Goal: Task Accomplishment & Management: Manage account settings

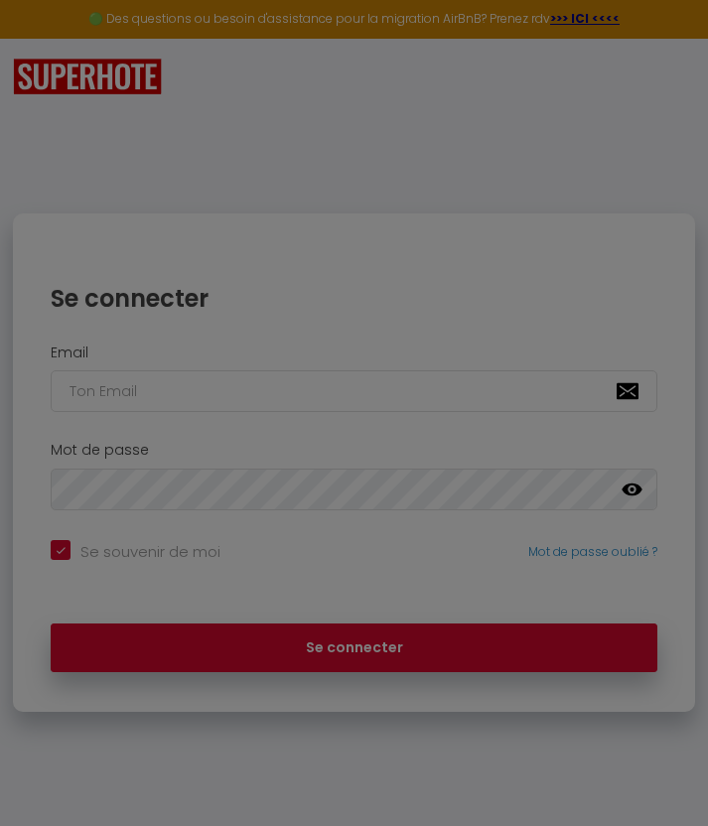
checkbox input "true"
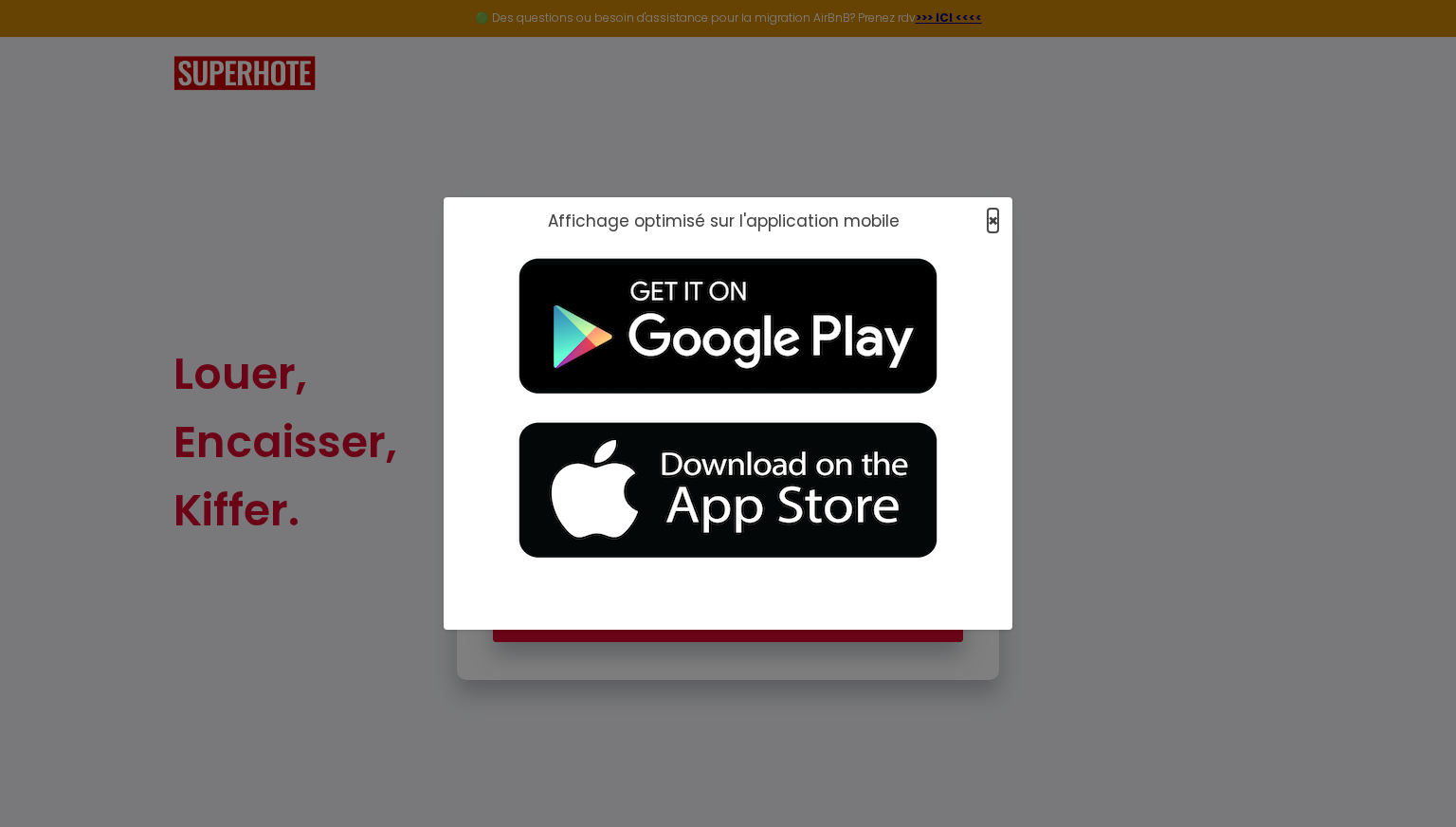
click at [675, 218] on span "×" at bounding box center [993, 220] width 11 height 24
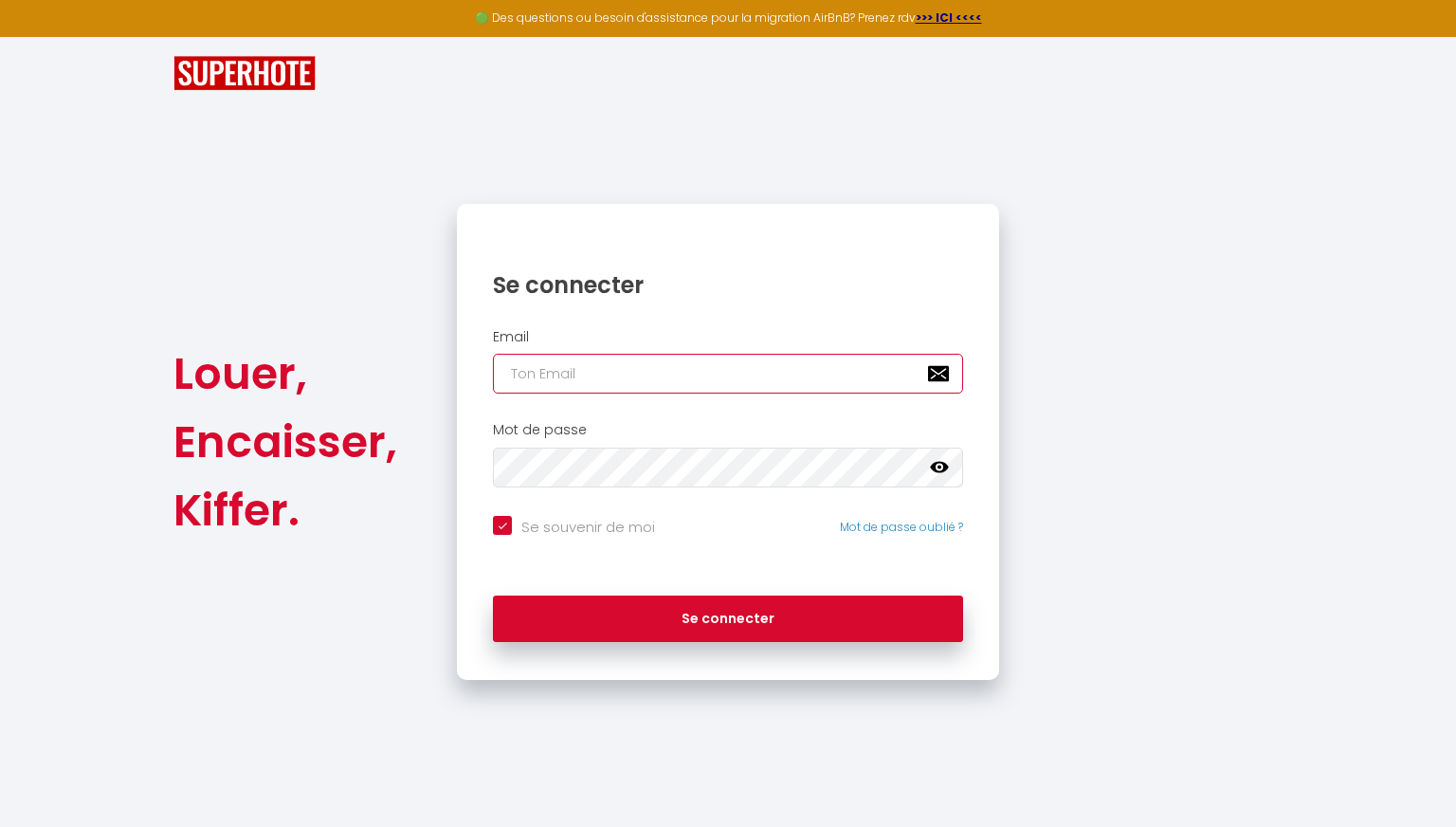
click at [675, 362] on input "email" at bounding box center [728, 373] width 471 height 40
type input "[EMAIL_ADDRESS][DOMAIN_NAME]"
click at [493, 596] on button "Se connecter" at bounding box center [728, 620] width 471 height 48
checkbox input "true"
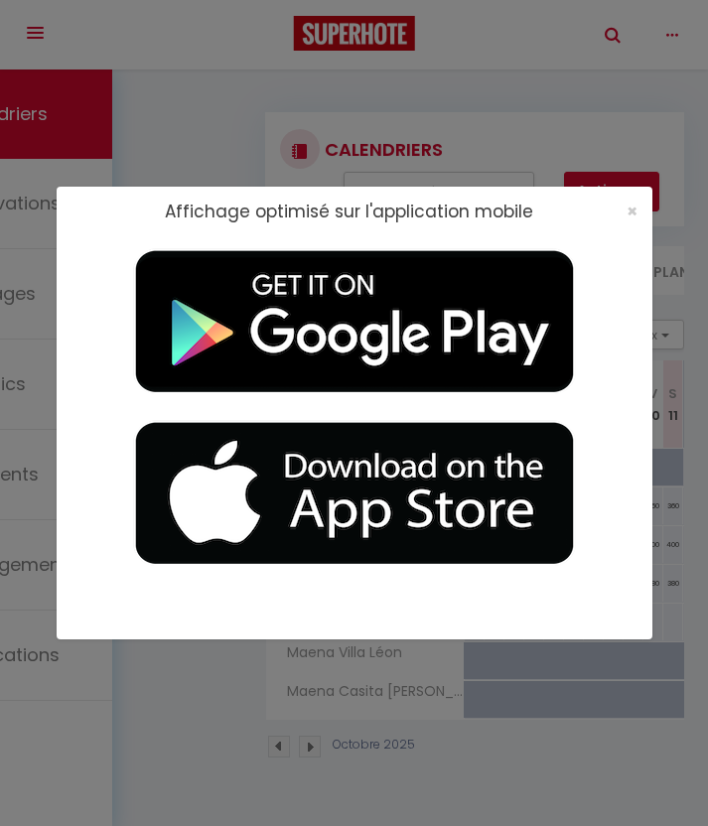
click at [616, 212] on div "×" at bounding box center [626, 212] width 50 height 20
click at [622, 212] on div "×" at bounding box center [626, 212] width 50 height 20
click at [627, 212] on span "×" at bounding box center [632, 211] width 11 height 25
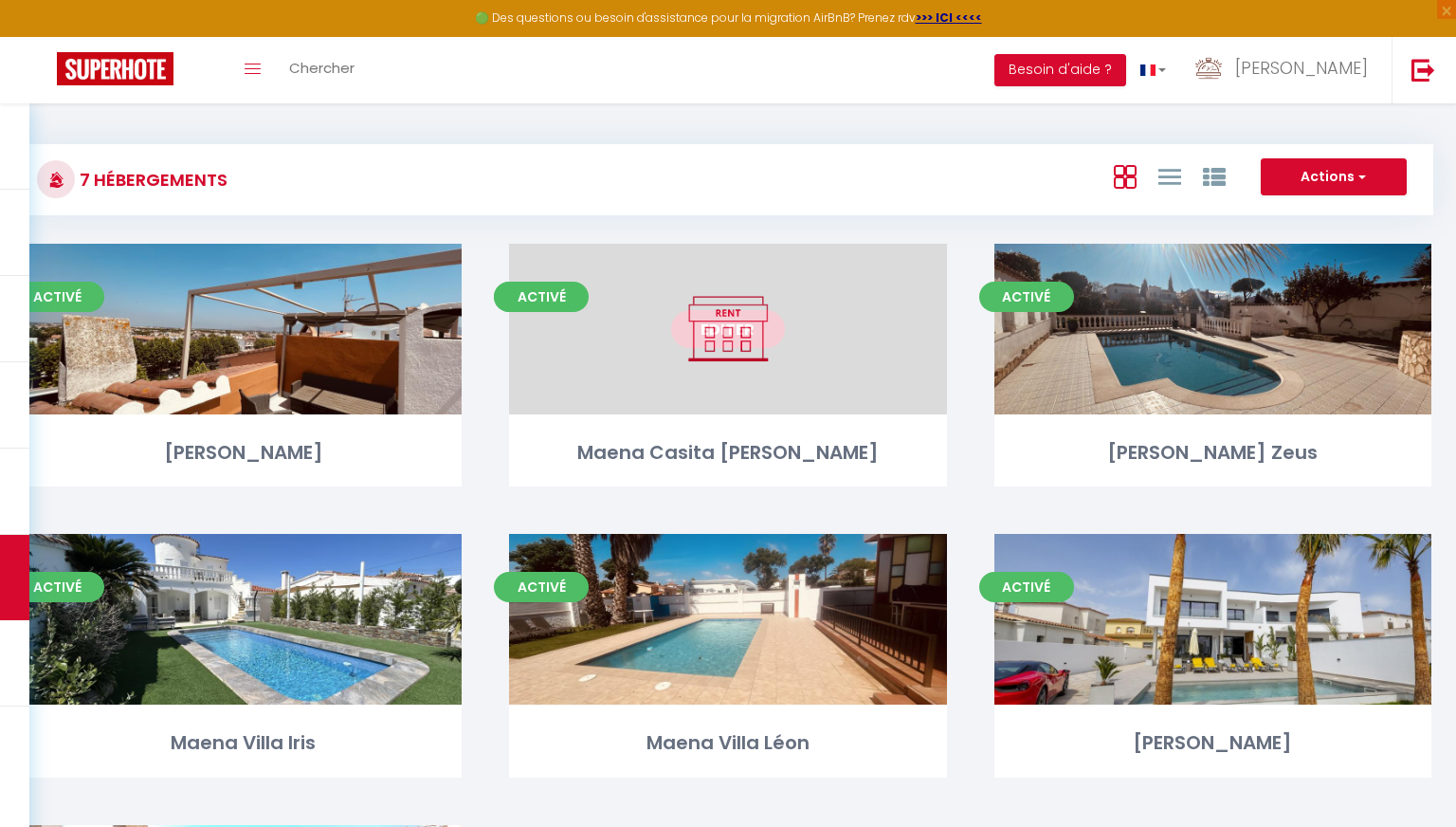
click at [675, 347] on link "Editer" at bounding box center [728, 329] width 114 height 38
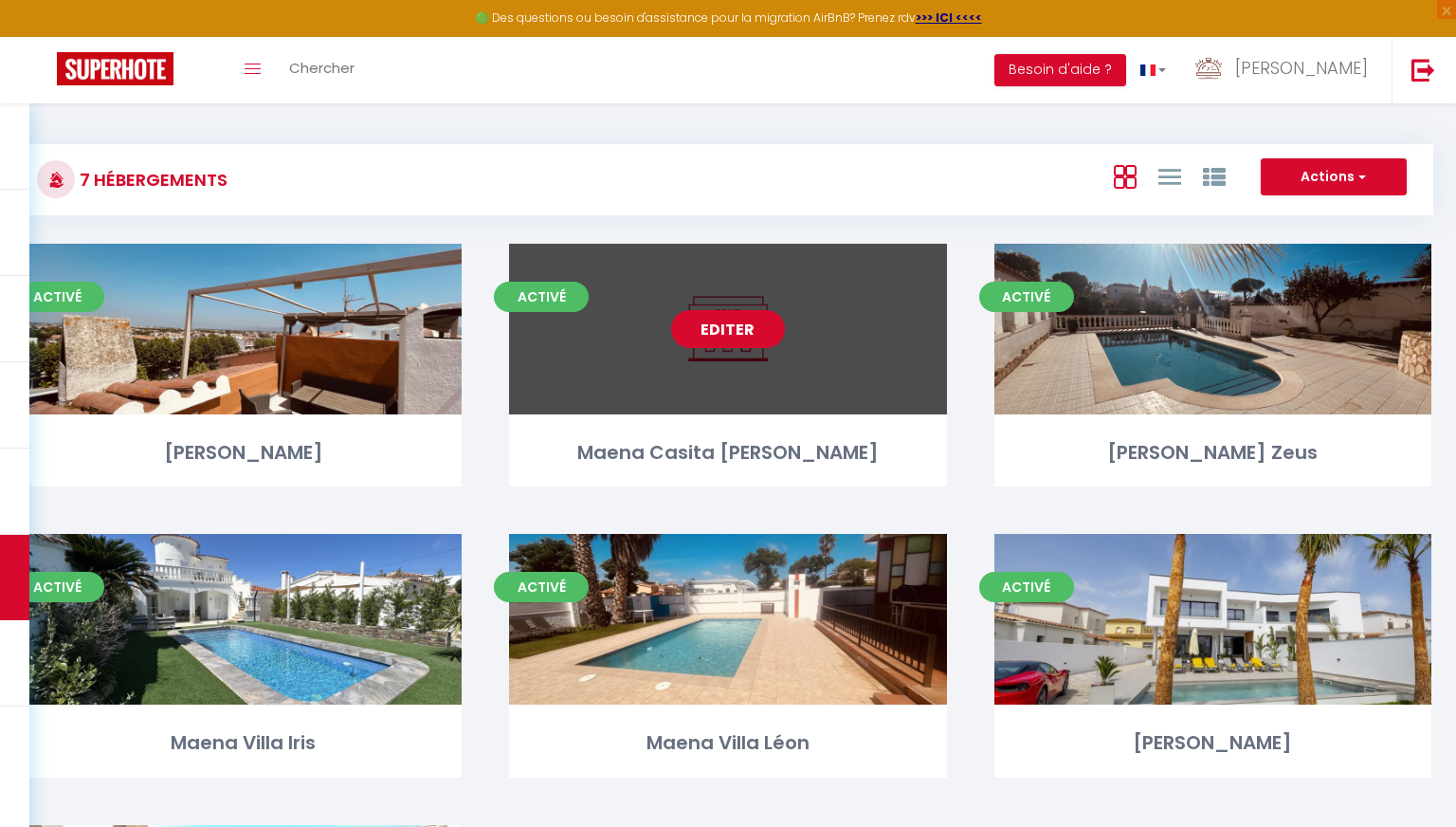
click at [675, 326] on link "Editer" at bounding box center [728, 329] width 114 height 38
click at [675, 405] on div "Editer" at bounding box center [728, 329] width 437 height 171
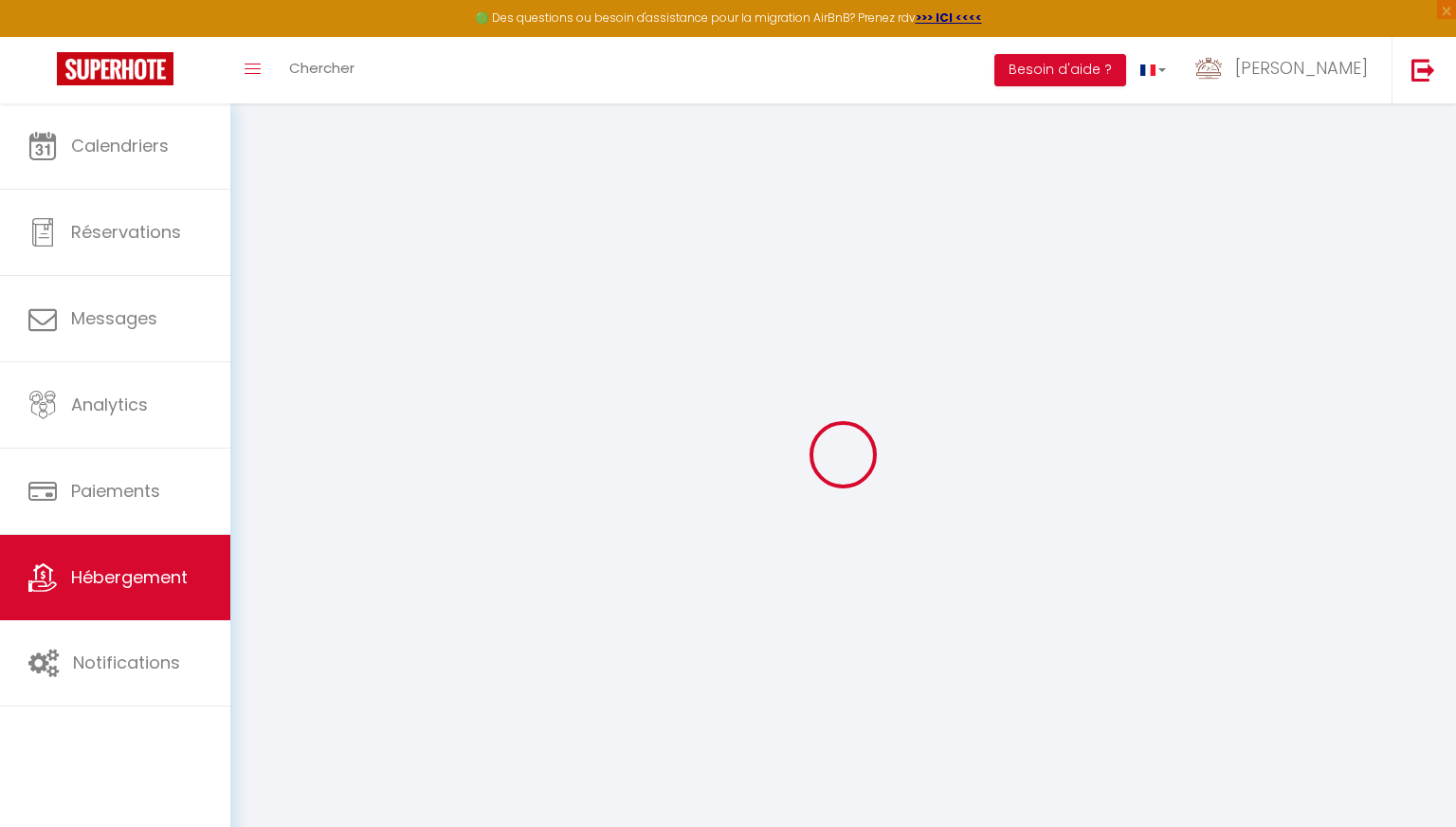
checkbox input "false"
select select "16:00"
select select "20:00"
select select "11:00"
select select "30"
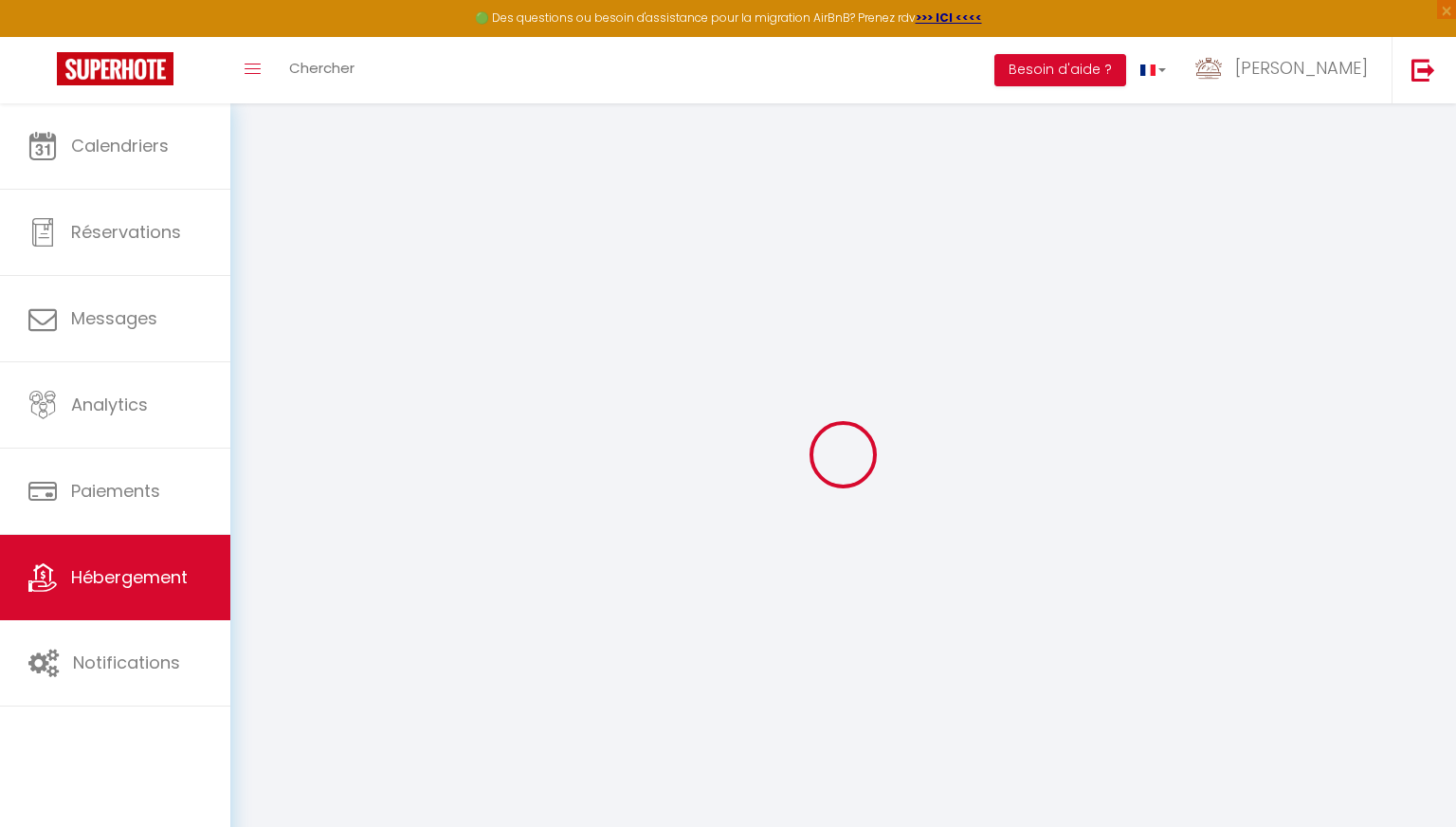
select select "120"
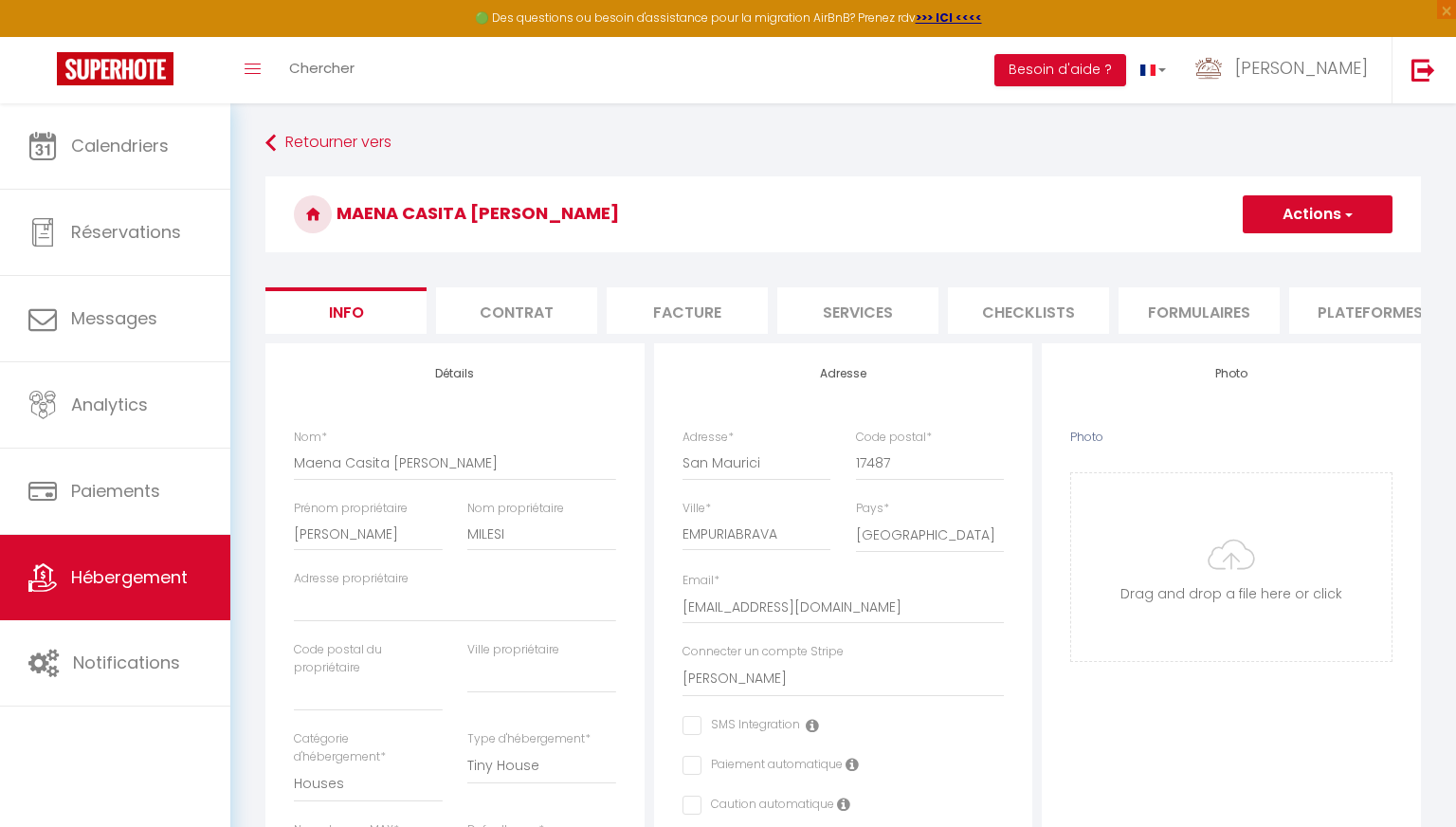
checkbox input "false"
click at [675, 321] on li "Plateformes" at bounding box center [1369, 310] width 161 height 47
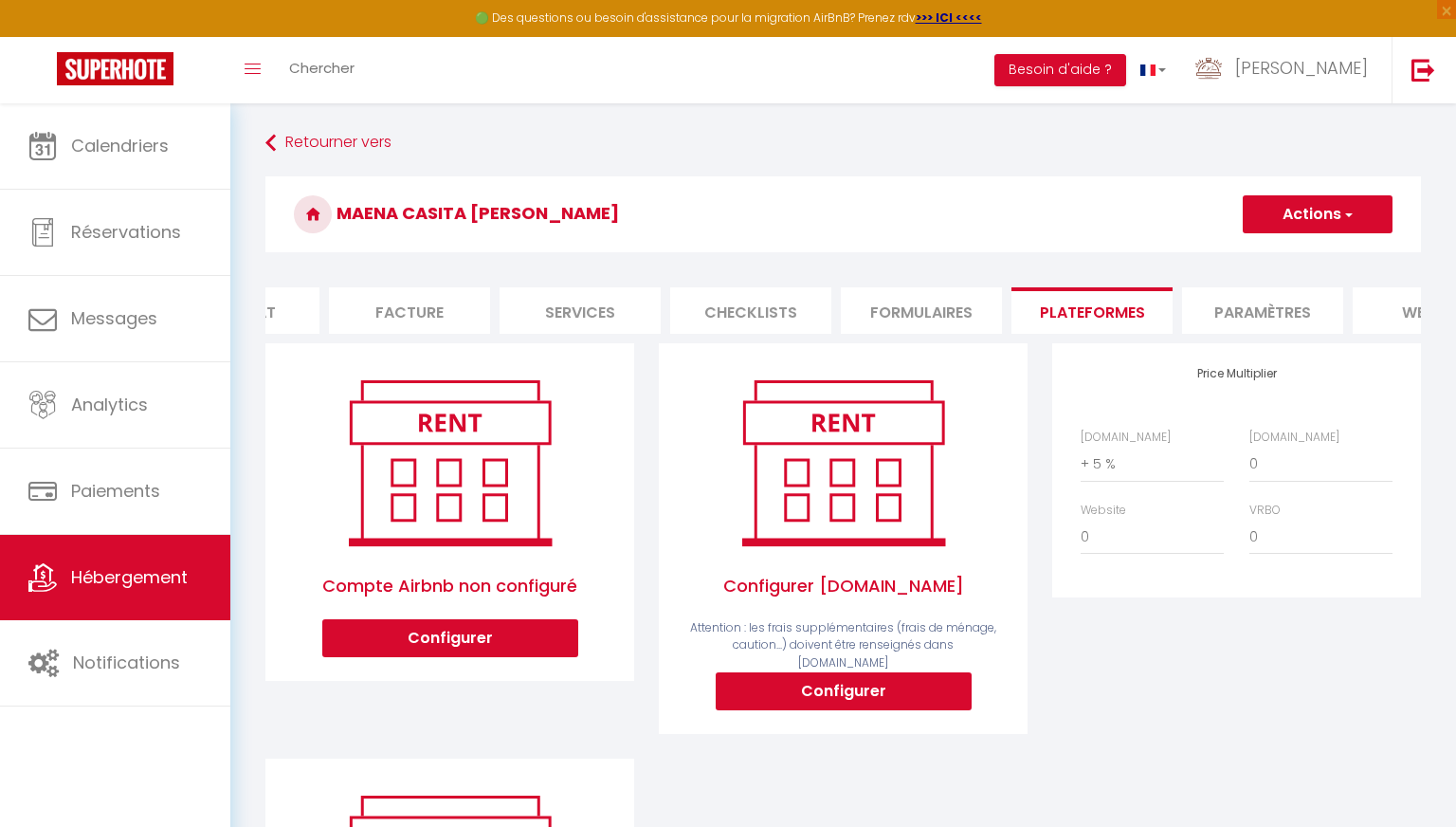
scroll to position [0, 551]
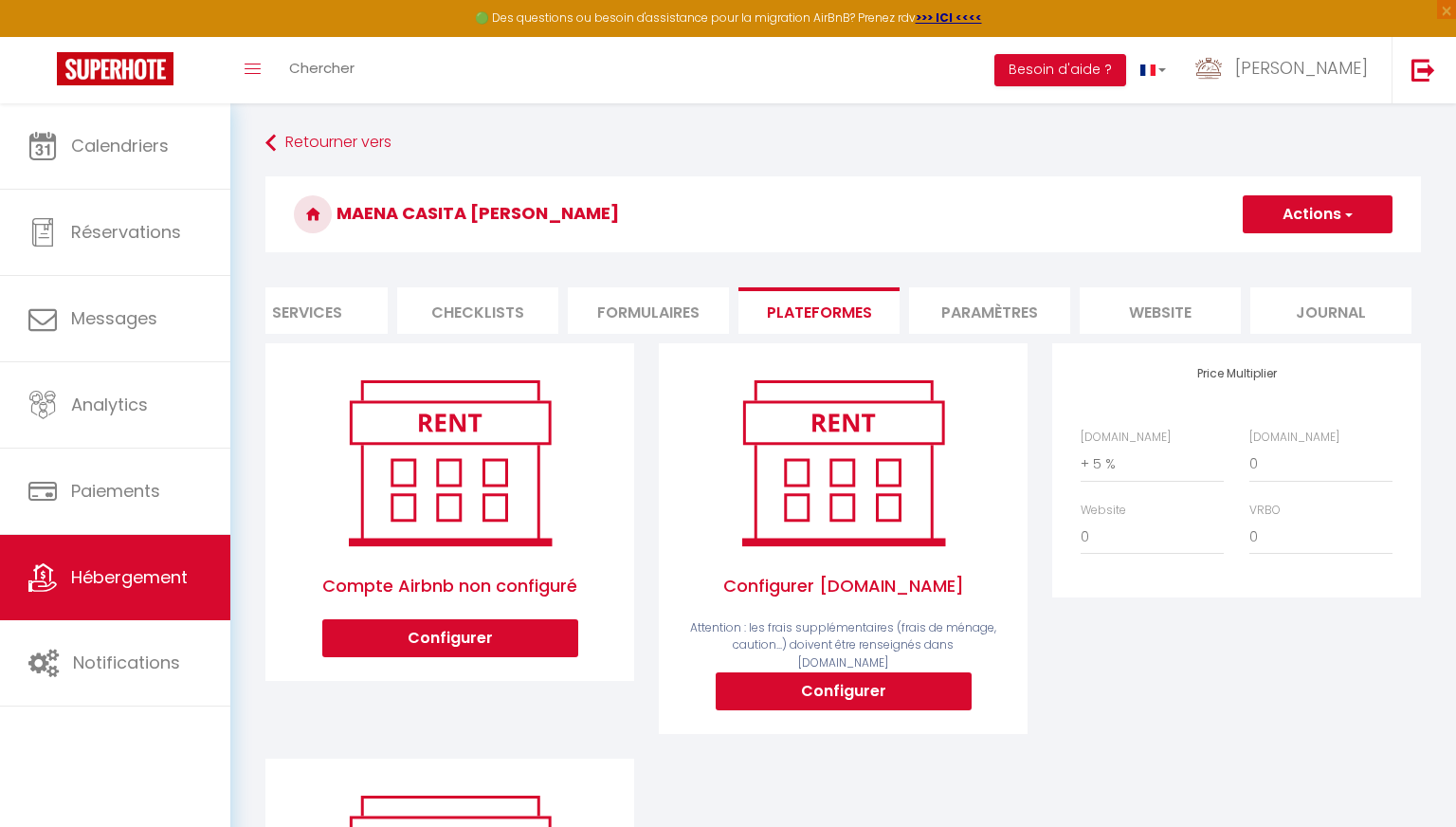
click at [675, 307] on li "Paramètres" at bounding box center [989, 310] width 161 height 47
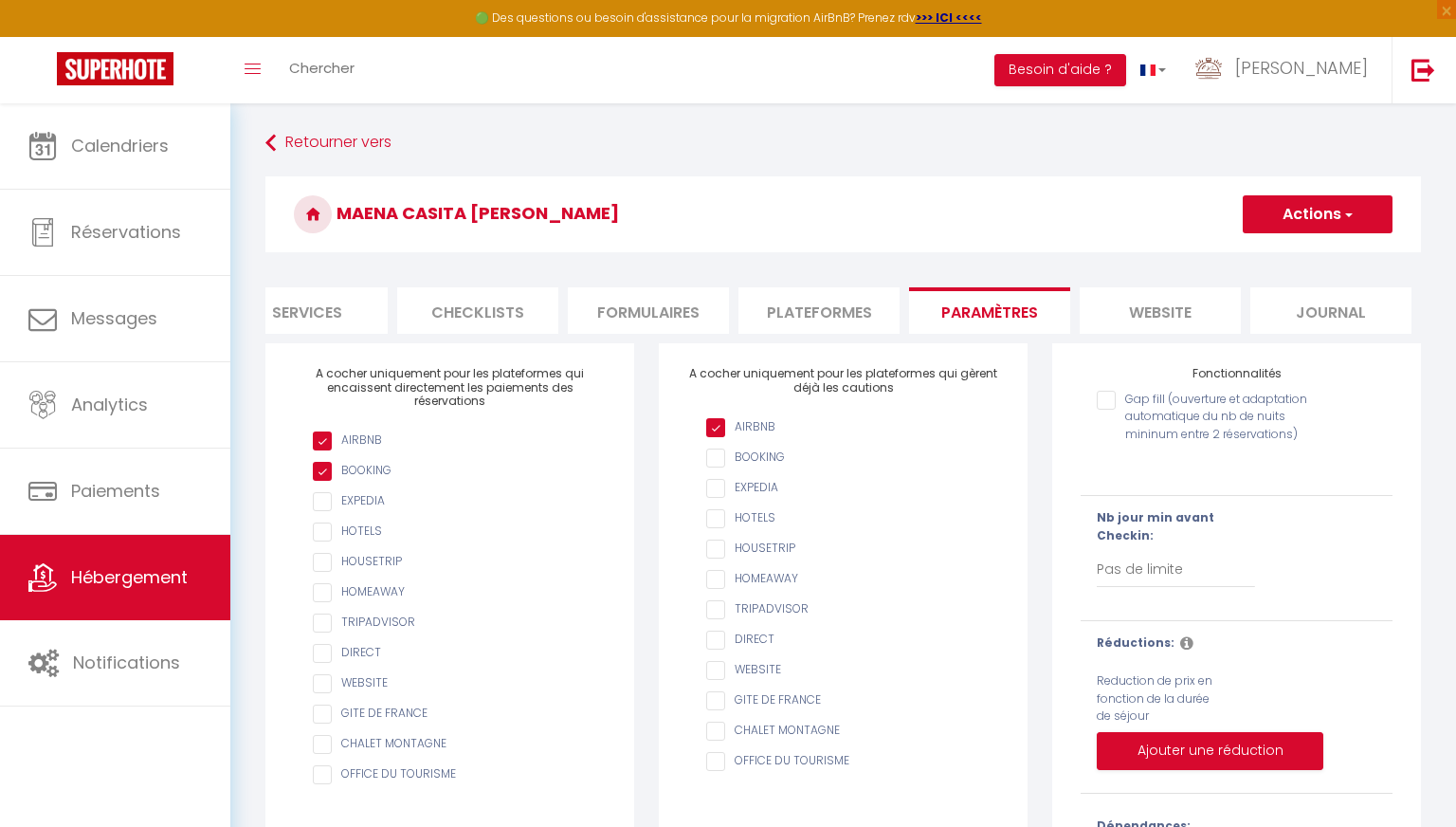
click at [675, 310] on li "website" at bounding box center [1160, 310] width 161 height 47
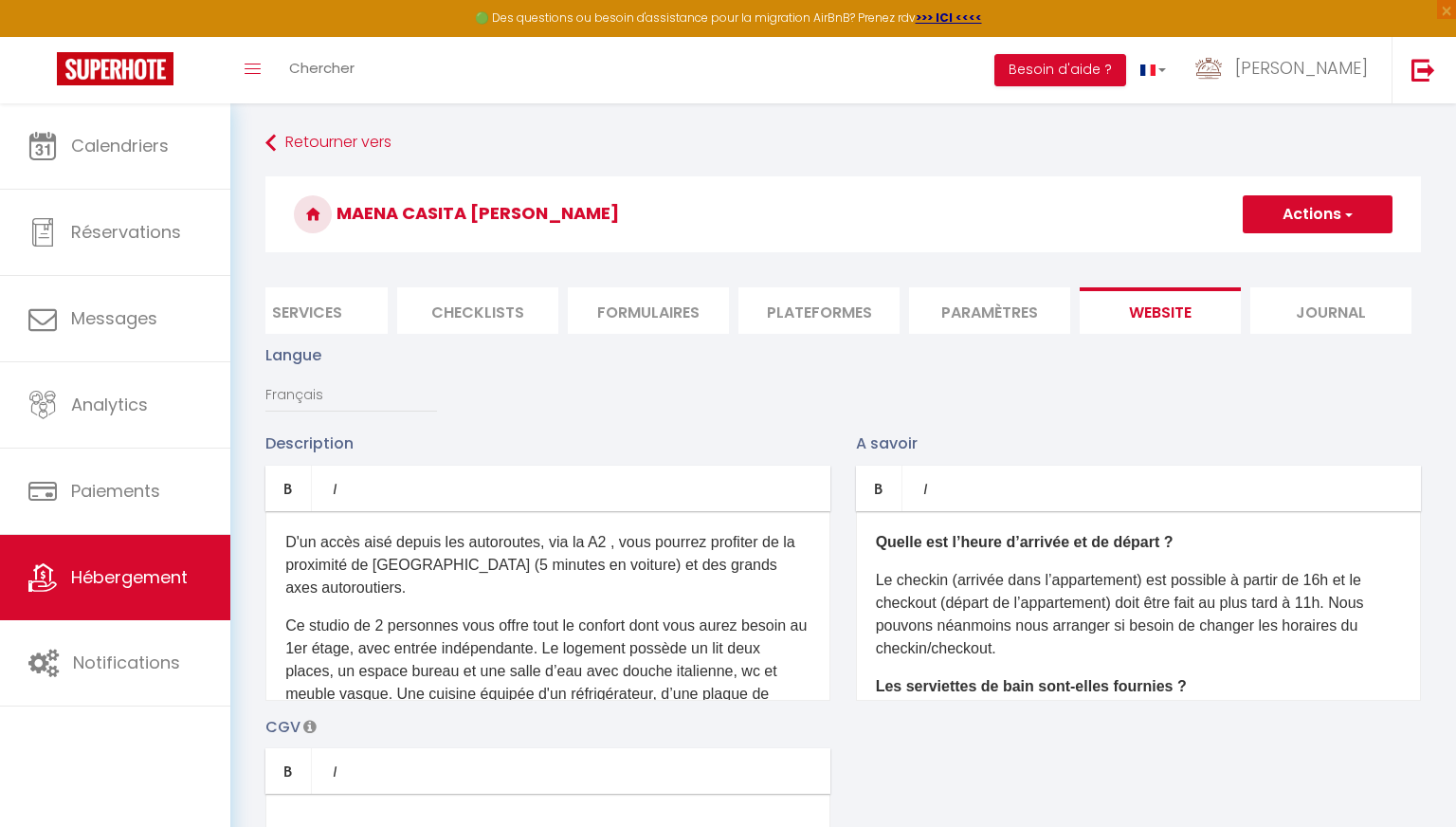
click at [489, 567] on p "D'un accès aisé depuis les autoroutes, via la A2 , vous pourrez profiter de la …" at bounding box center [548, 564] width 525 height 68
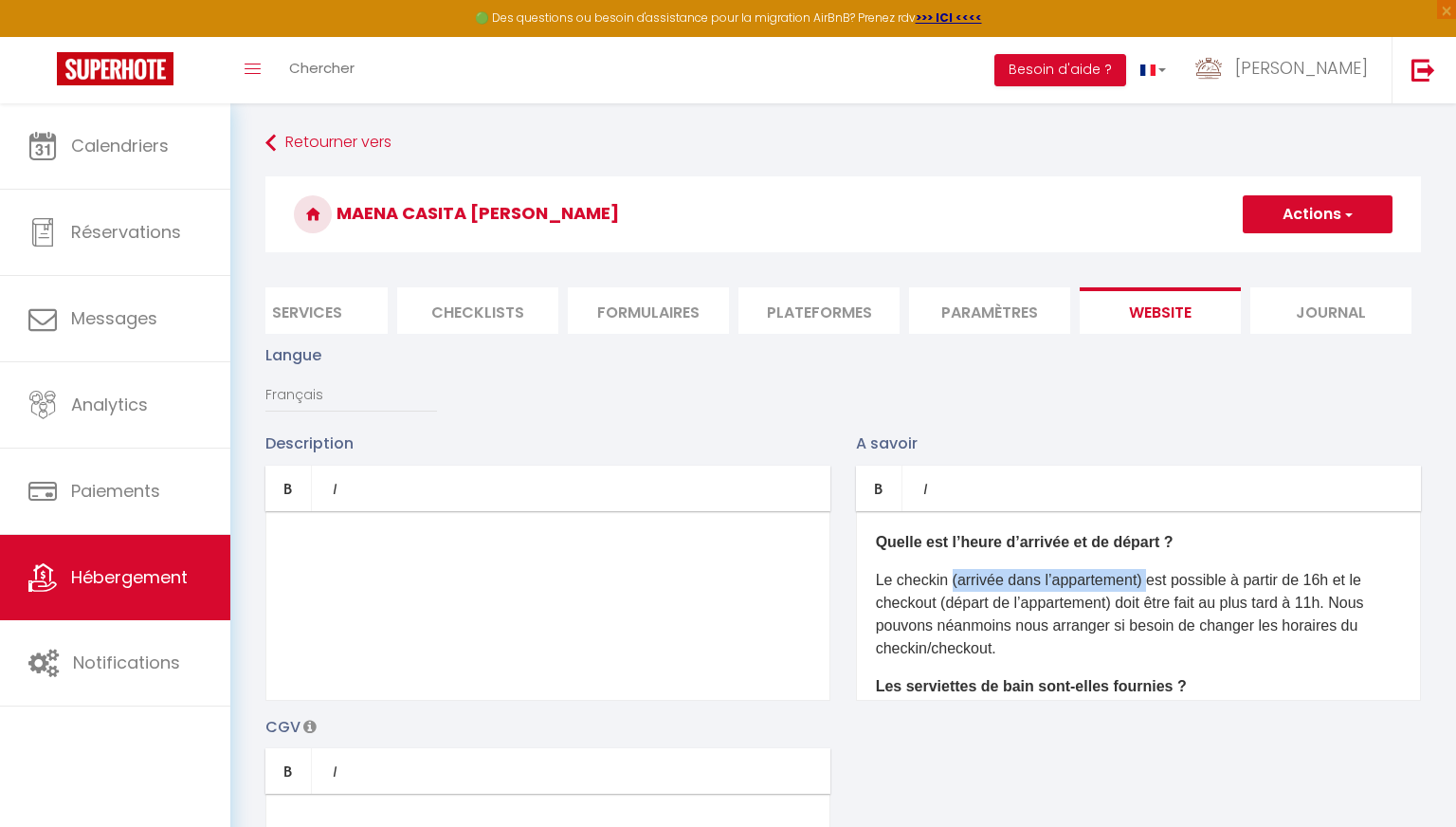
drag, startPoint x: 953, startPoint y: 577, endPoint x: 1153, endPoint y: 582, distance: 200.1
click at [675, 582] on p "Le checkin (arrivée dans l’appartement) est possible à partir de 16h et le chec…" at bounding box center [1139, 614] width 525 height 91
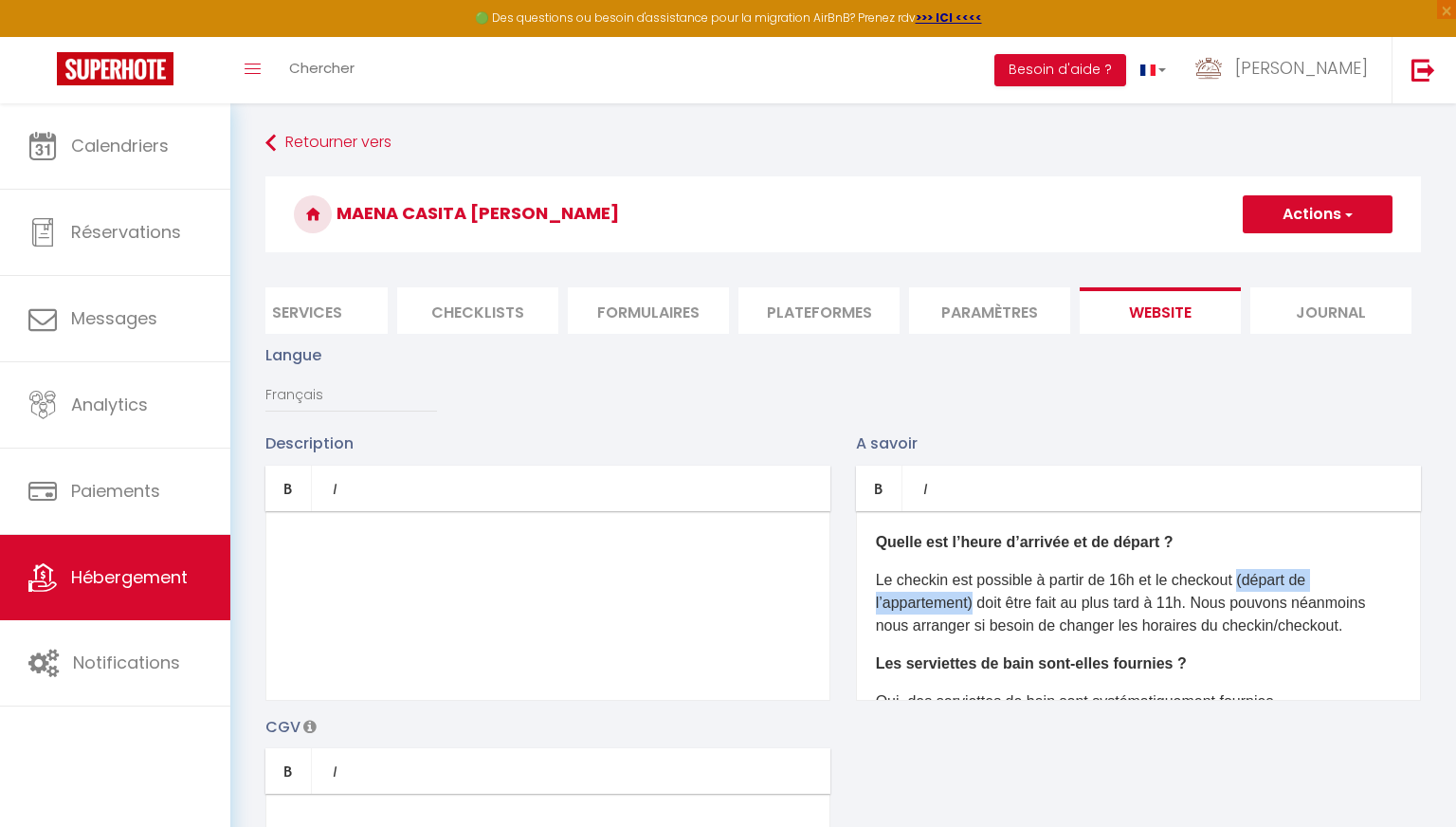
drag, startPoint x: 1245, startPoint y: 578, endPoint x: 981, endPoint y: 604, distance: 265.3
click at [675, 604] on p "Le checkin est possible à partir de 16h et le checkout (départ de l’appartement…" at bounding box center [1139, 603] width 525 height 68
click at [675, 608] on p "Le checkin est possible à partir de 16h et le checkout doit être fait au plus t…" at bounding box center [1139, 603] width 525 height 68
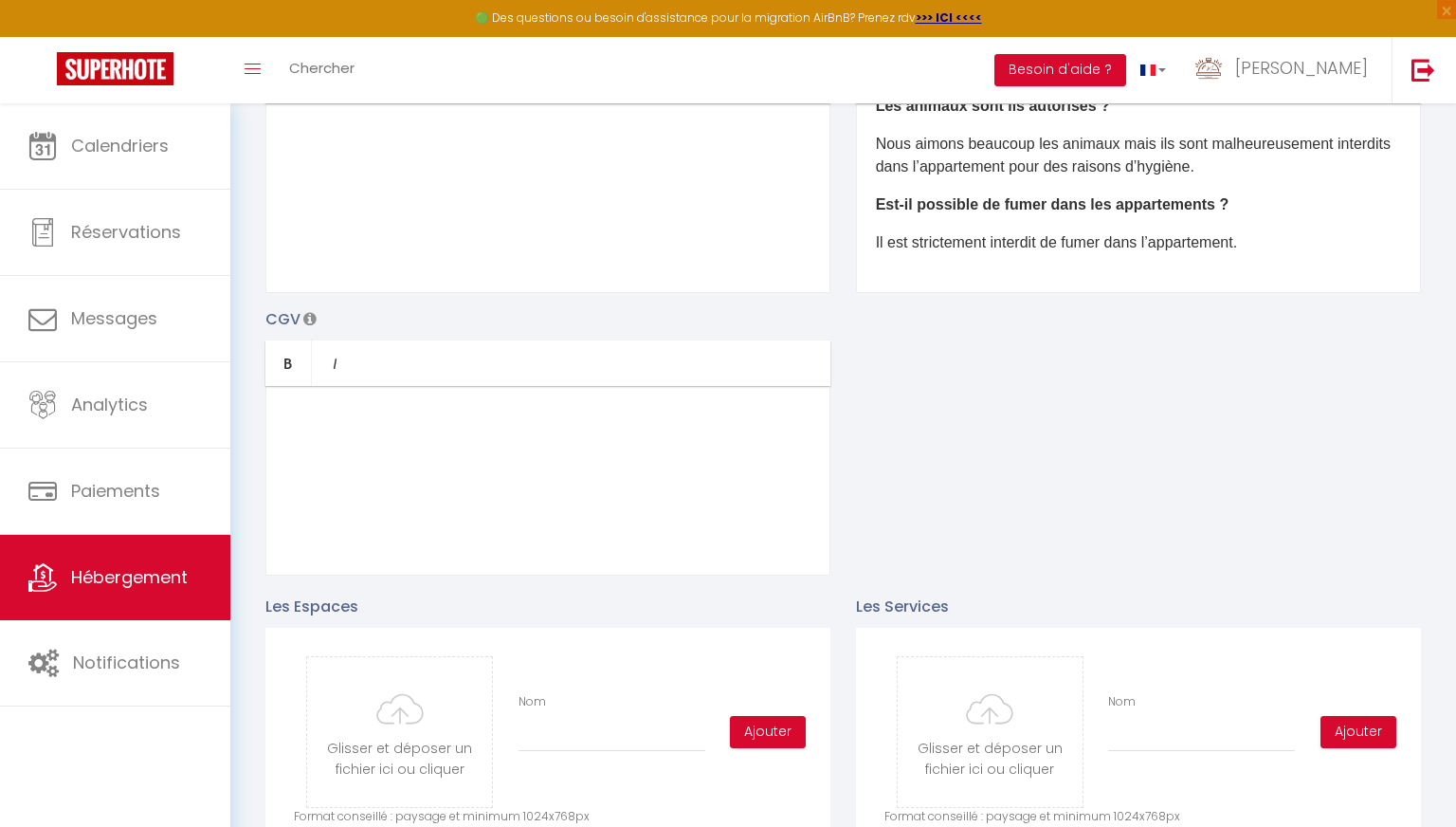
scroll to position [429, 0]
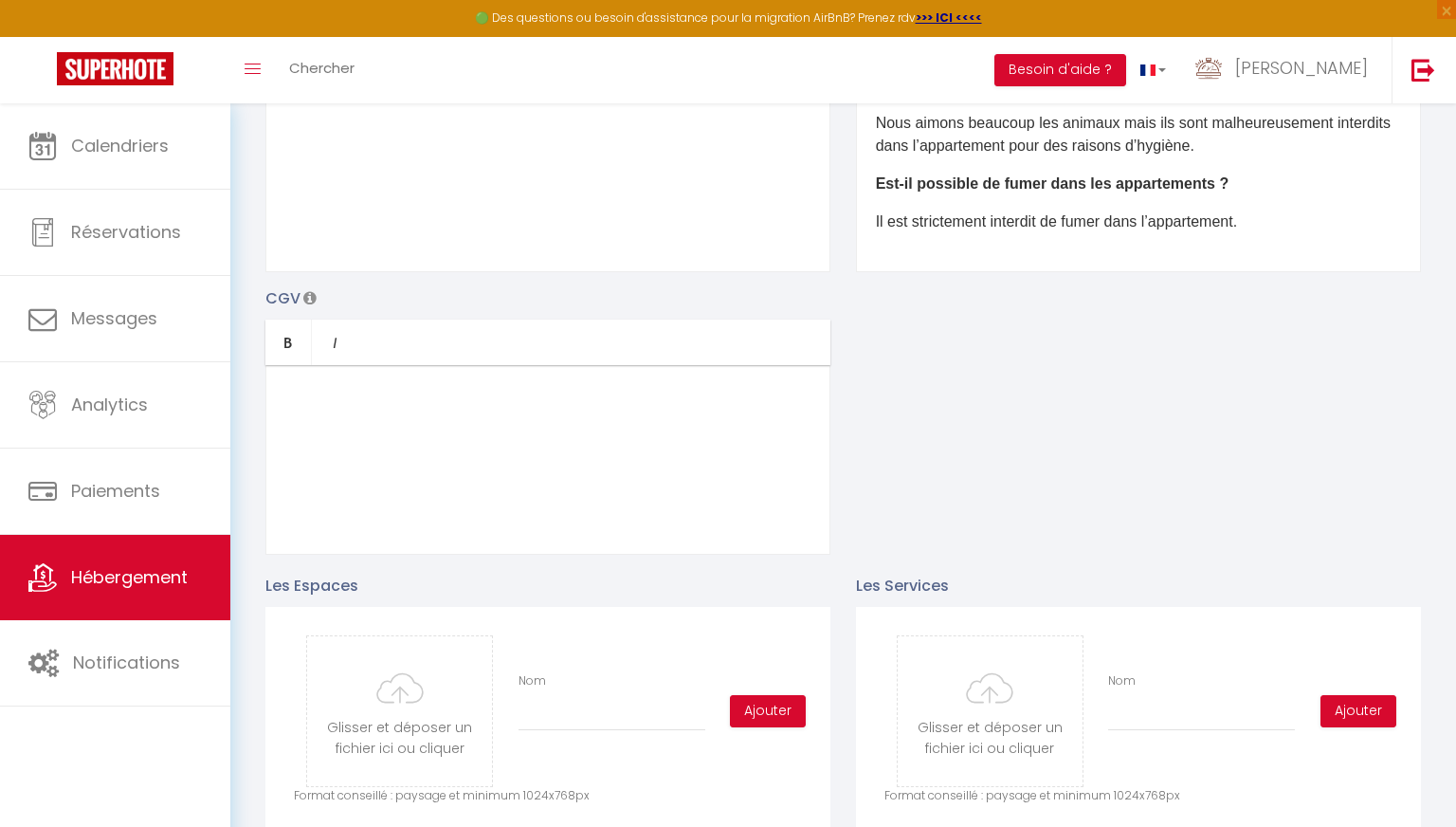
click at [484, 392] on div at bounding box center [548, 459] width 565 height 190
click at [308, 296] on icon at bounding box center [310, 298] width 13 height 15
click at [367, 442] on div at bounding box center [548, 459] width 565 height 190
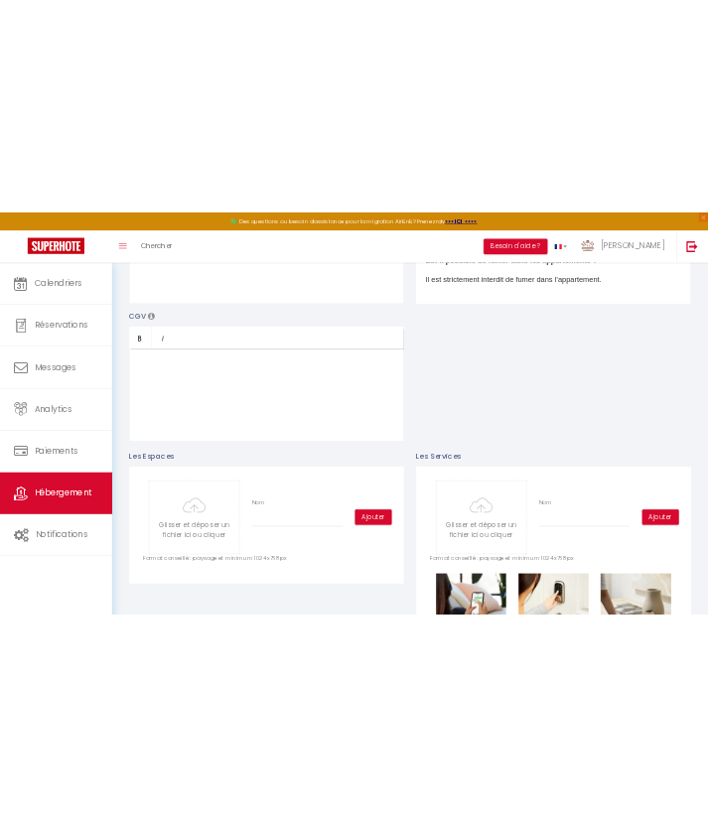
scroll to position [643, 0]
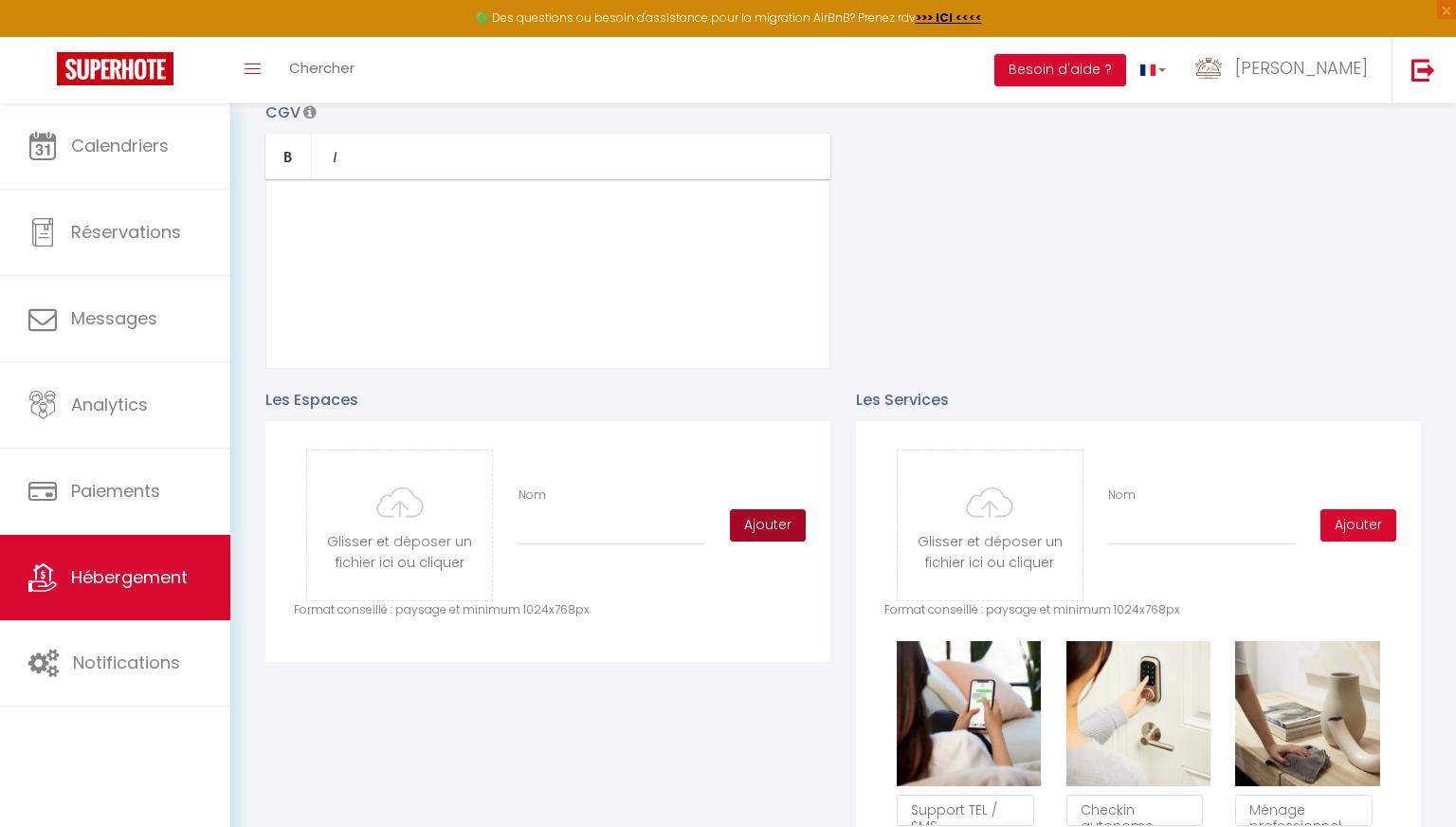
click at [675, 526] on button "Ajouter" at bounding box center [768, 525] width 75 height 32
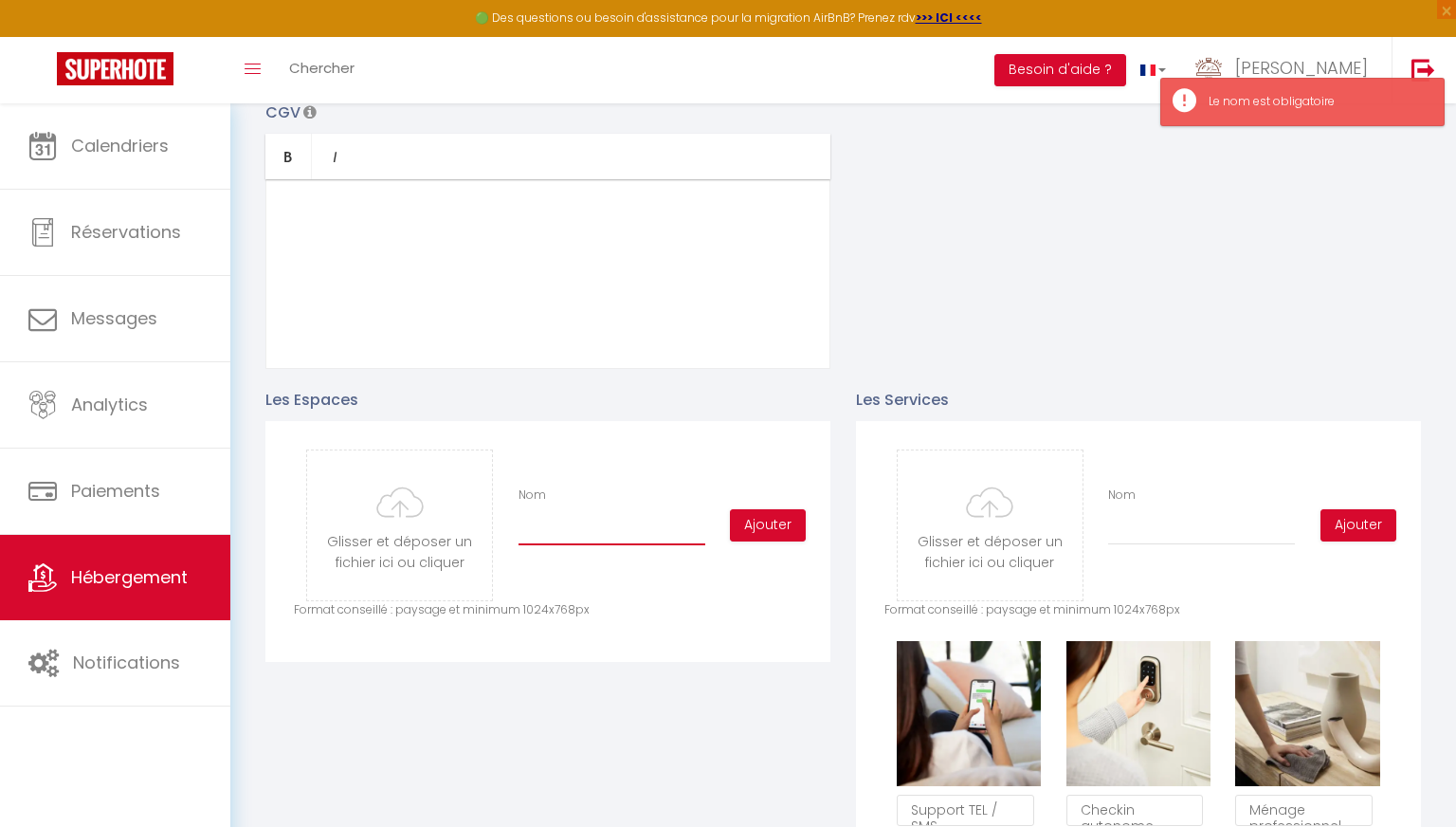
click at [606, 517] on input "Nom" at bounding box center [612, 528] width 187 height 34
click at [411, 501] on input "file" at bounding box center [400, 525] width 185 height 150
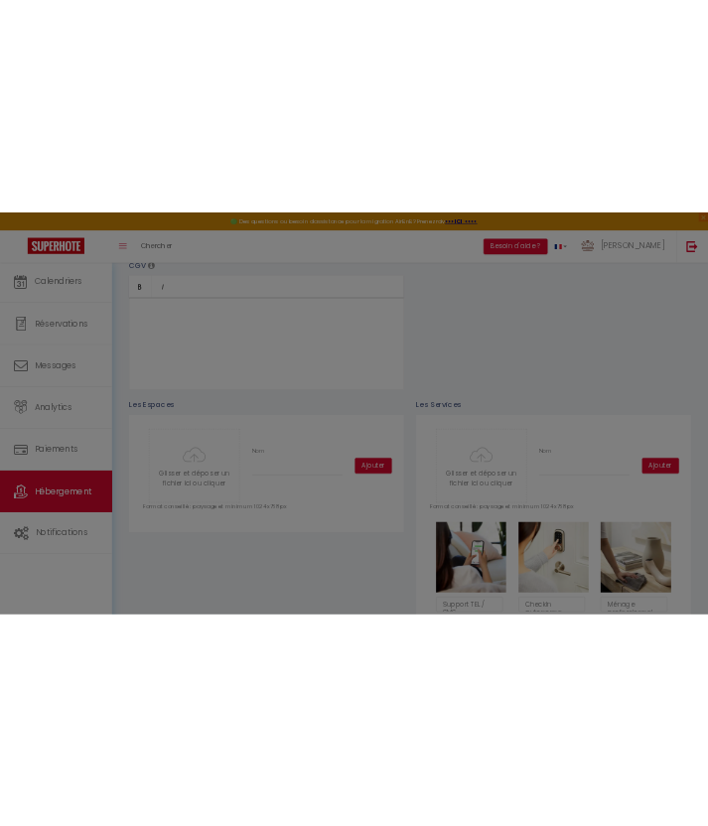
scroll to position [713, 0]
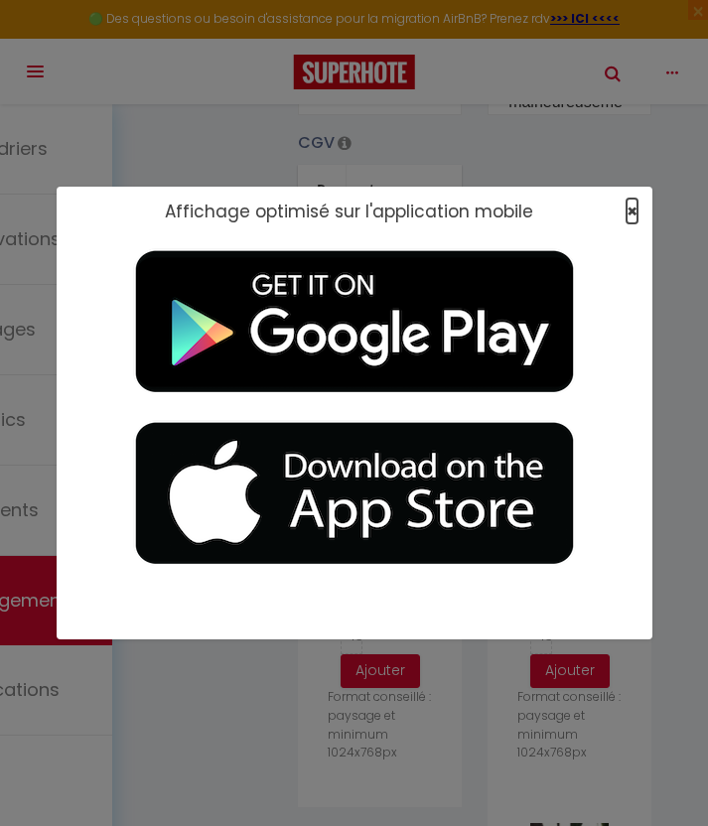
click at [631, 212] on span "×" at bounding box center [632, 211] width 11 height 25
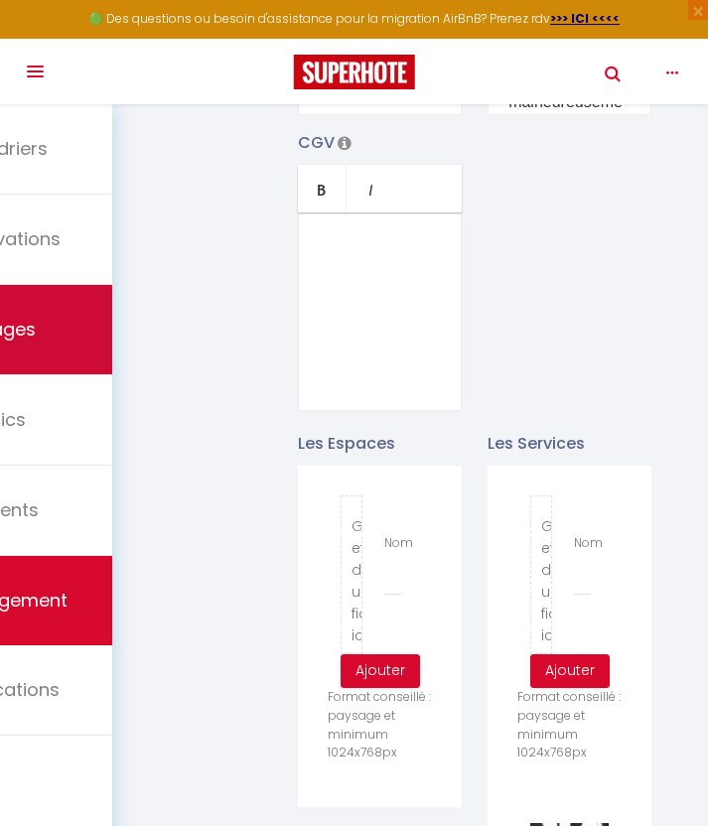
type input "C:\fakepath\IMG_2346.jpg"
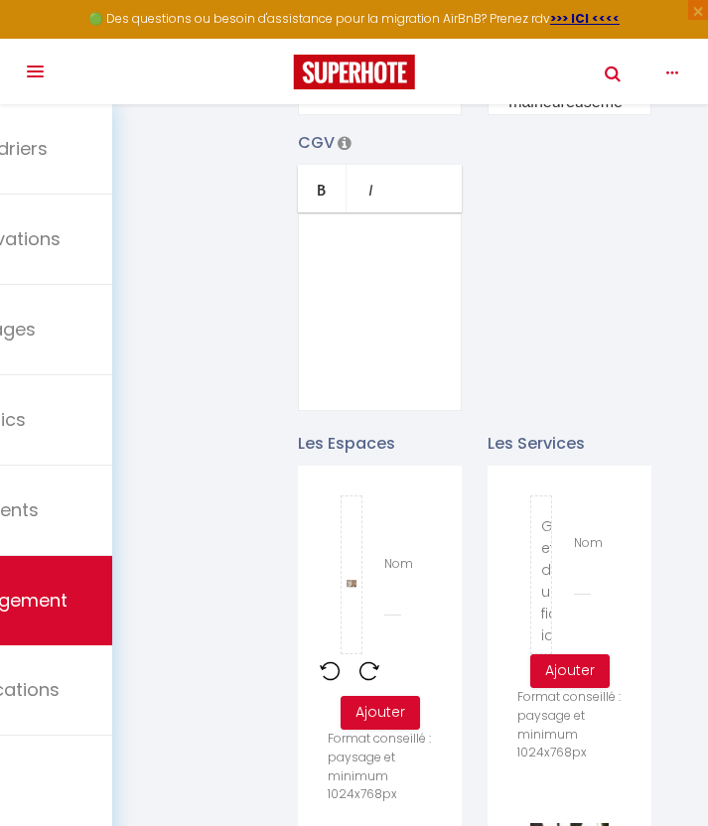
click at [377, 589] on div "Nom" at bounding box center [393, 586] width 44 height 62
click at [395, 587] on input "Nom" at bounding box center [392, 599] width 17 height 36
type input "Salle d'eau"
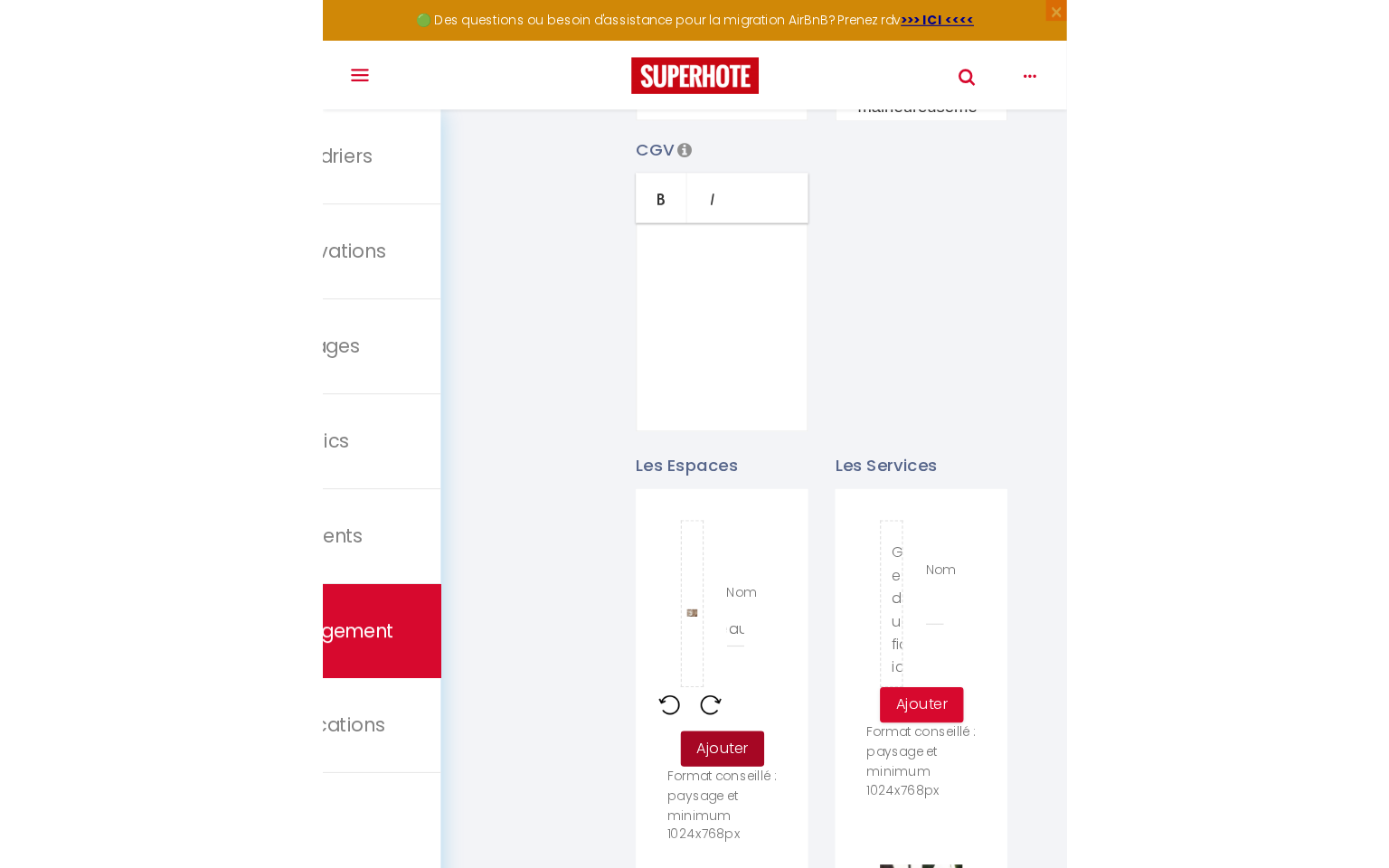
scroll to position [0, 0]
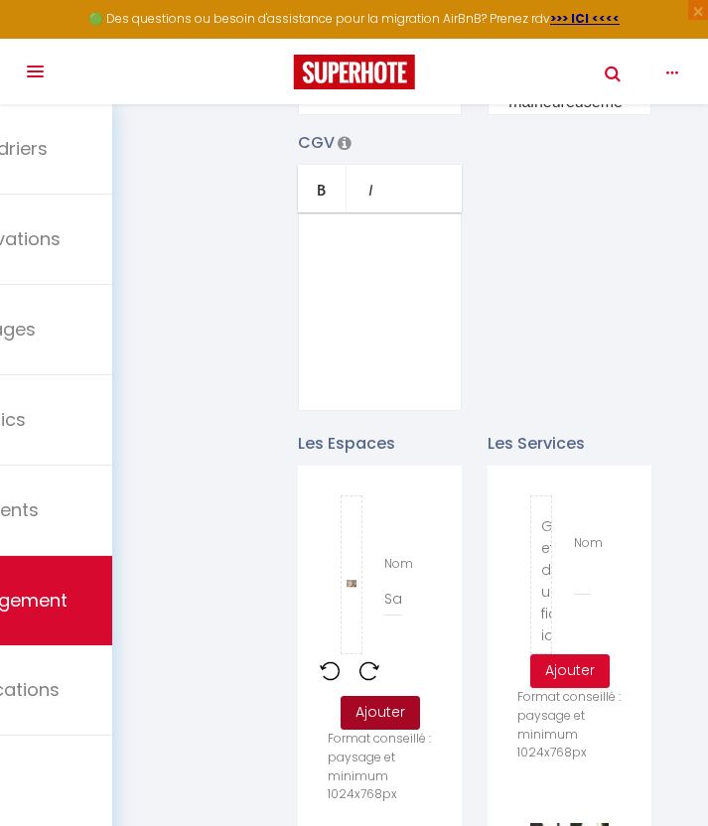
click at [384, 696] on button "Ajouter" at bounding box center [380, 713] width 79 height 34
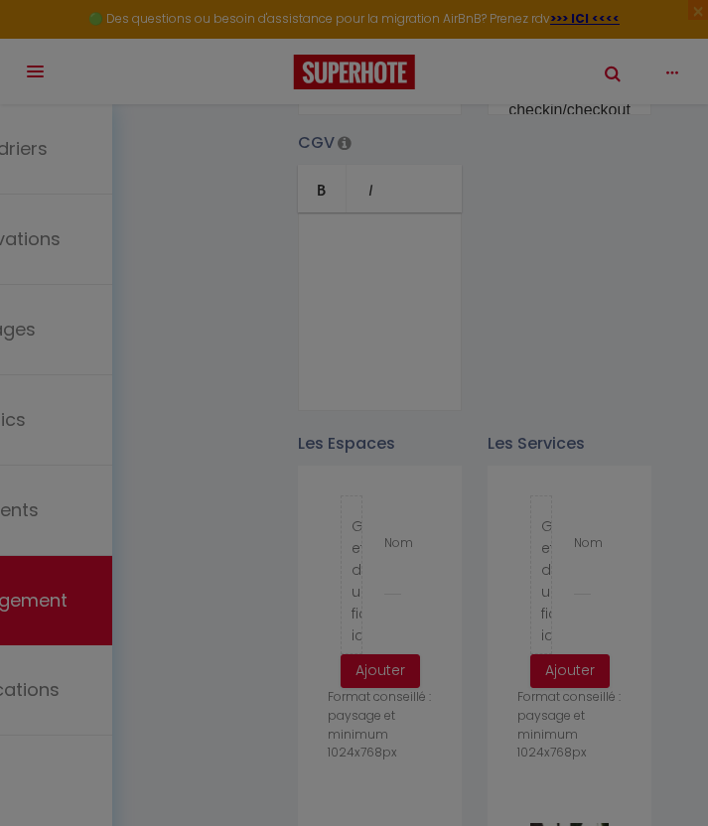
scroll to position [713, 0]
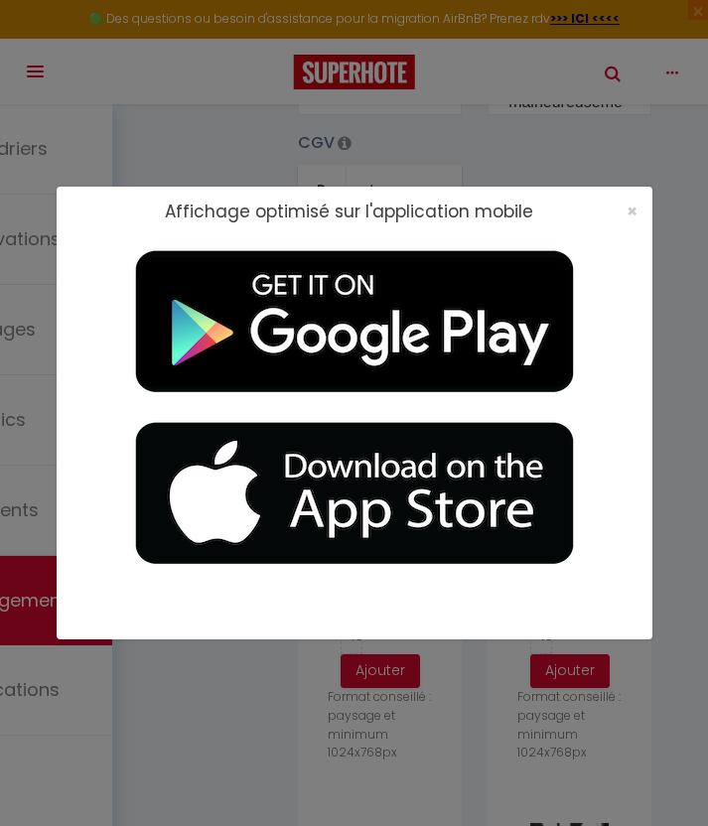
click at [625, 208] on div "×" at bounding box center [626, 212] width 50 height 20
click at [641, 216] on div "×" at bounding box center [626, 212] width 50 height 20
click at [637, 216] on div "×" at bounding box center [626, 212] width 50 height 20
click at [634, 216] on span "×" at bounding box center [632, 211] width 11 height 25
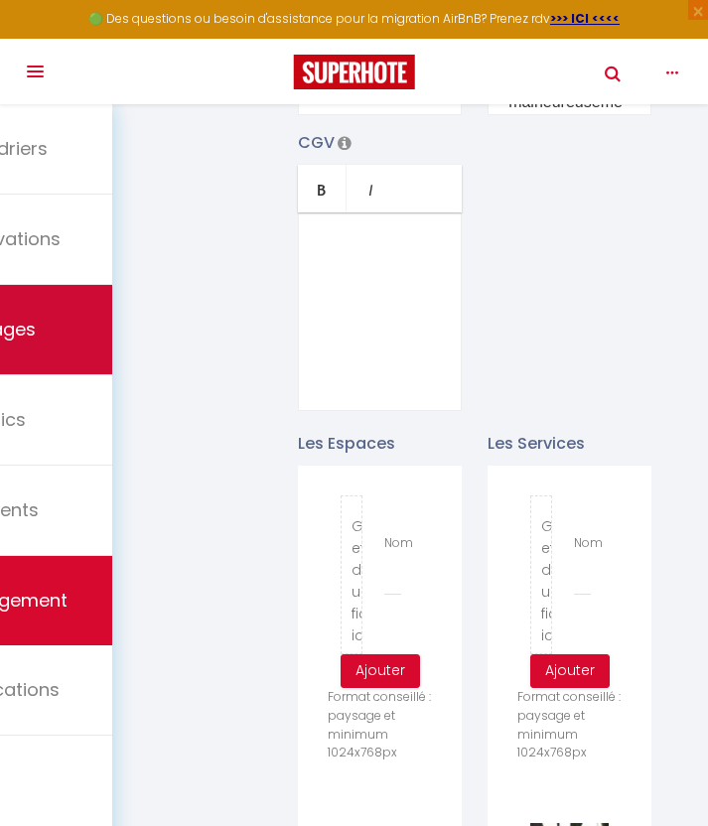
type input "C:\fakepath\IMG_2342.jpg"
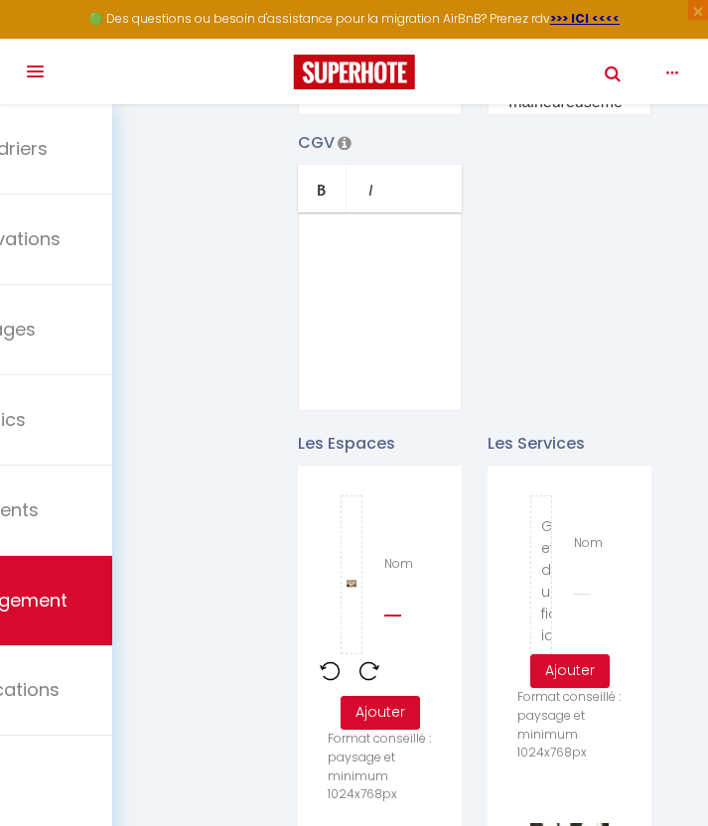
click at [387, 584] on input "Nom" at bounding box center [392, 599] width 17 height 36
type input "c"
type input "Chambre"
click at [387, 699] on button "Ajouter" at bounding box center [380, 713] width 79 height 34
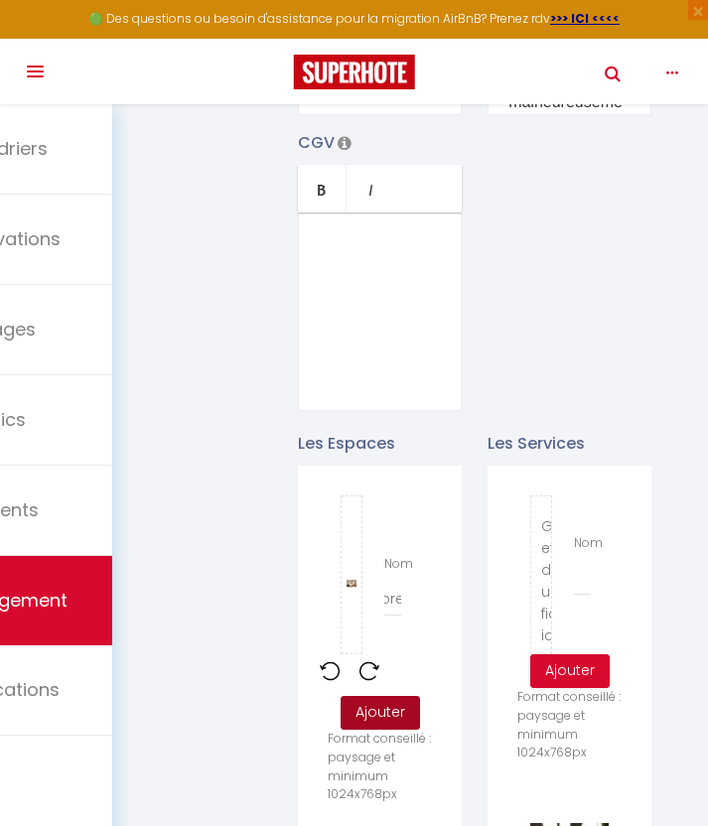
scroll to position [0, 0]
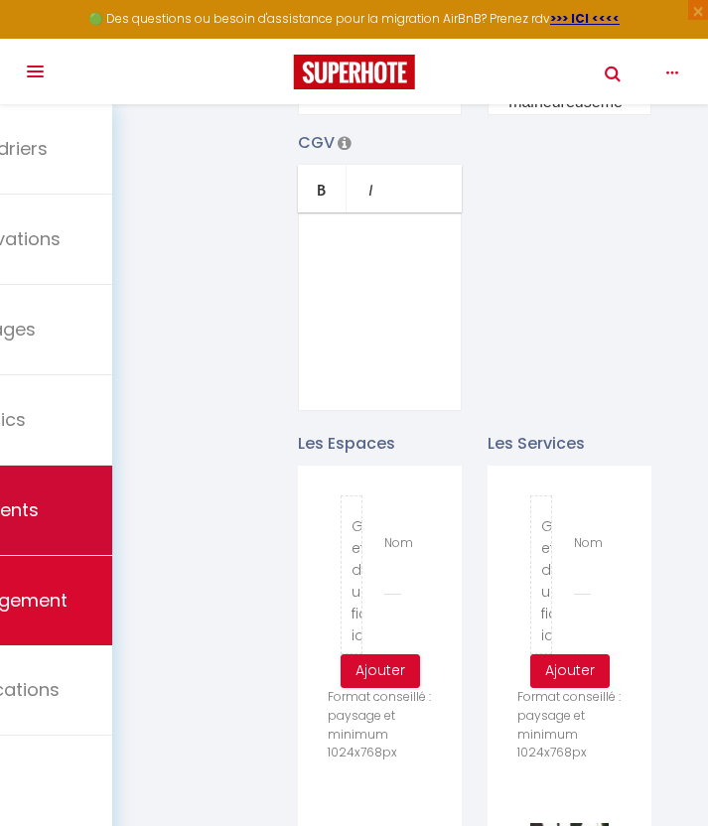
type input "C:\fakepath\IMG_2344.jpg"
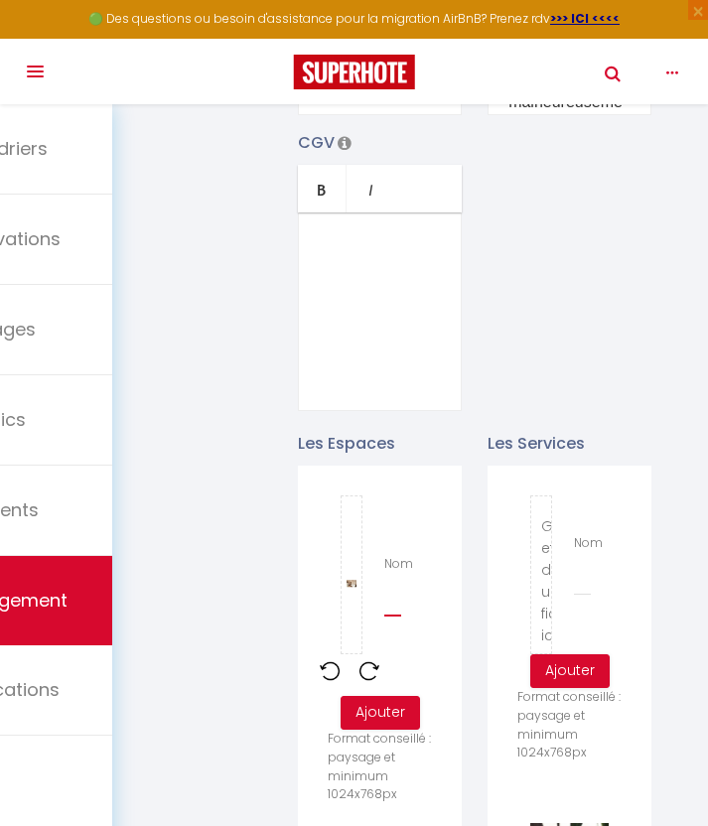
click at [392, 581] on input "Nom" at bounding box center [392, 599] width 17 height 36
type input "Chambre"
click at [383, 703] on button "Ajouter" at bounding box center [380, 713] width 79 height 34
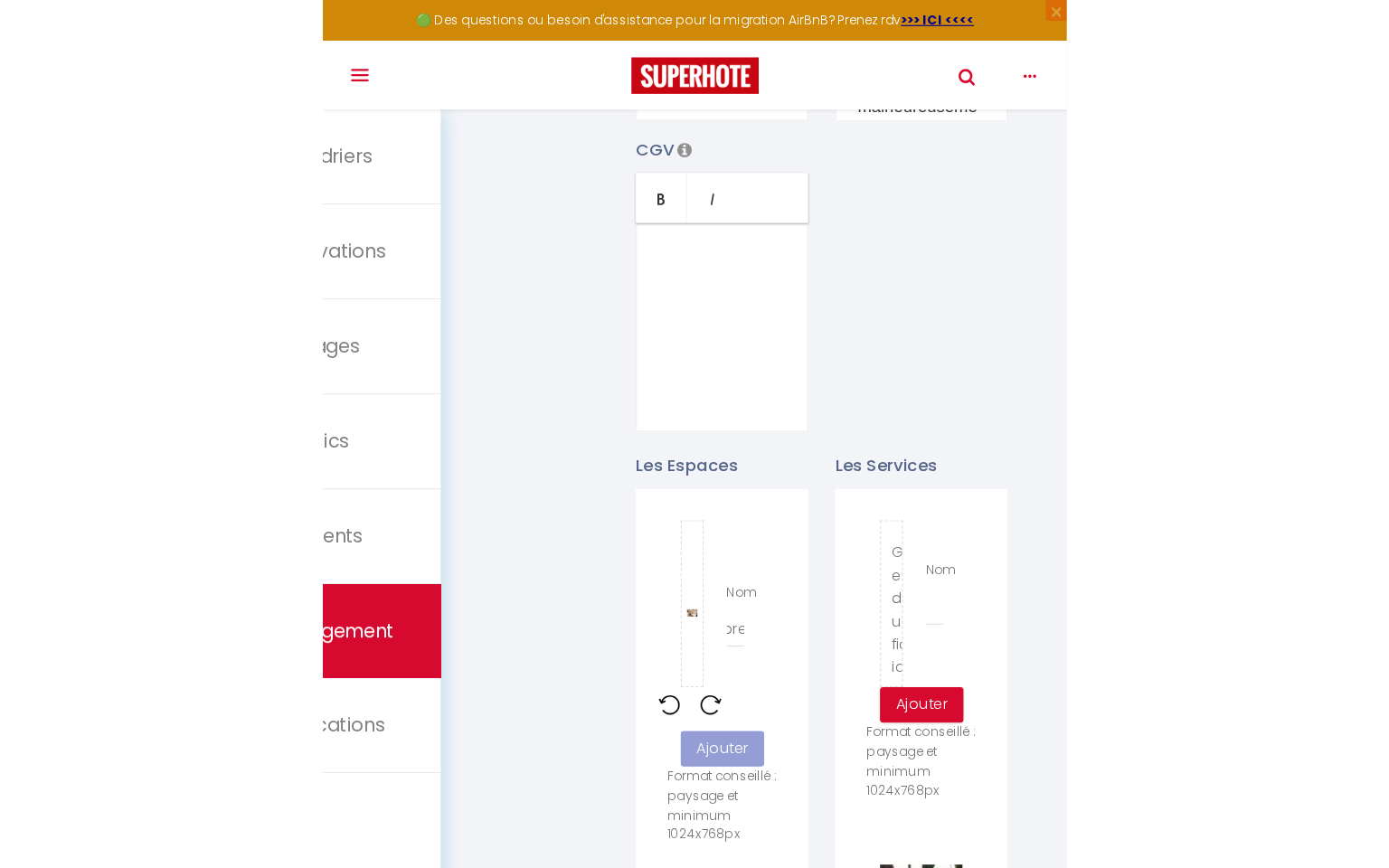
scroll to position [0, 0]
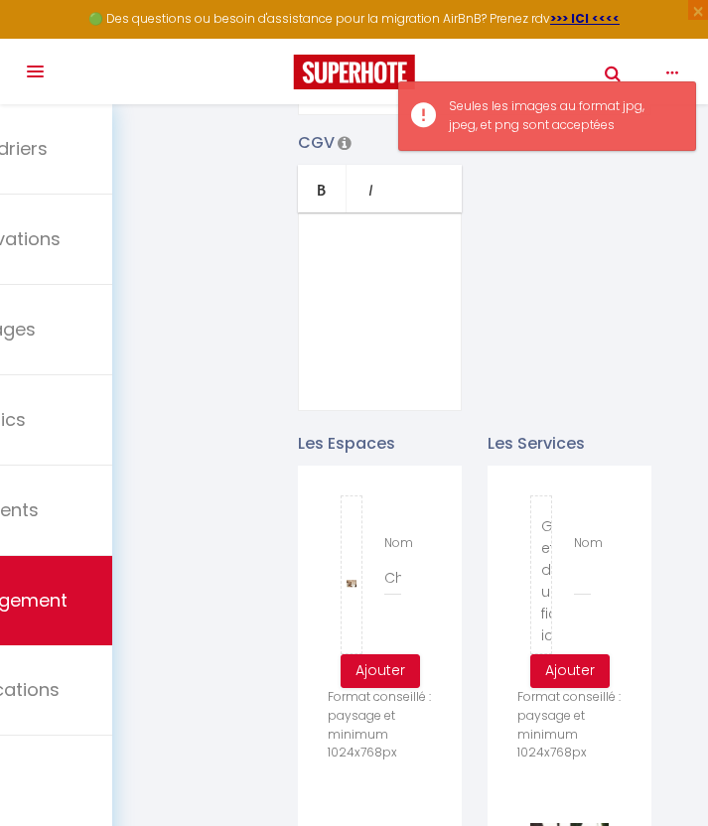
click at [406, 568] on div "Nom Chambre" at bounding box center [393, 565] width 44 height 62
click at [401, 565] on div "Nom Chambre" at bounding box center [393, 565] width 44 height 62
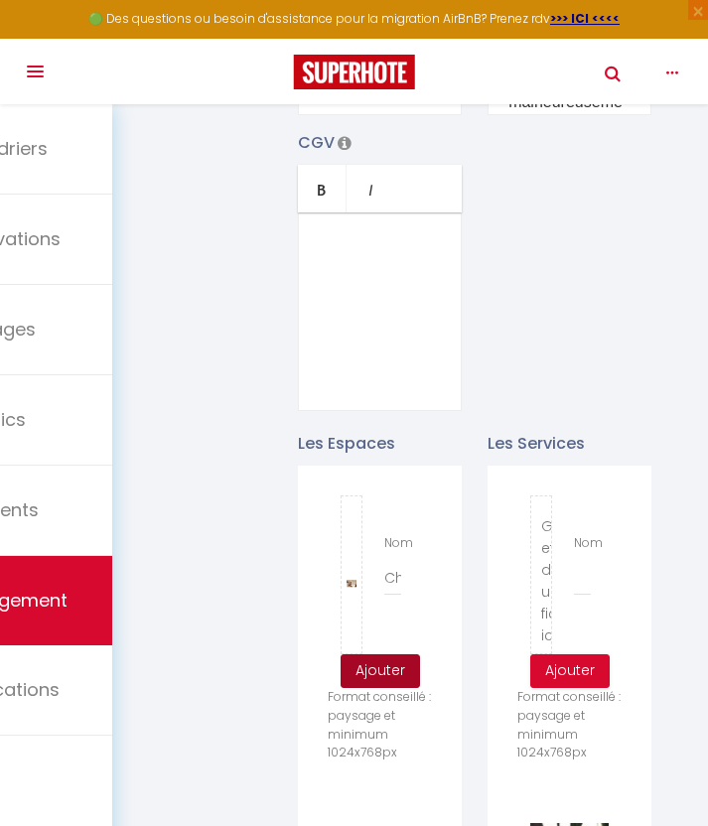
click at [383, 659] on button "Ajouter" at bounding box center [380, 671] width 79 height 34
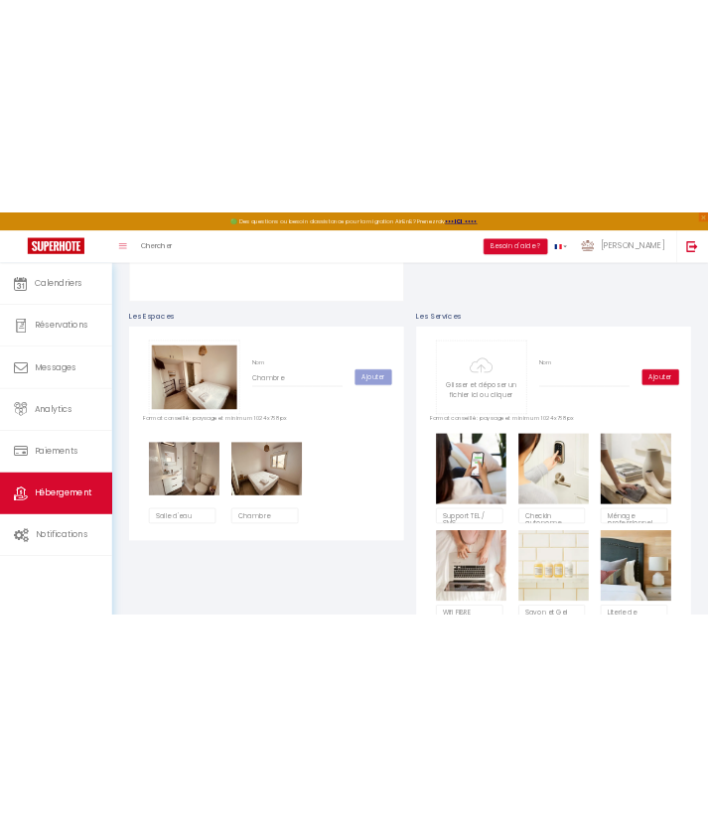
scroll to position [842, 0]
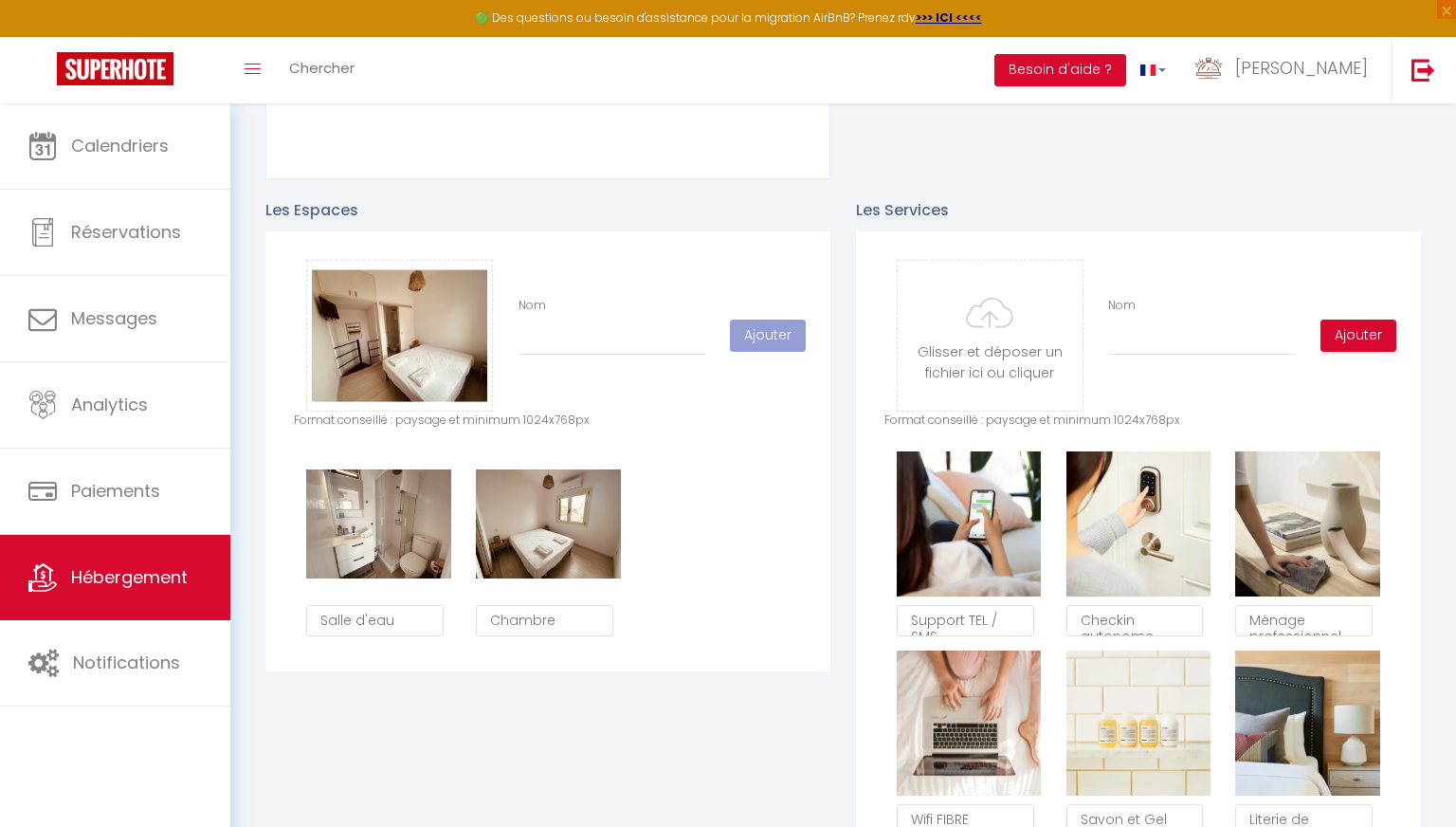
click at [675, 350] on button "Ajouter" at bounding box center [768, 336] width 75 height 32
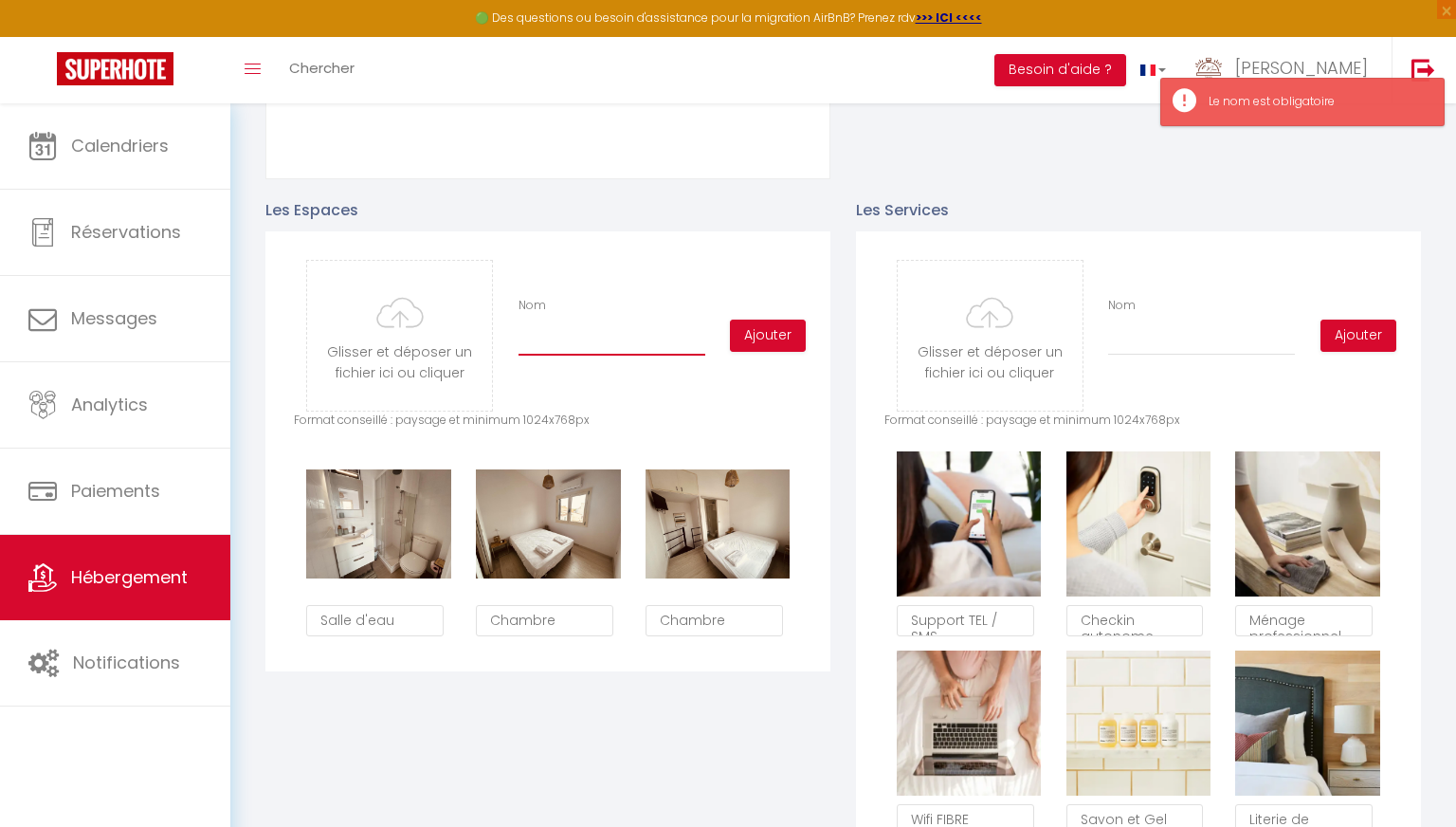
click at [659, 349] on input "Nom" at bounding box center [612, 339] width 187 height 34
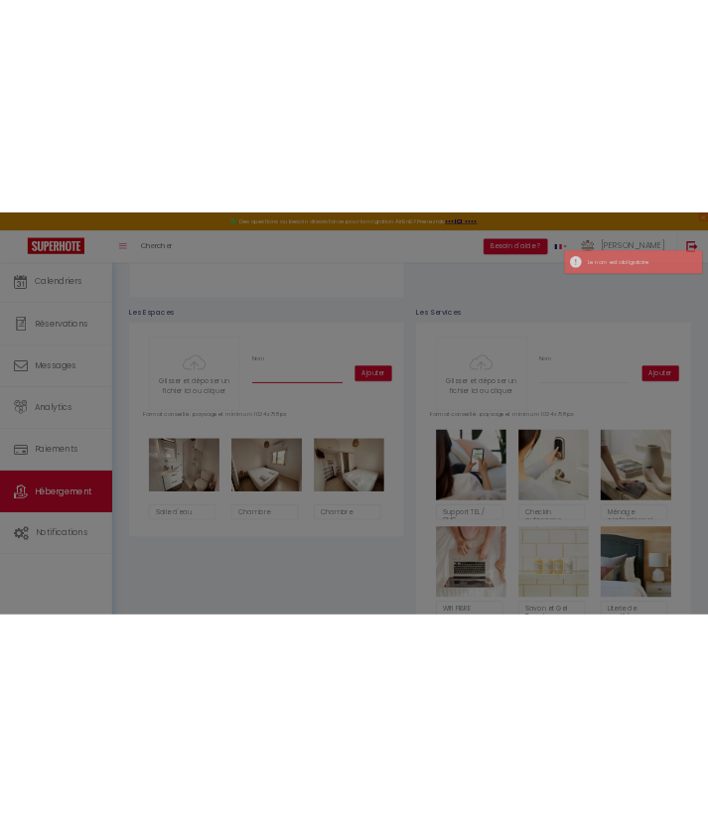
scroll to position [713, 0]
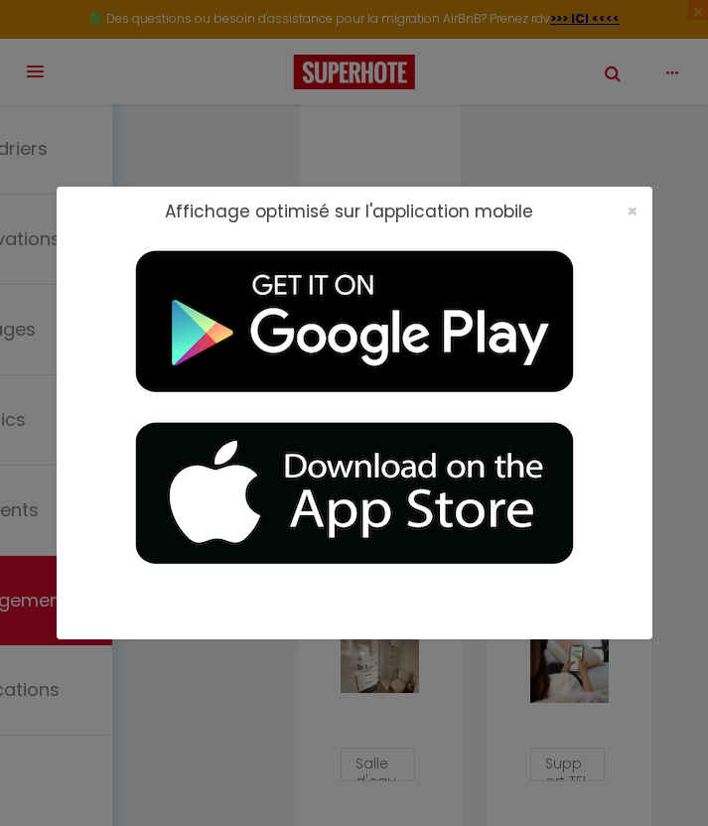
click at [648, 213] on div "×" at bounding box center [626, 212] width 50 height 20
click at [624, 213] on div "×" at bounding box center [626, 212] width 50 height 20
click at [636, 210] on span "×" at bounding box center [632, 211] width 11 height 25
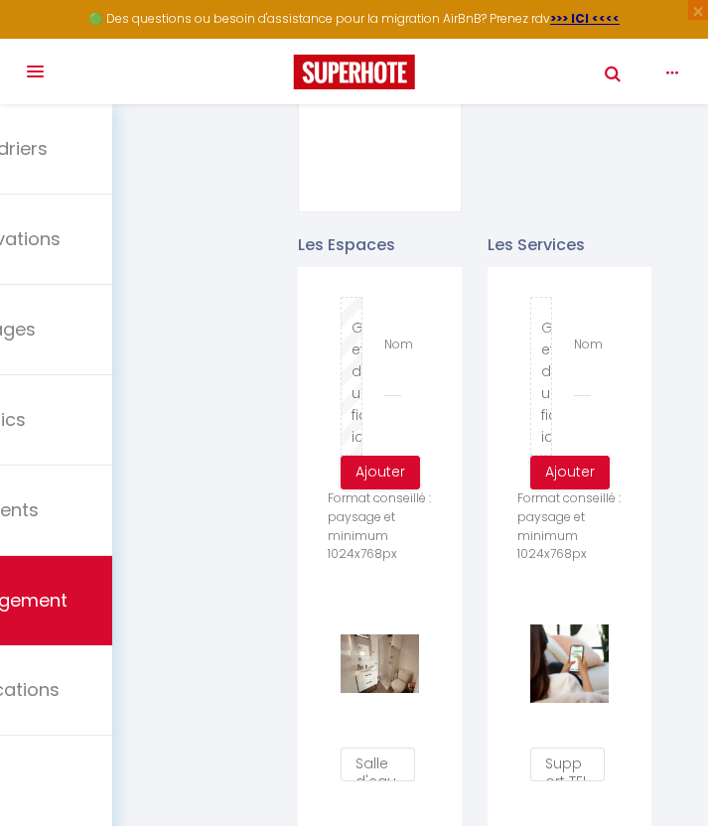
type input "C:\fakepath\IMG_2352.jpg"
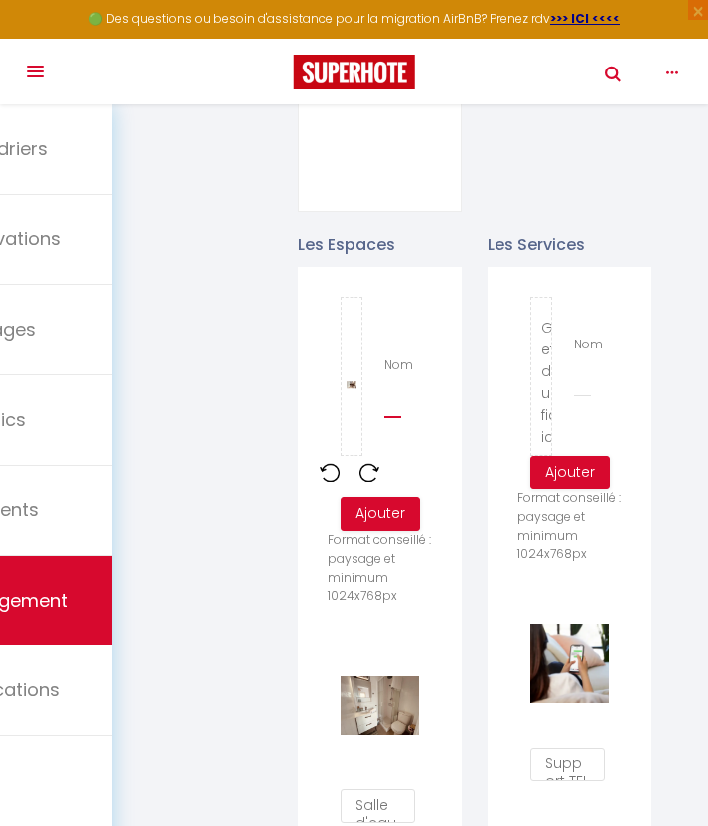
click at [393, 382] on input "Nom" at bounding box center [392, 400] width 17 height 36
type input "Cuisine"
click at [368, 531] on p "Format conseillé : paysage et minimum 1024x768px" at bounding box center [380, 568] width 104 height 74
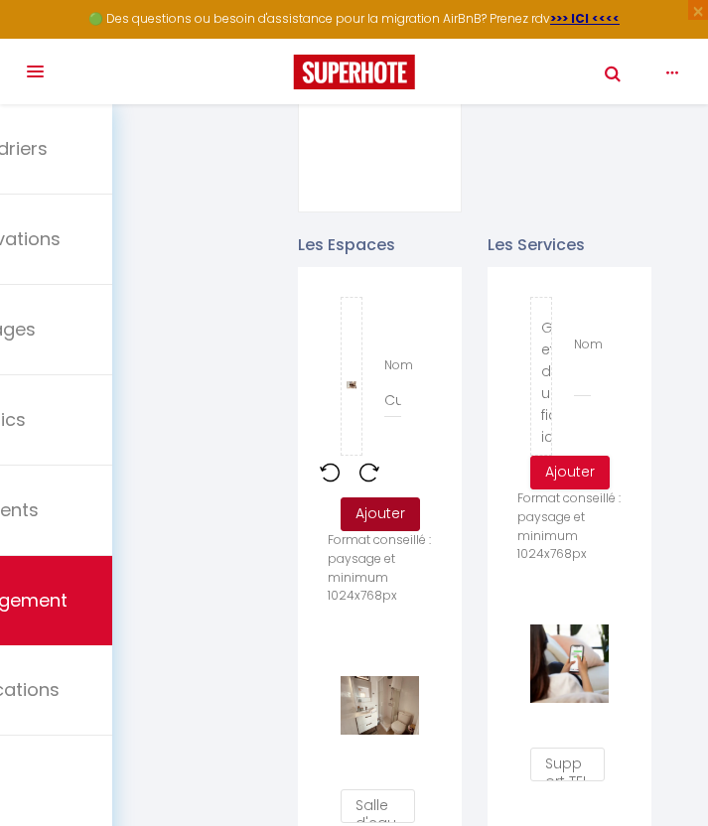
click at [386, 503] on button "Ajouter" at bounding box center [380, 514] width 79 height 34
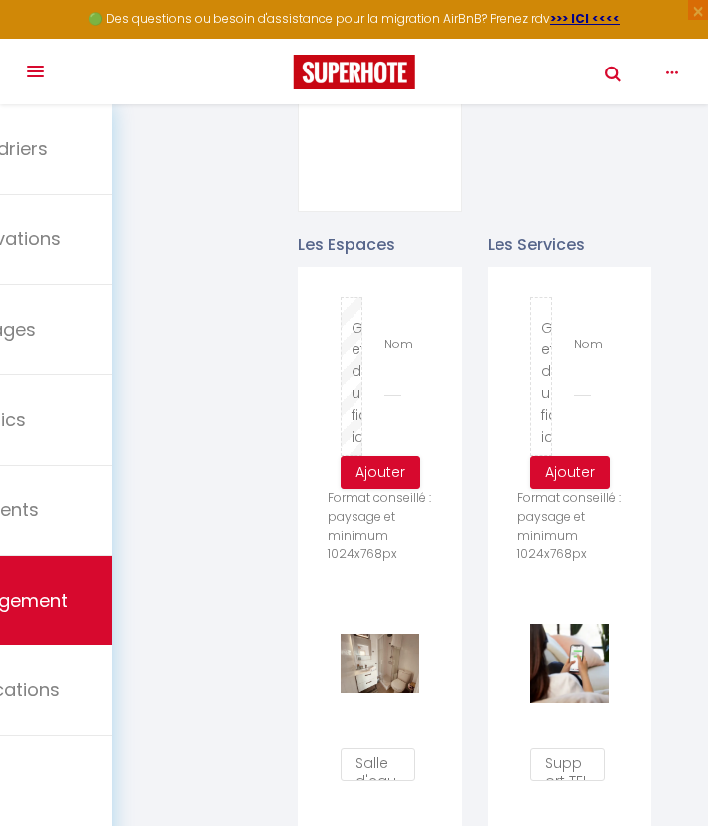
type input "C:\fakepath\IMG_2355.jpg"
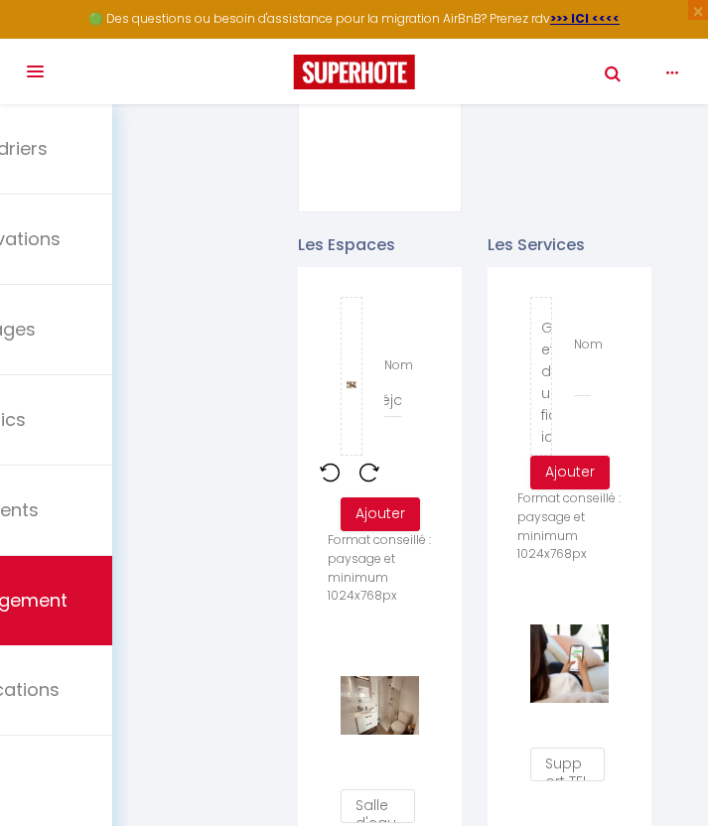
scroll to position [0, 25]
type input "Séjour"
click at [383, 476] on div "Glisser et déposer un fichier ici ou cliquer Ooops, something wrong happened. R…" at bounding box center [380, 414] width 104 height 234
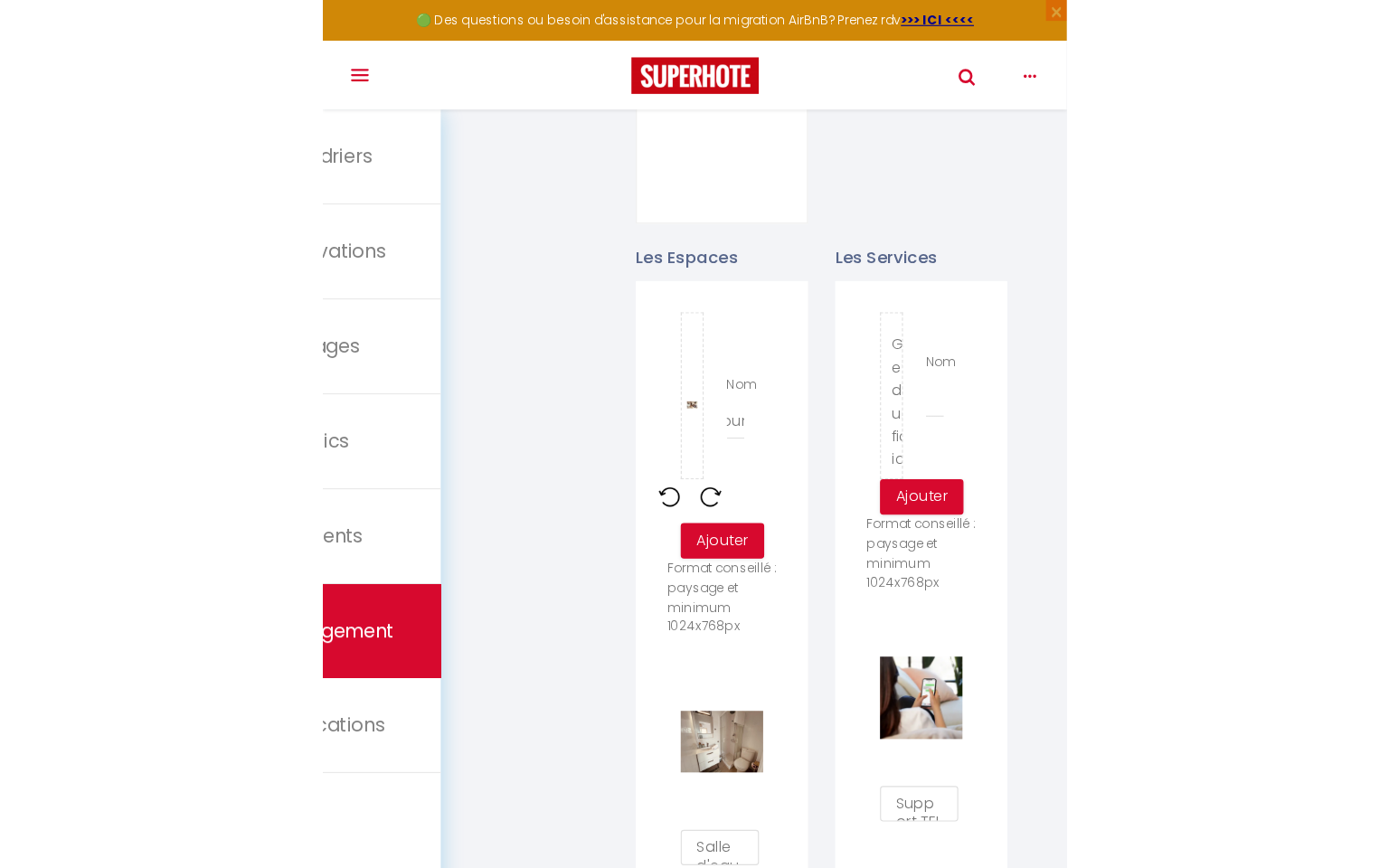
scroll to position [0, 0]
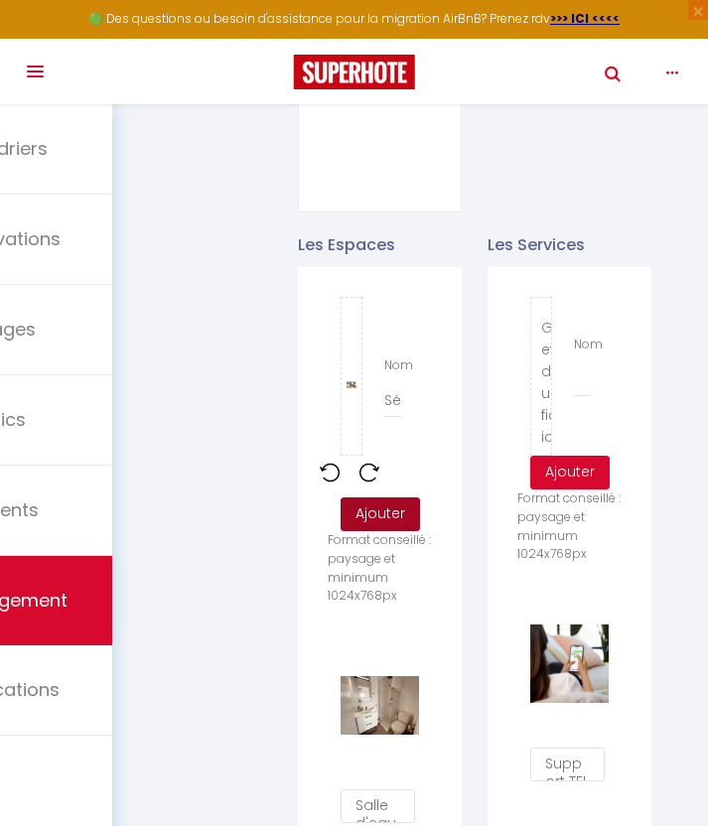
click at [376, 505] on button "Ajouter" at bounding box center [380, 514] width 79 height 34
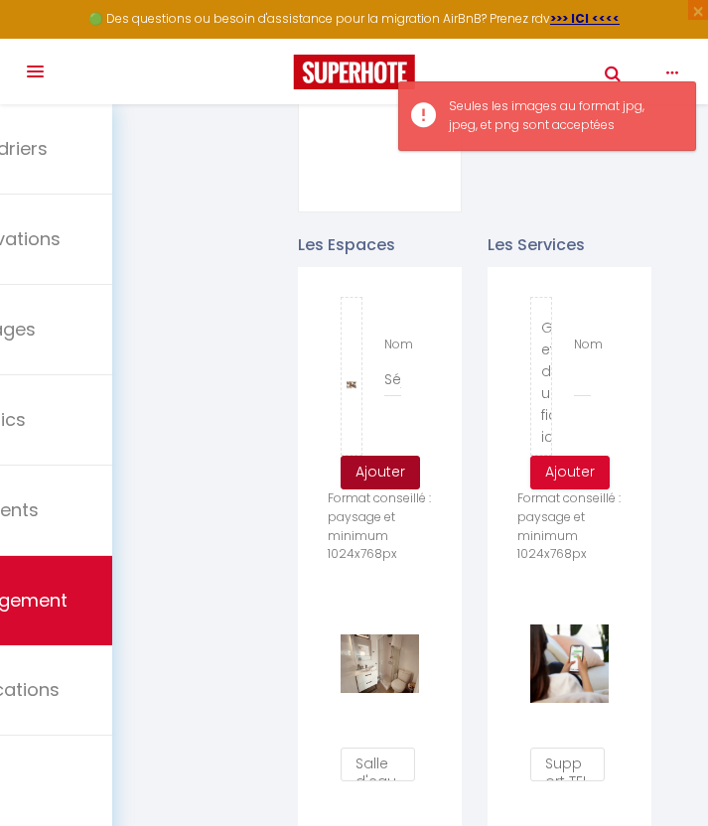
click at [381, 465] on button "Ajouter" at bounding box center [380, 473] width 79 height 34
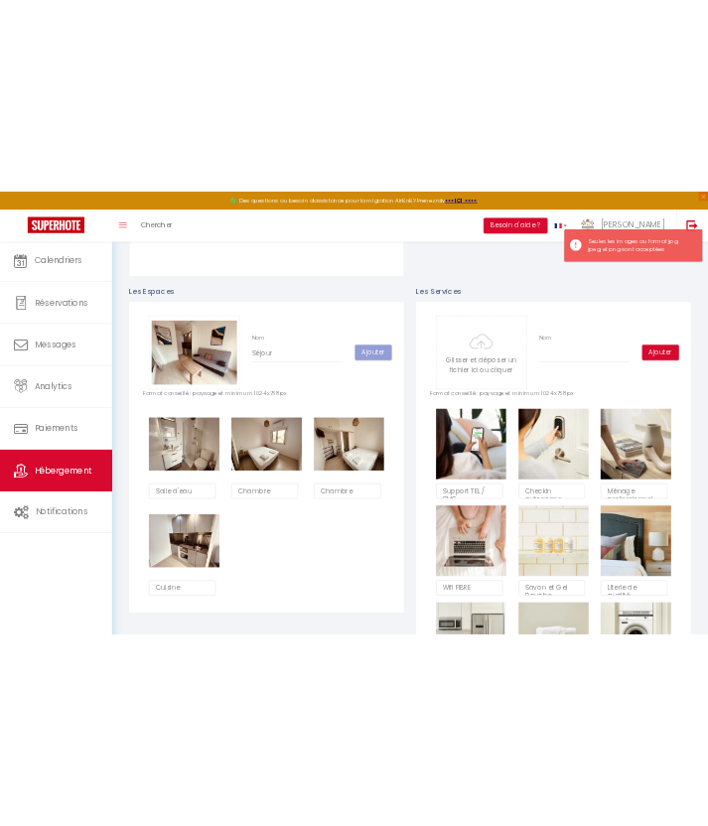
scroll to position [236, 0]
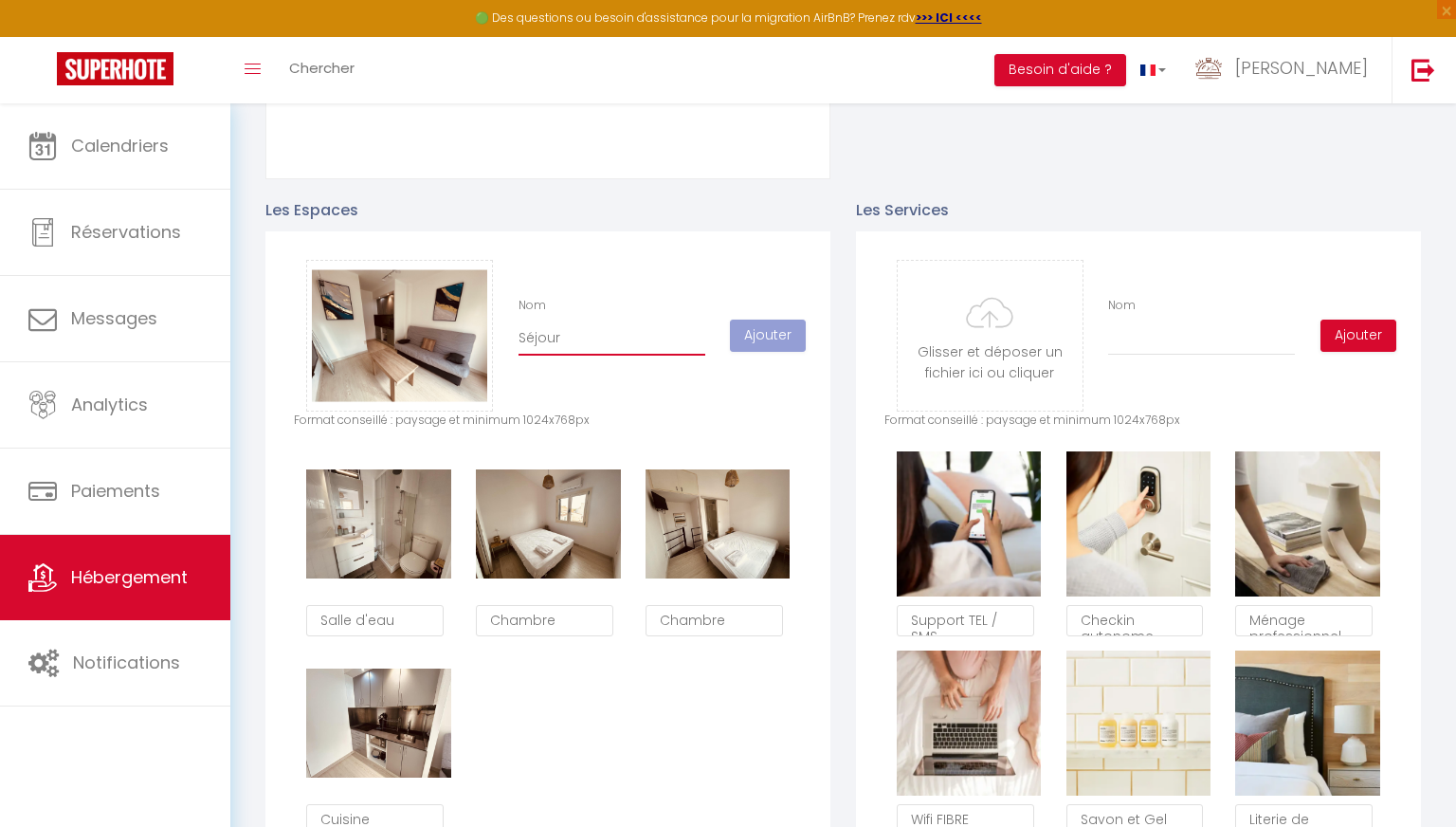
click at [623, 335] on input "Séjour" at bounding box center [612, 339] width 187 height 34
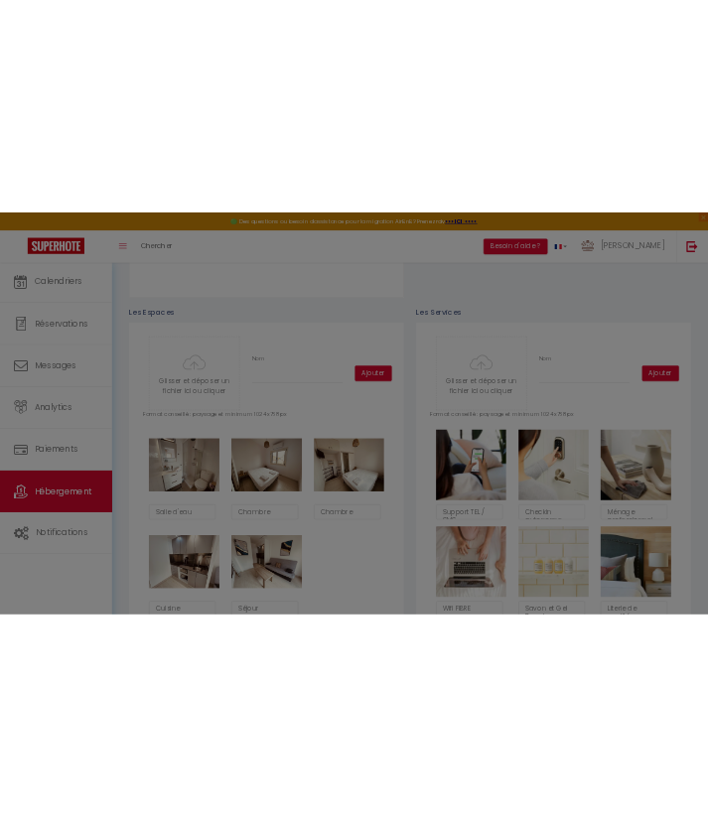
scroll to position [713, 0]
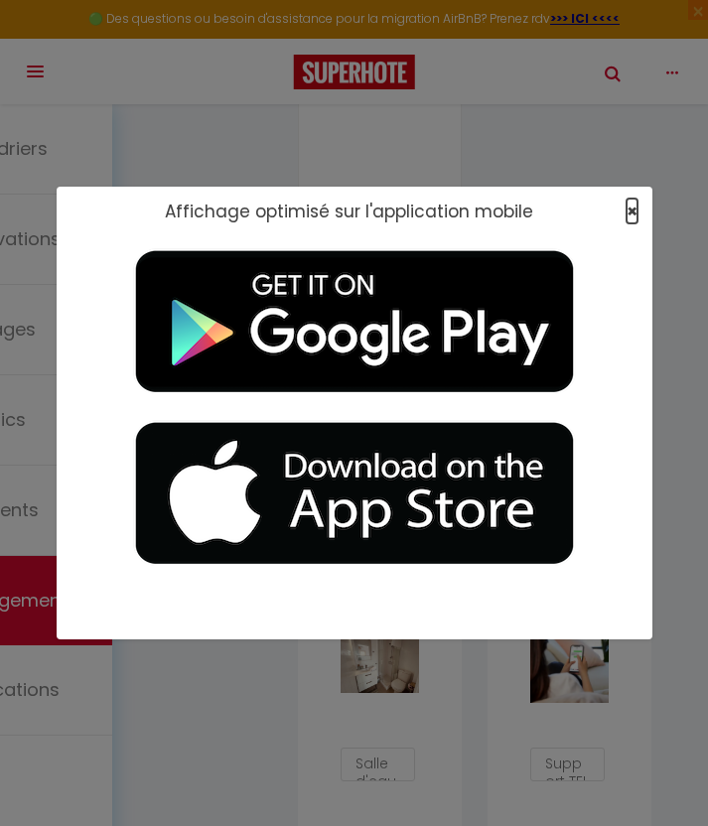
click at [631, 207] on span "×" at bounding box center [632, 211] width 11 height 25
click at [631, 207] on div "Affichage optimisé sur l'application mobile ×" at bounding box center [355, 413] width 596 height 453
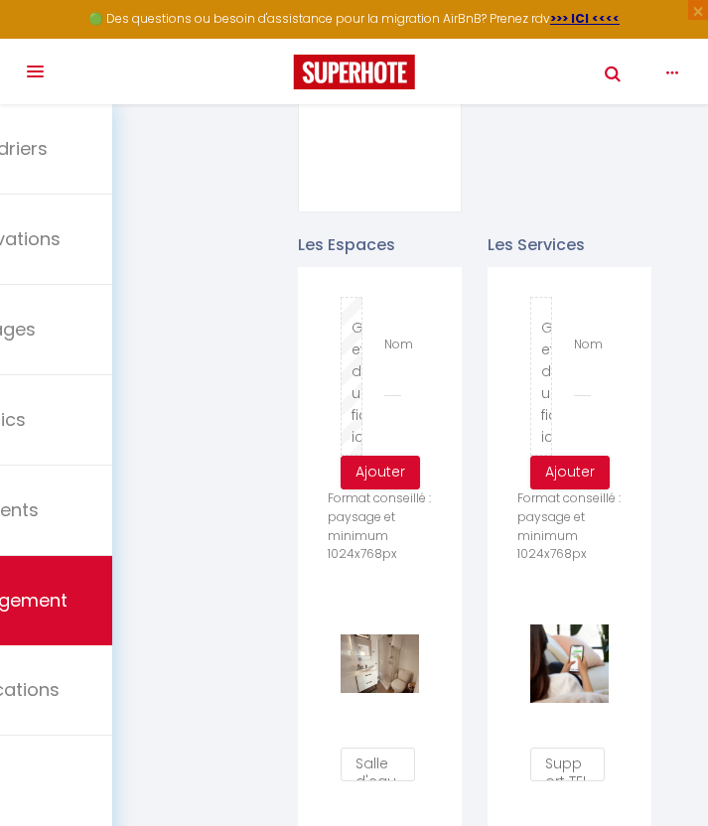
type input "C:\fakepath\IMG_2357.jpg"
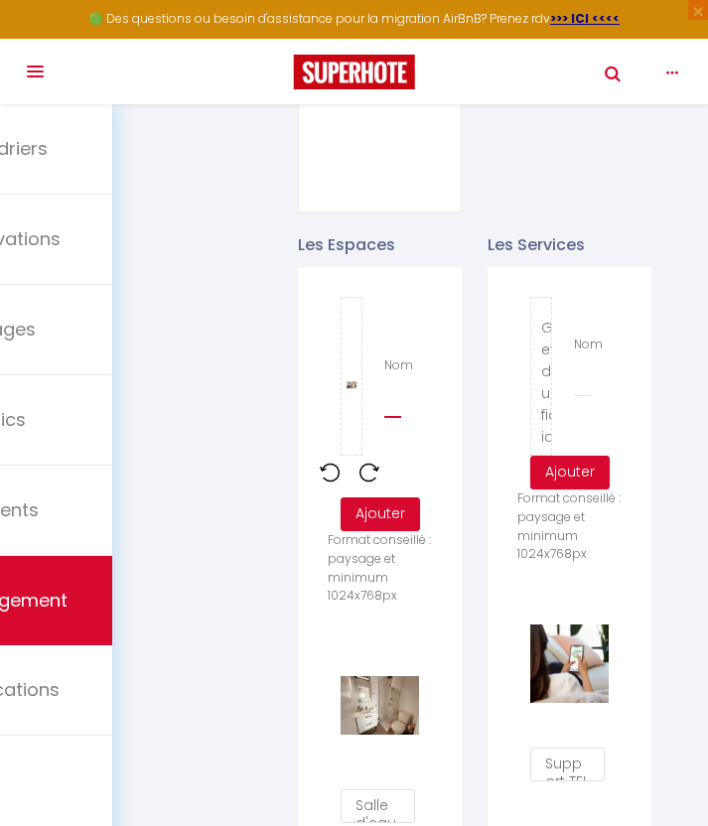
click at [385, 382] on input "Nom" at bounding box center [392, 400] width 17 height 36
type input "Séjour"
click at [394, 497] on button "Ajouter" at bounding box center [380, 514] width 79 height 34
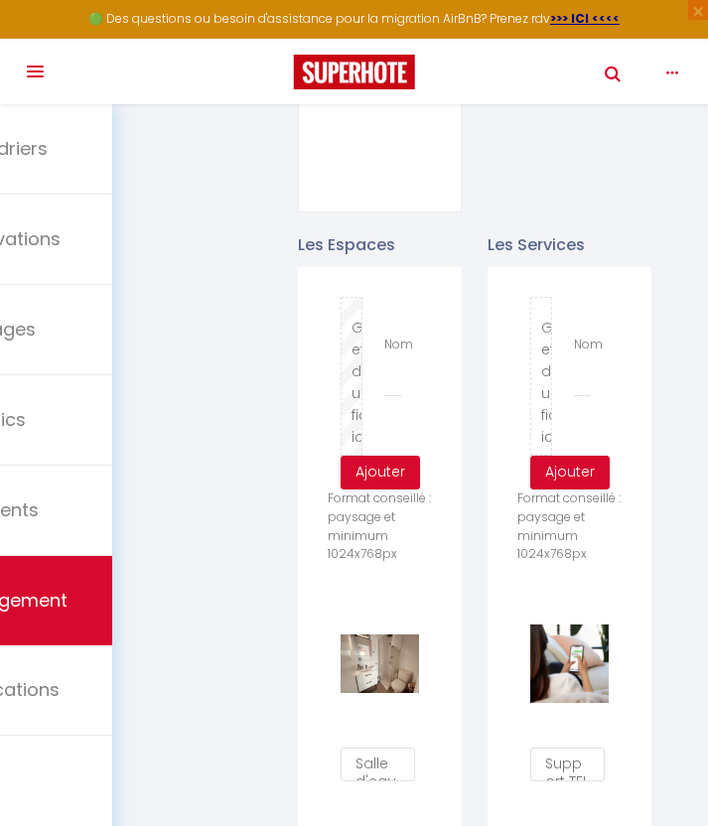
type input "C:\fakepath\IMG_2358.jpg"
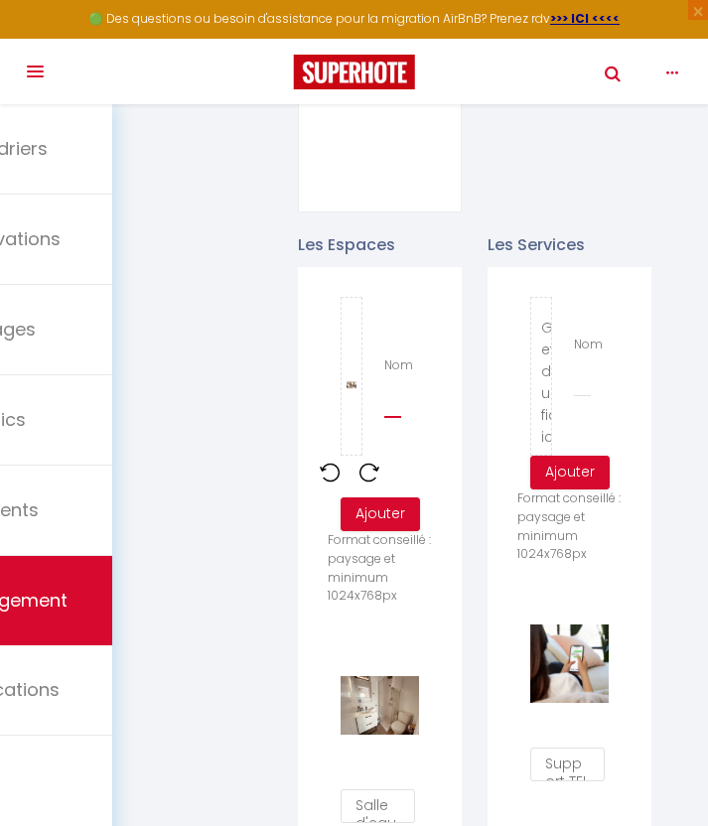
click at [399, 385] on input "Nom" at bounding box center [392, 400] width 17 height 36
type input "Séjour"
click at [408, 531] on p "Format conseillé : paysage et minimum 1024x768px" at bounding box center [380, 568] width 104 height 74
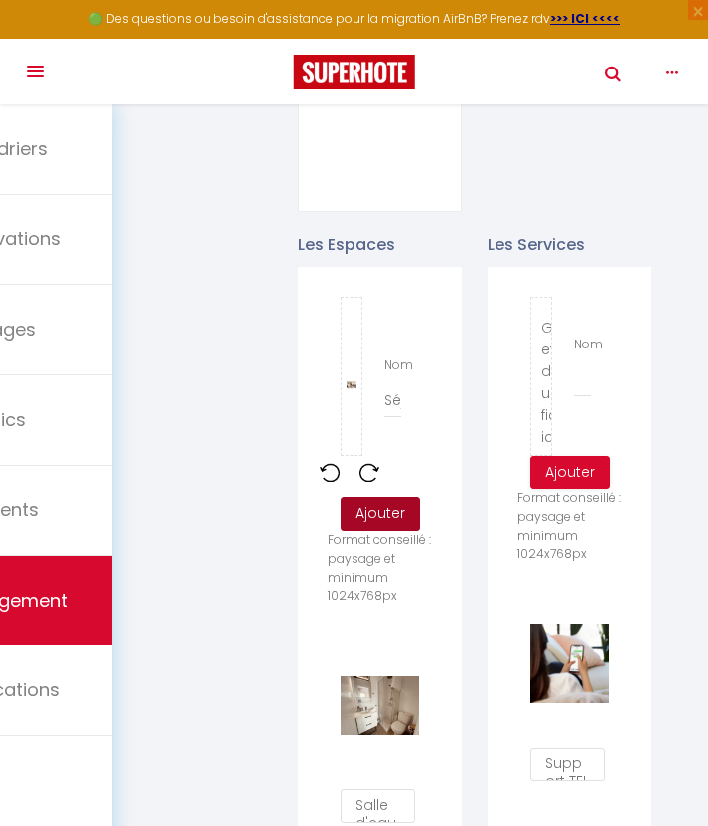
click at [373, 497] on button "Ajouter" at bounding box center [380, 514] width 79 height 34
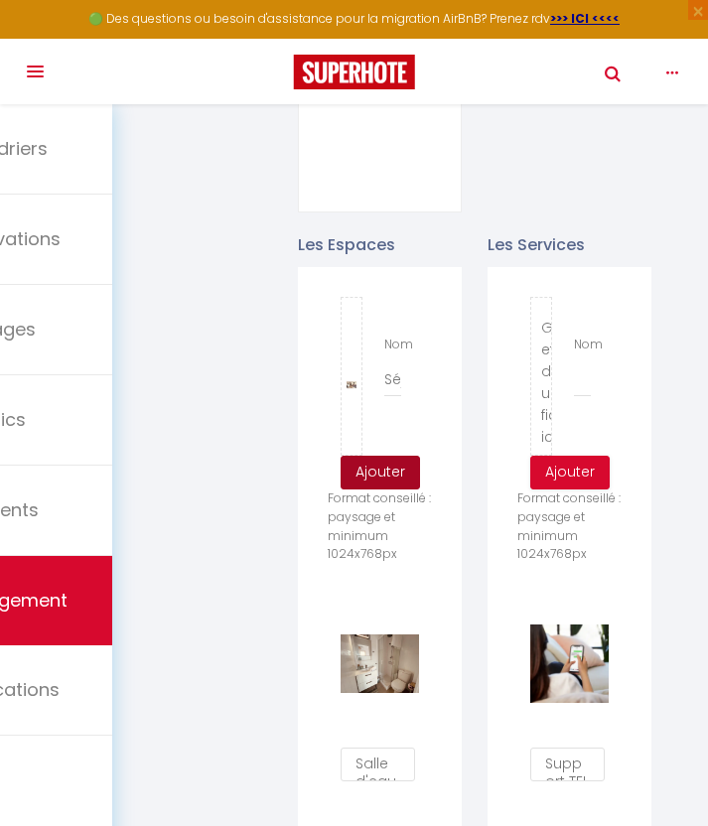
click at [378, 458] on button "Ajouter" at bounding box center [380, 473] width 79 height 34
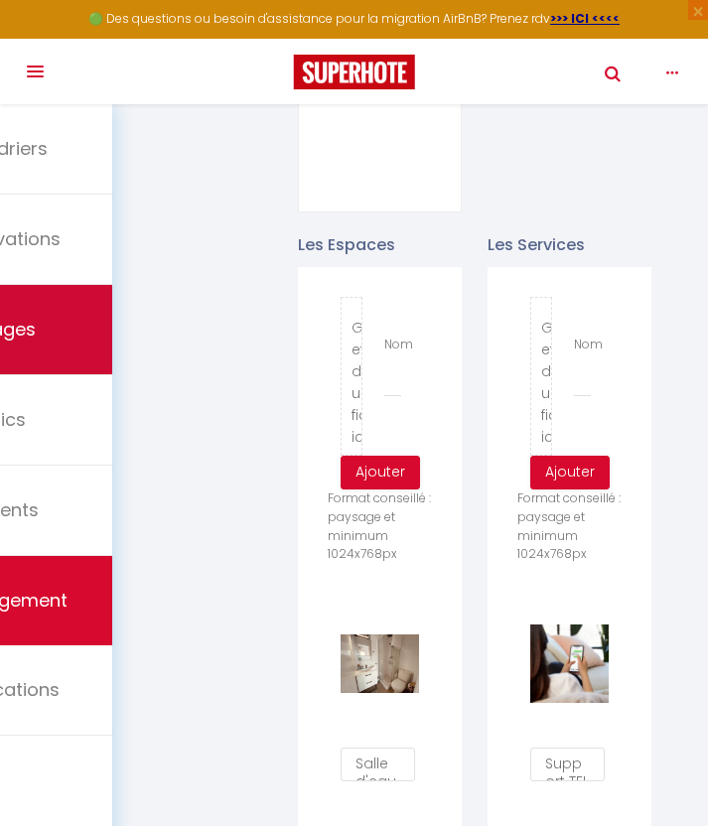
type input "C:\fakepath\IMG_2366.jpg"
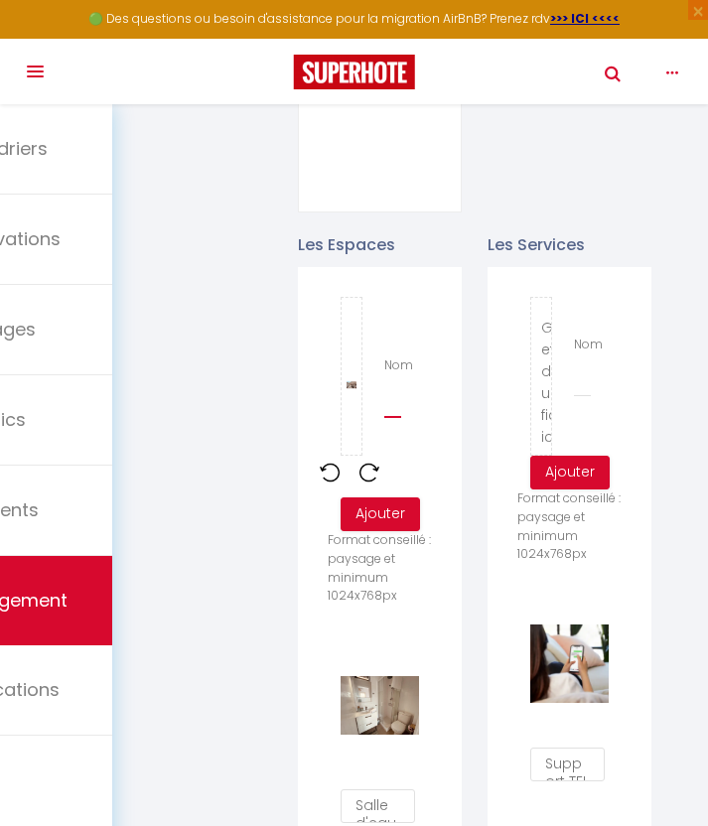
click at [397, 382] on input "Nom" at bounding box center [392, 400] width 17 height 36
type input "Terrasse"
click at [399, 505] on button "Ajouter" at bounding box center [380, 514] width 79 height 34
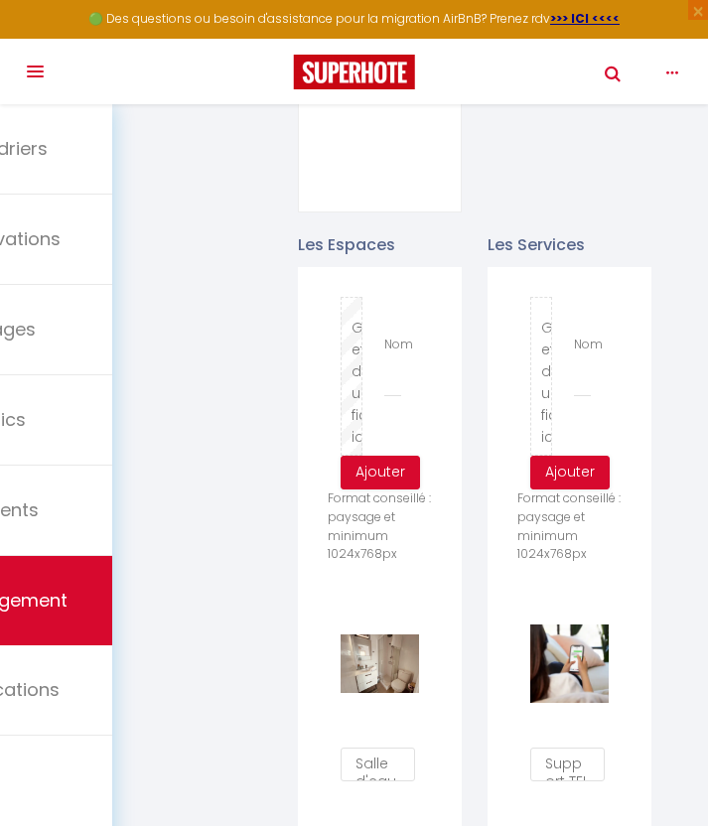
type input "C:\fakepath\IMG_2369.jpg"
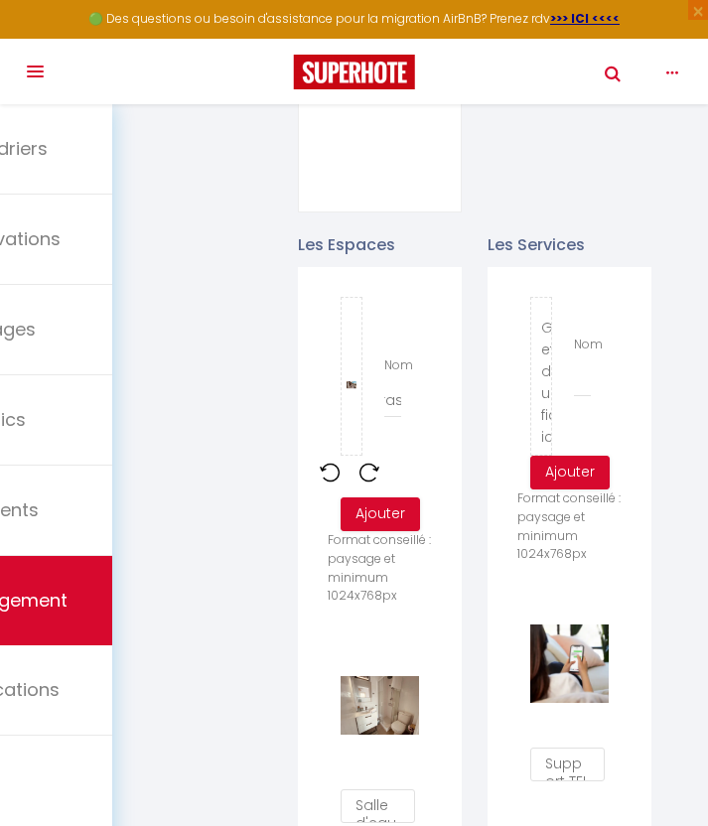
scroll to position [0, 41]
type input "Terrasse"
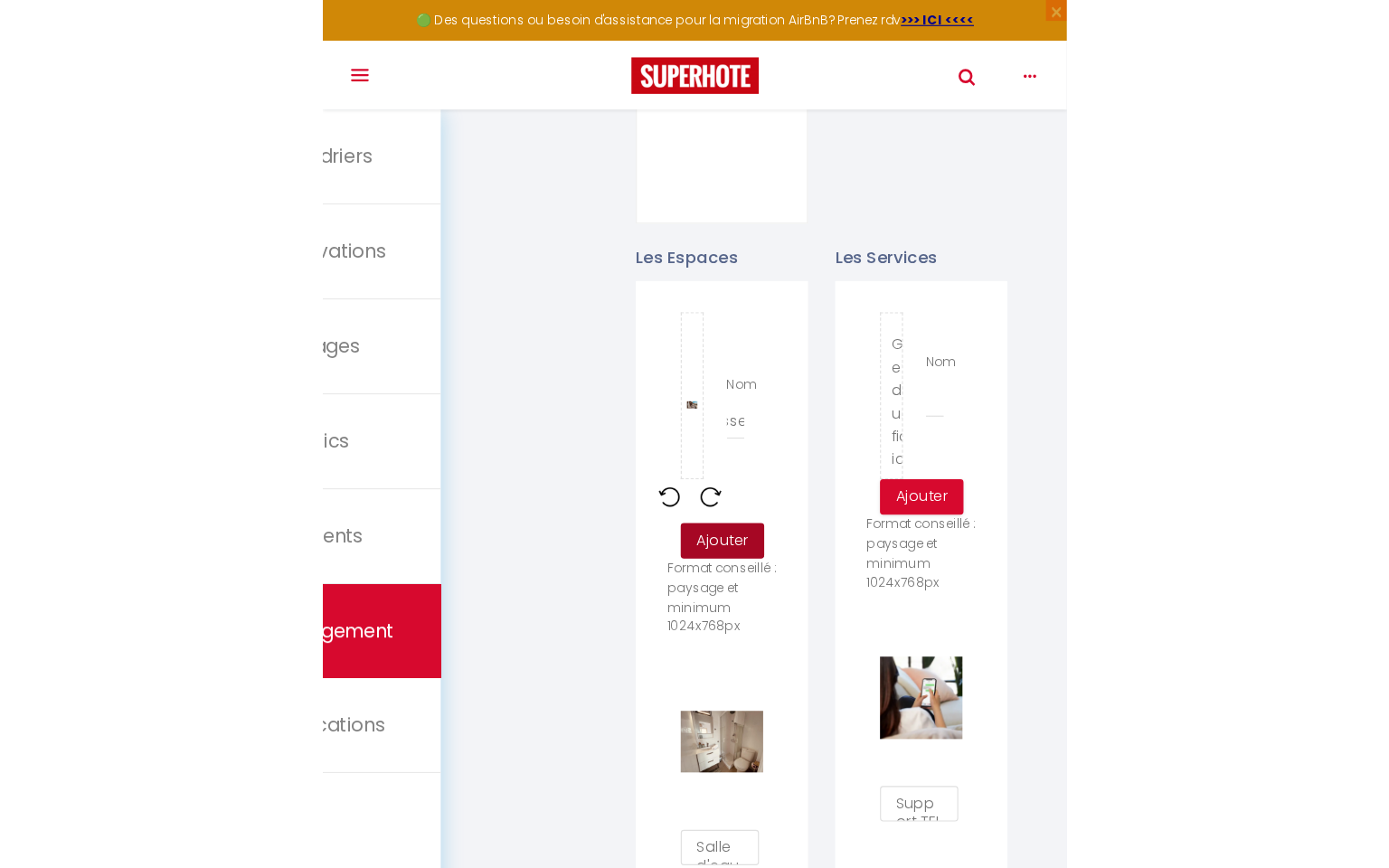
scroll to position [0, 0]
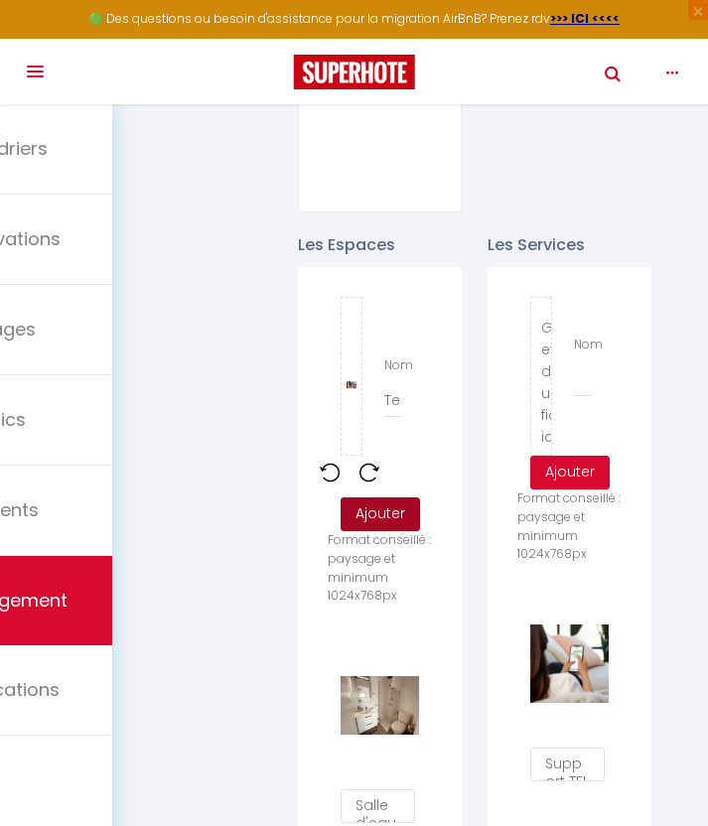
click at [392, 497] on button "Ajouter" at bounding box center [380, 514] width 79 height 34
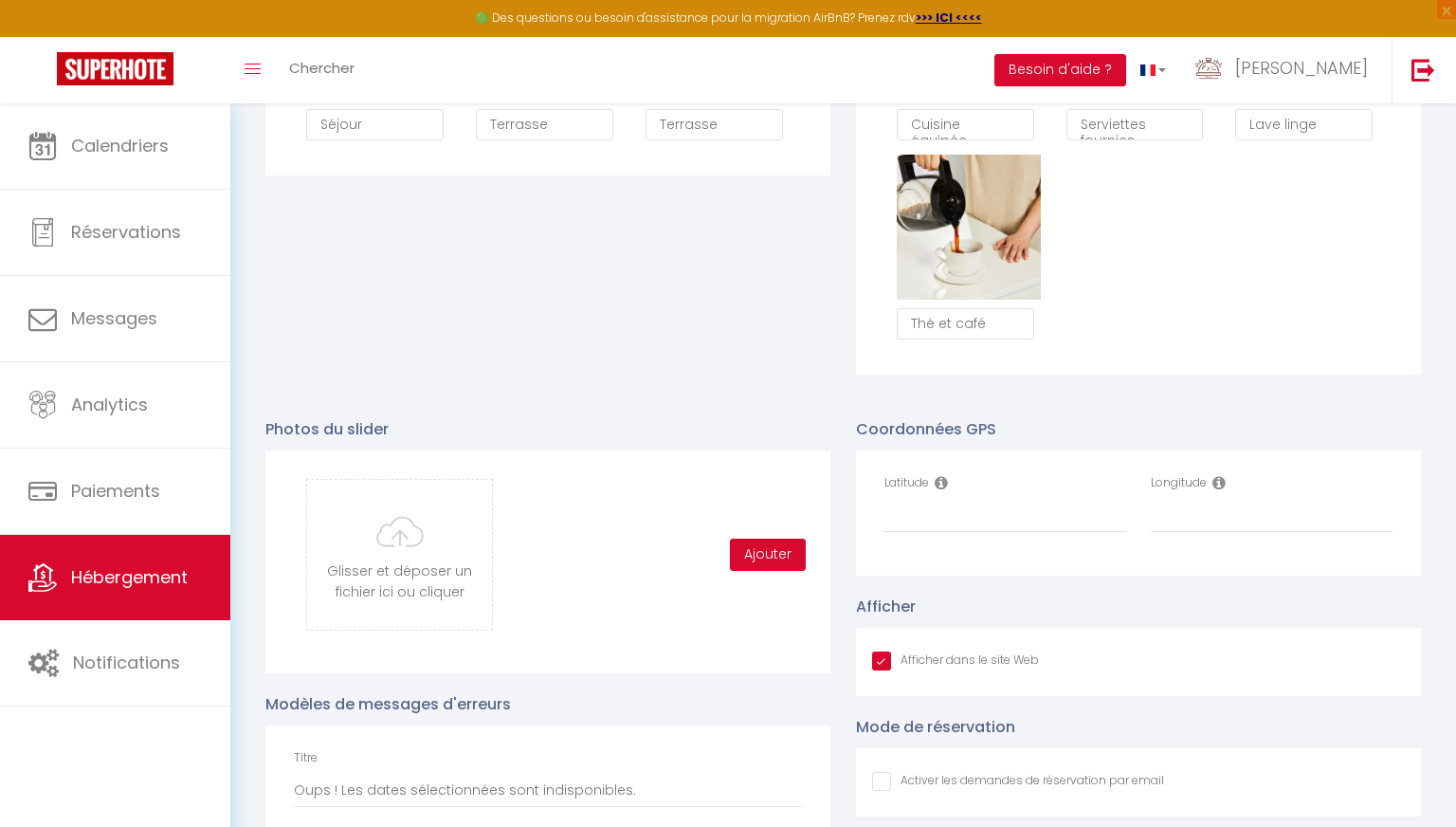
scroll to position [1857, 0]
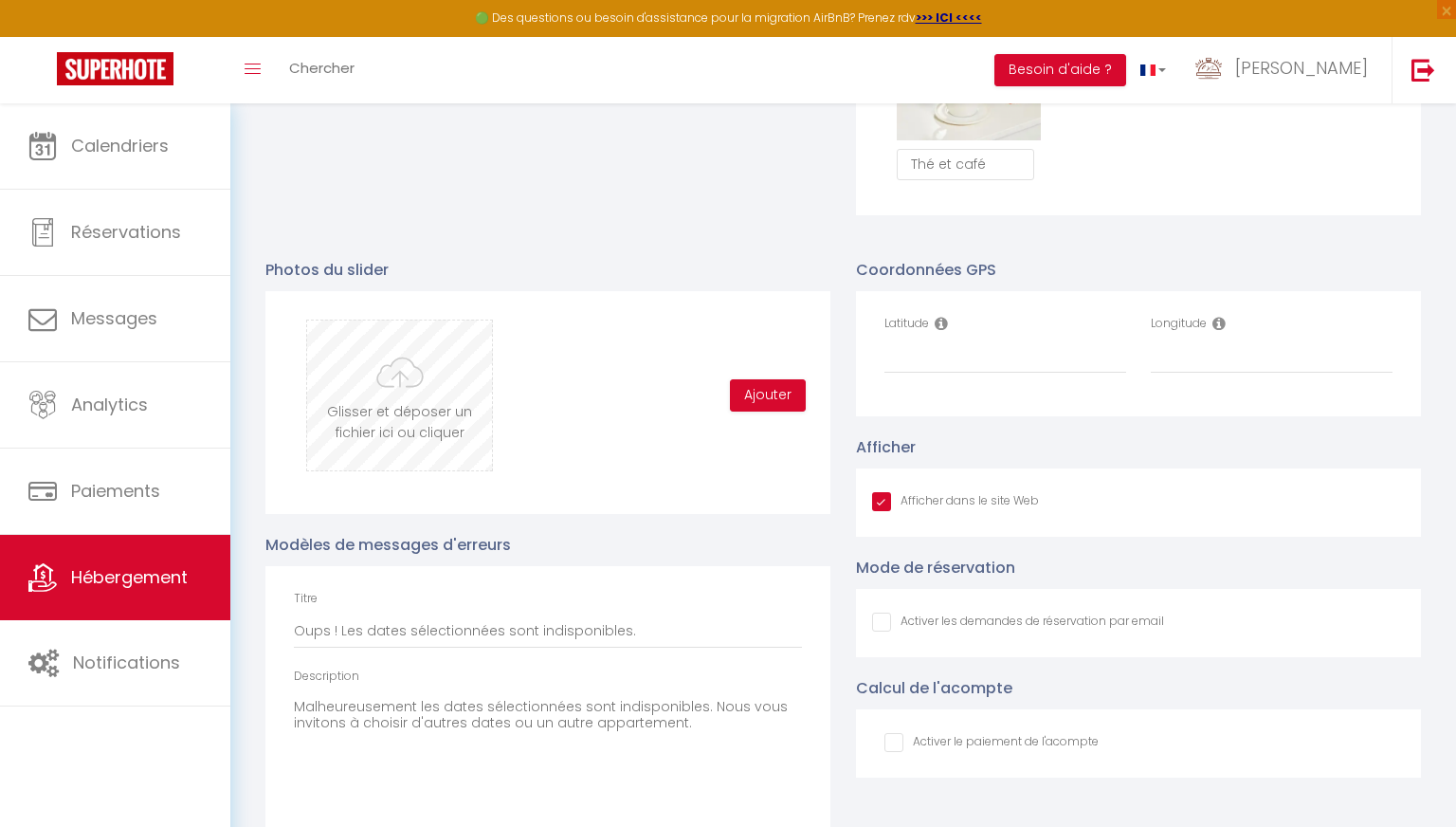
click at [411, 372] on input "file" at bounding box center [400, 395] width 185 height 150
type input "C:\fakepath\IMG_2366.jpg"
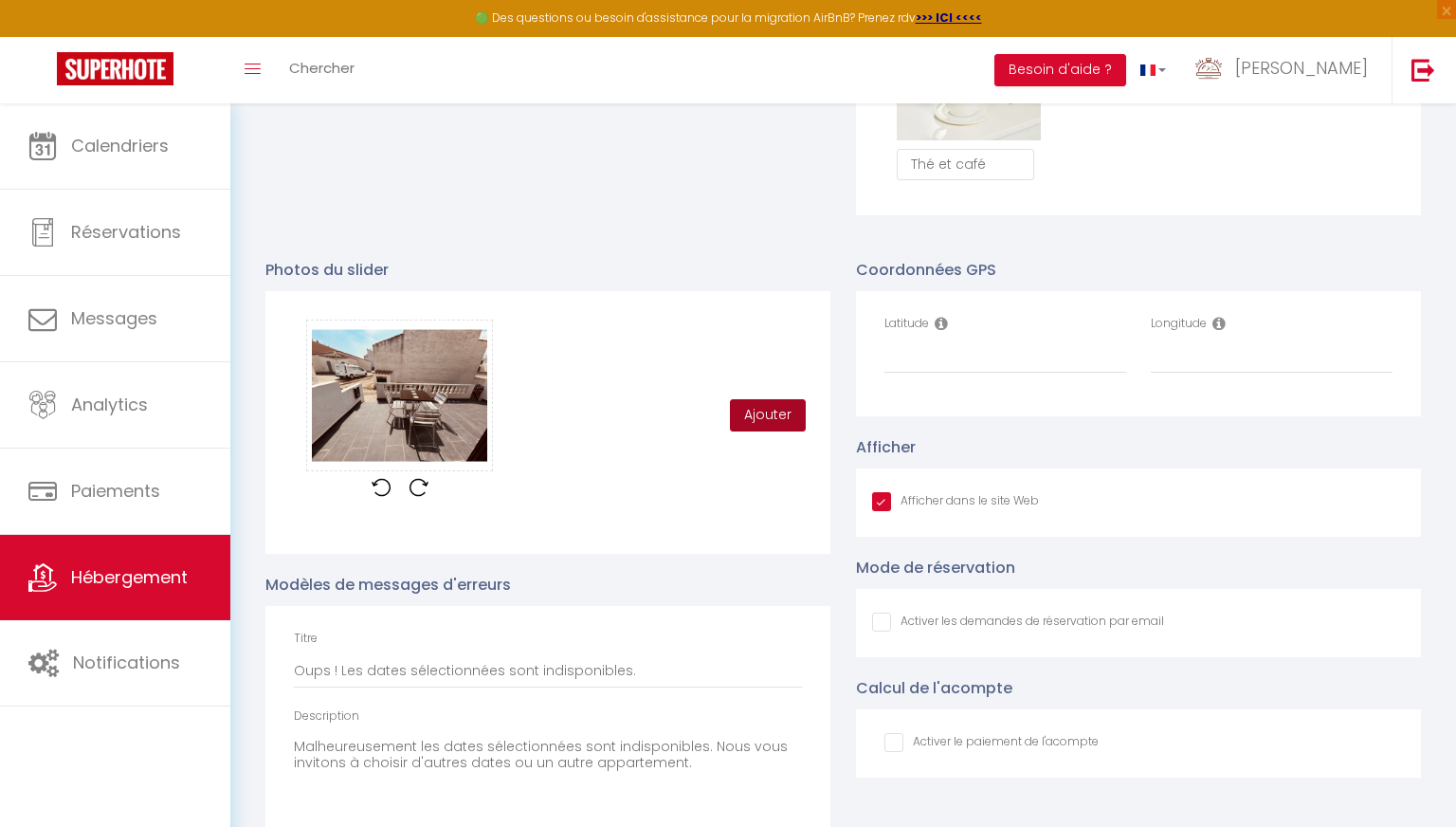
click at [675, 418] on button "Ajouter" at bounding box center [768, 415] width 75 height 32
click at [410, 486] on img at bounding box center [419, 487] width 19 height 19
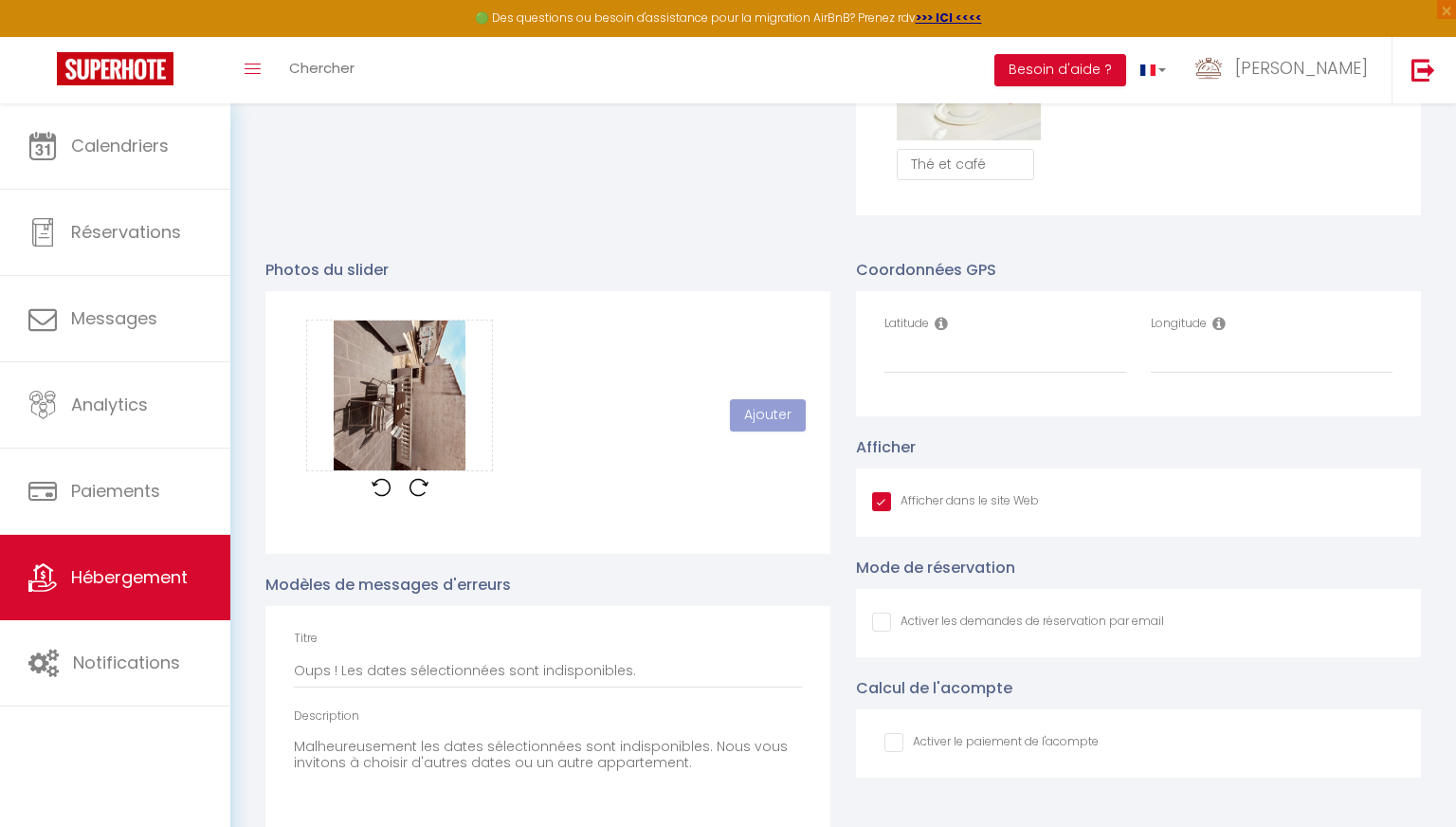
click at [377, 484] on img at bounding box center [381, 487] width 19 height 19
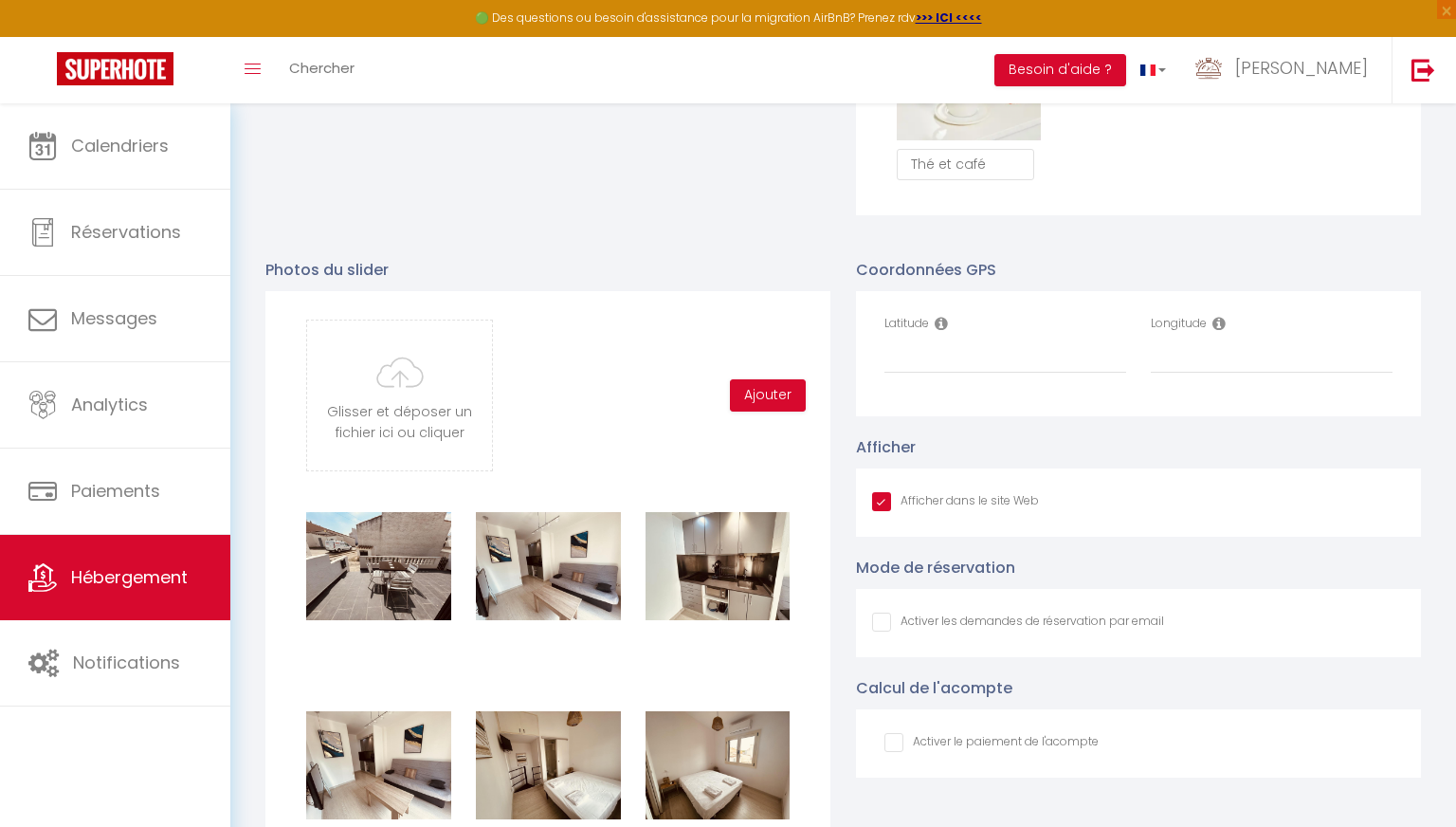
click at [675, 623] on input "Afficher dans le site Web" at bounding box center [1019, 622] width 292 height 19
checkbox input "true"
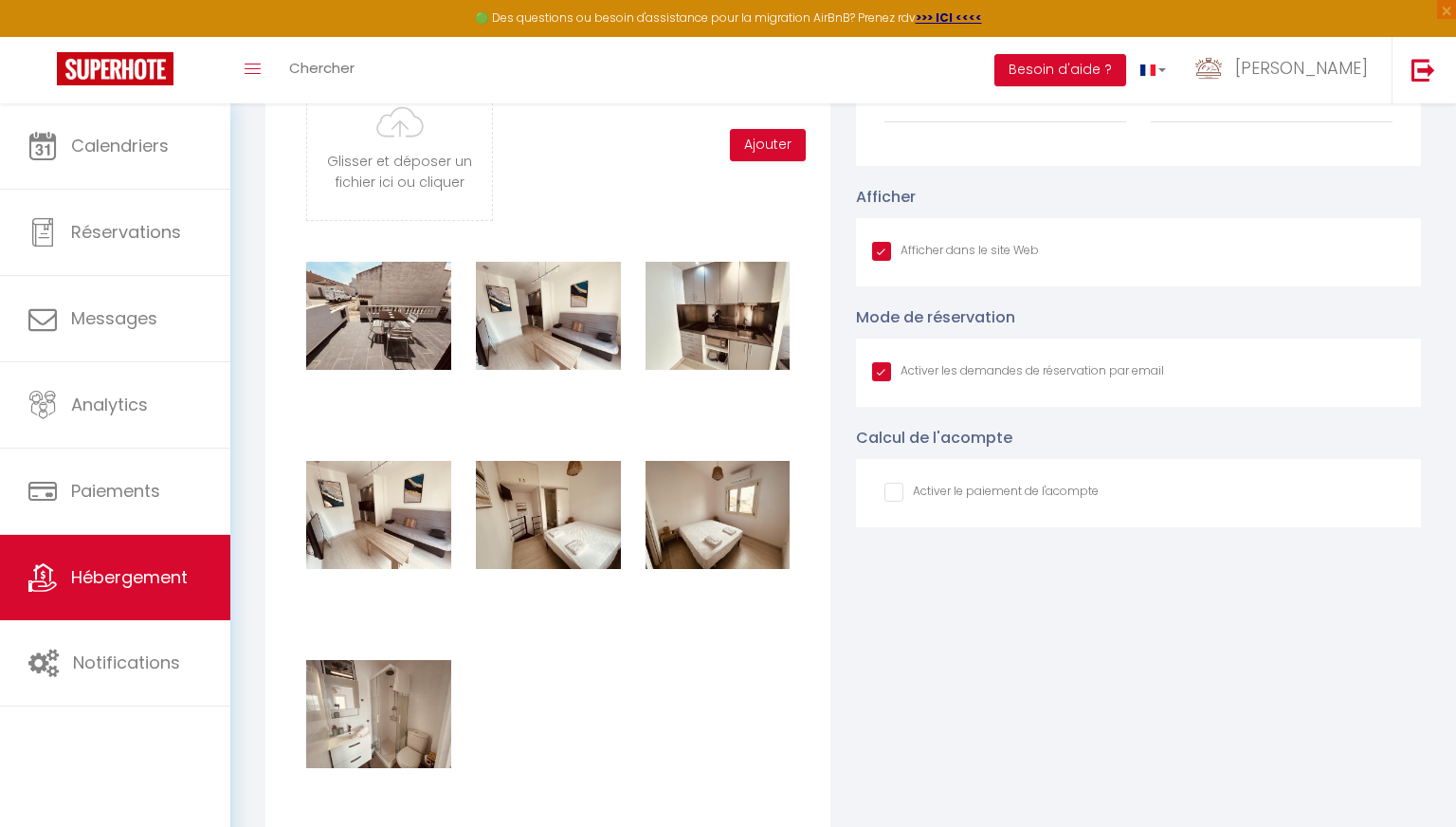
scroll to position [2106, 0]
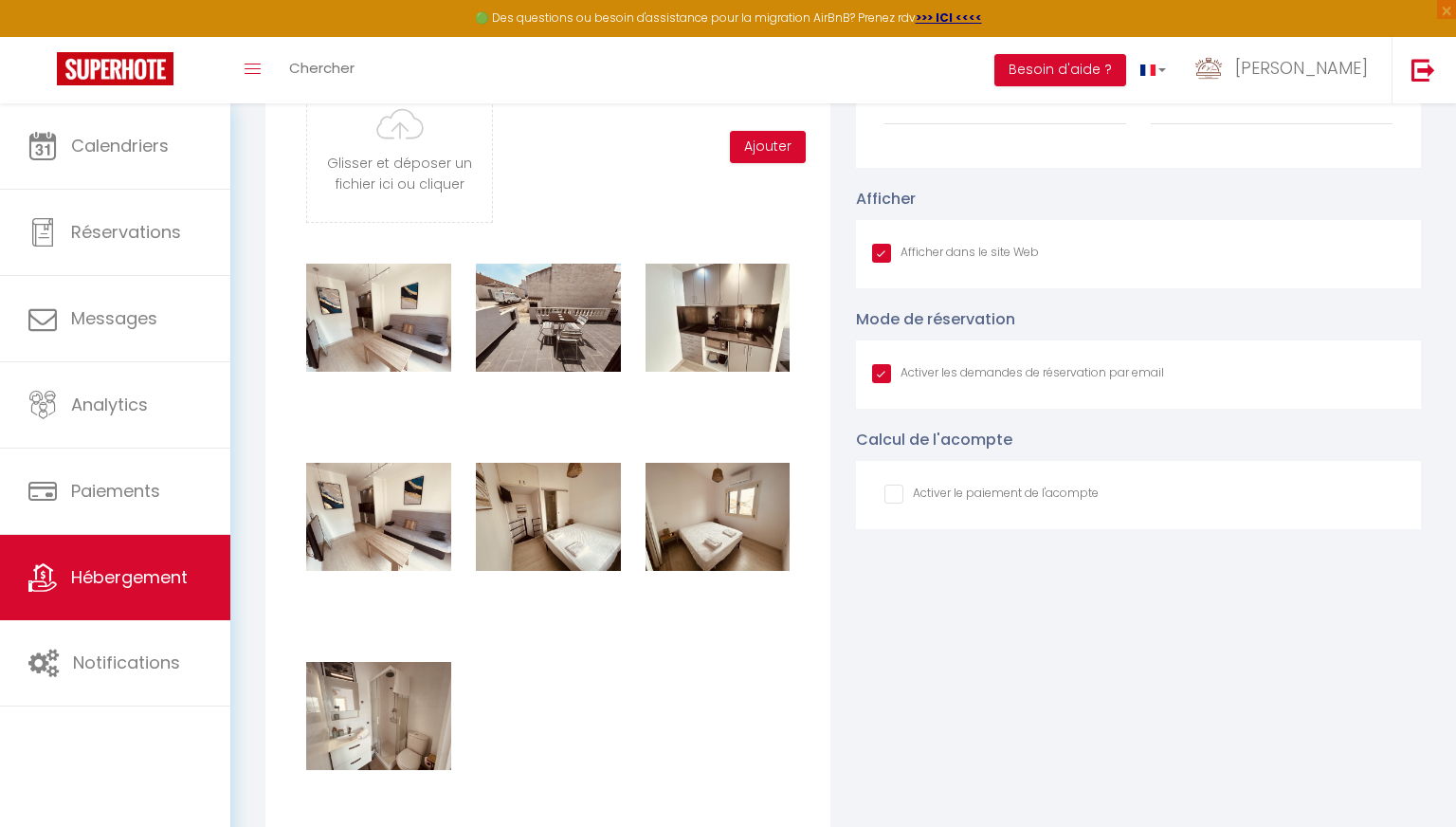
drag, startPoint x: 517, startPoint y: 304, endPoint x: 347, endPoint y: 302, distance: 170.0
click at [608, 394] on div "Supprimer Supprimer Supprimer Supprimer Supprimer Supprimer Supprimer" at bounding box center [548, 541] width 508 height 598
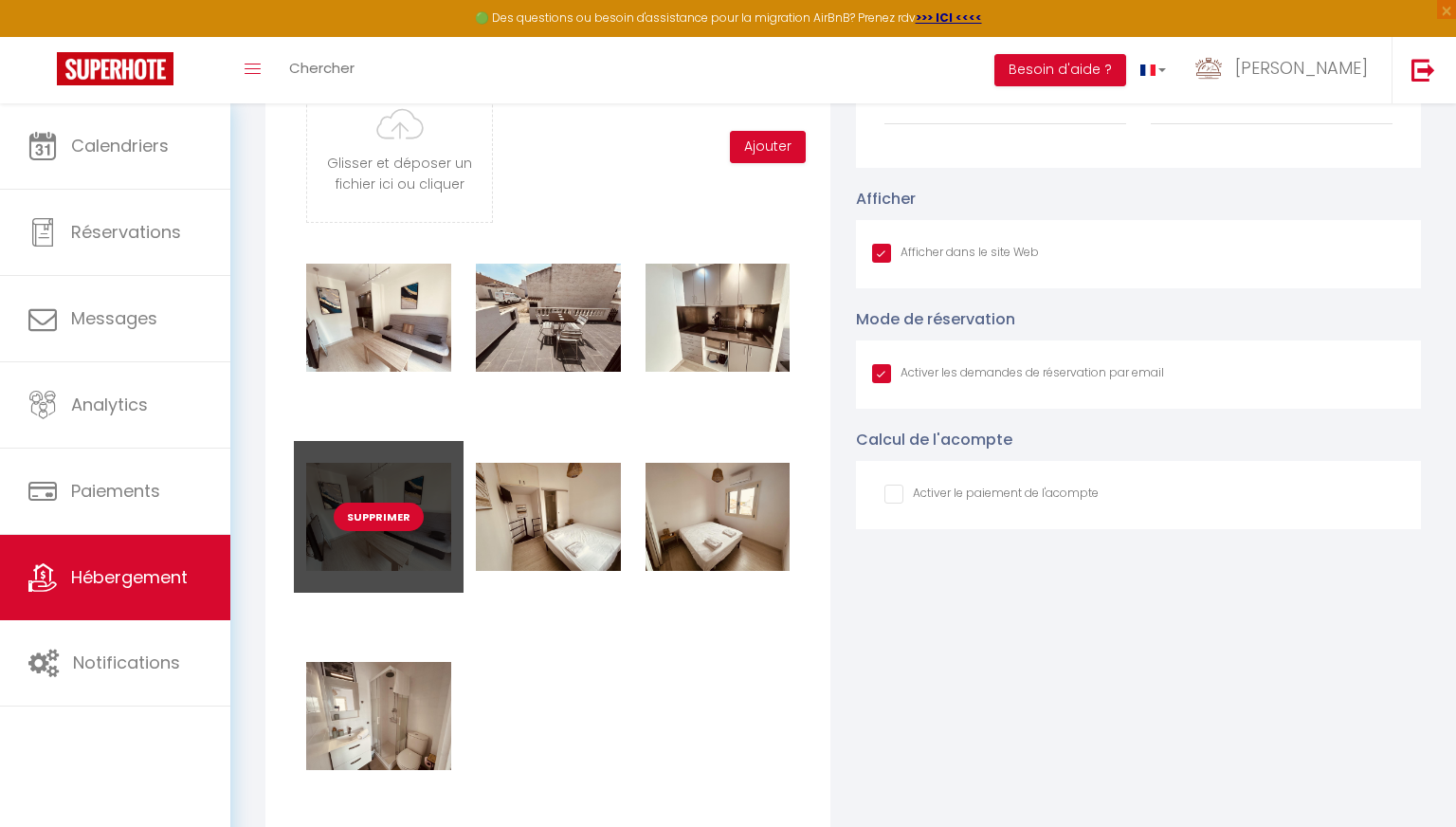
click at [397, 520] on button "Supprimer" at bounding box center [379, 517] width 90 height 29
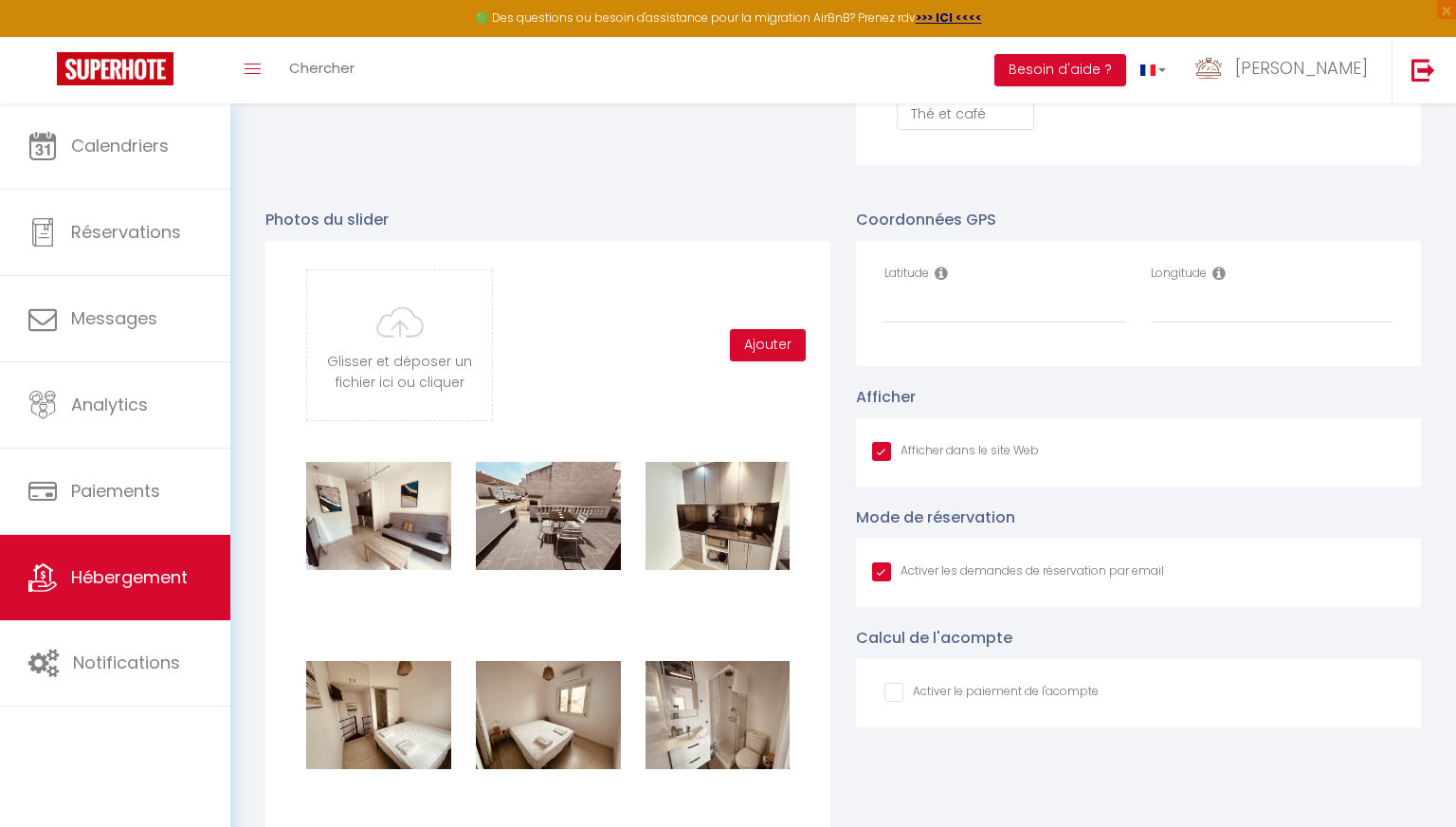
scroll to position [1890, 0]
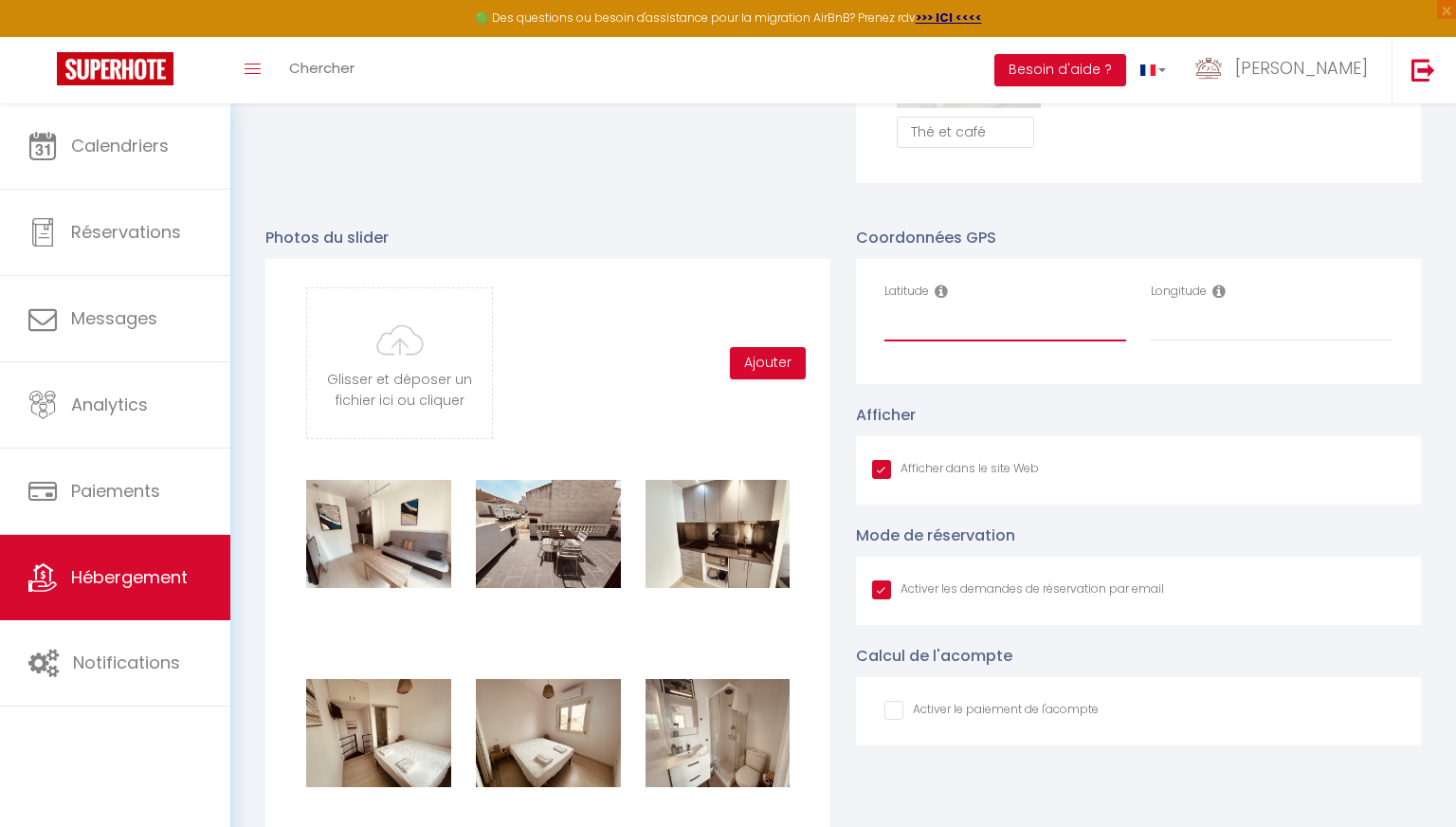
click at [675, 318] on input "Latitude" at bounding box center [1004, 325] width 242 height 34
paste input "42.2572669,3.1004121"
drag, startPoint x: 961, startPoint y: 319, endPoint x: 1068, endPoint y: 322, distance: 107.0
click at [675, 322] on input "42.2572669,3.1004121" at bounding box center [1004, 325] width 242 height 34
type input "42.2572669,"
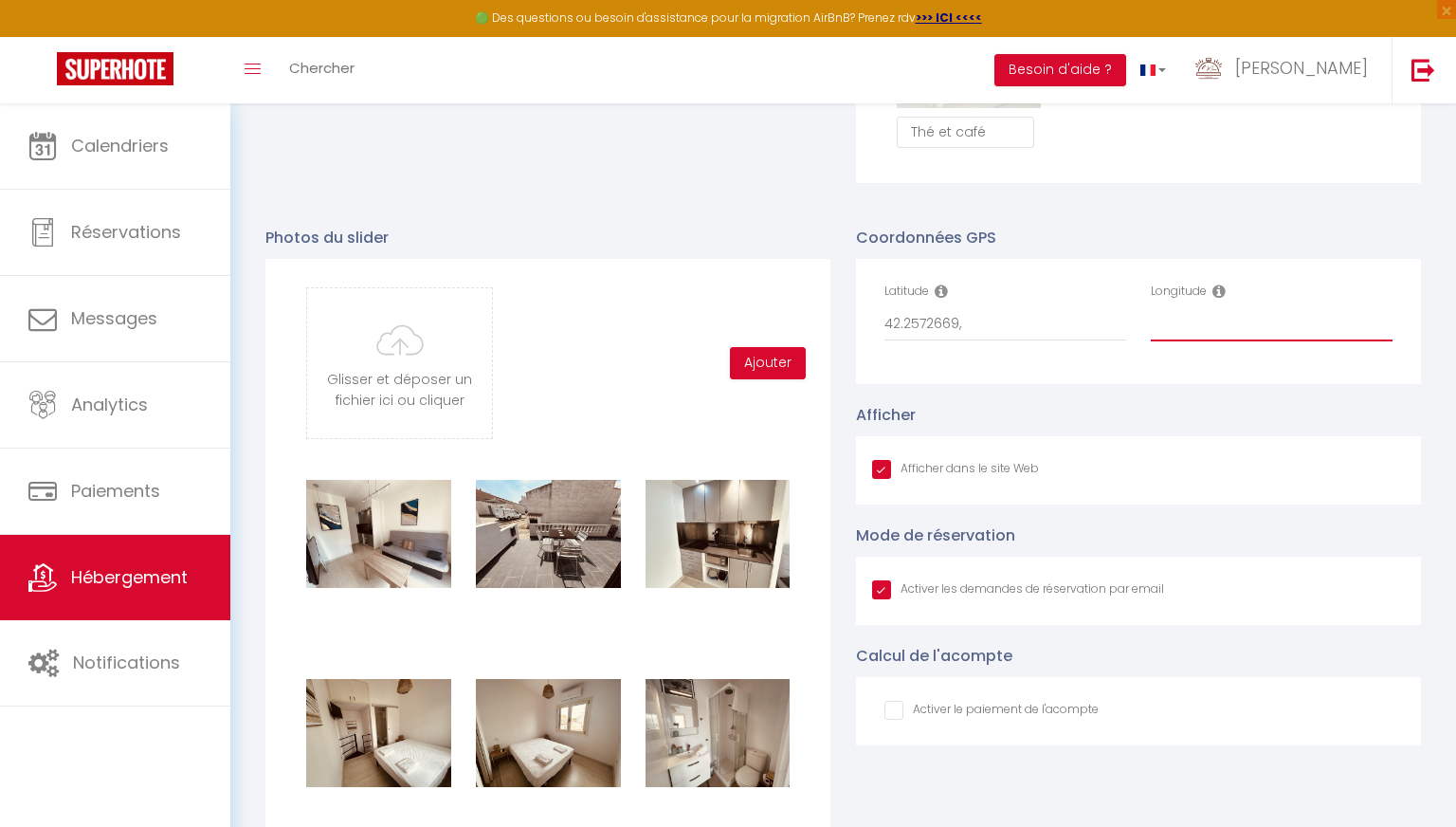
click at [675, 340] on input "Longitude" at bounding box center [1271, 325] width 242 height 34
paste input "3.1004121"
type input "3.1004121"
click at [675, 348] on div "Latitude 42.2572669," at bounding box center [1005, 321] width 266 height 77
click at [675, 337] on input "42.2572669," at bounding box center [1004, 325] width 242 height 34
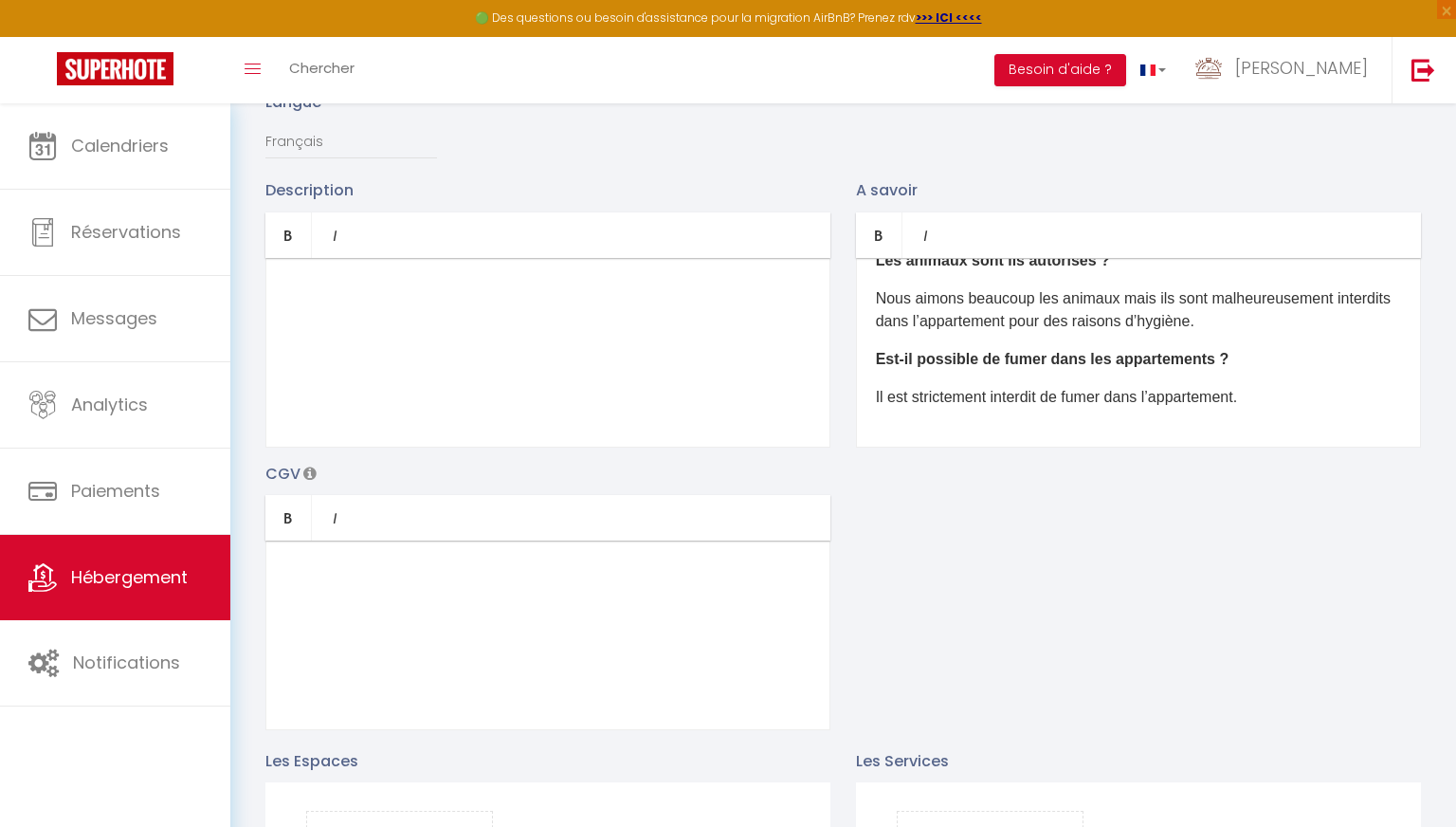
scroll to position [0, 0]
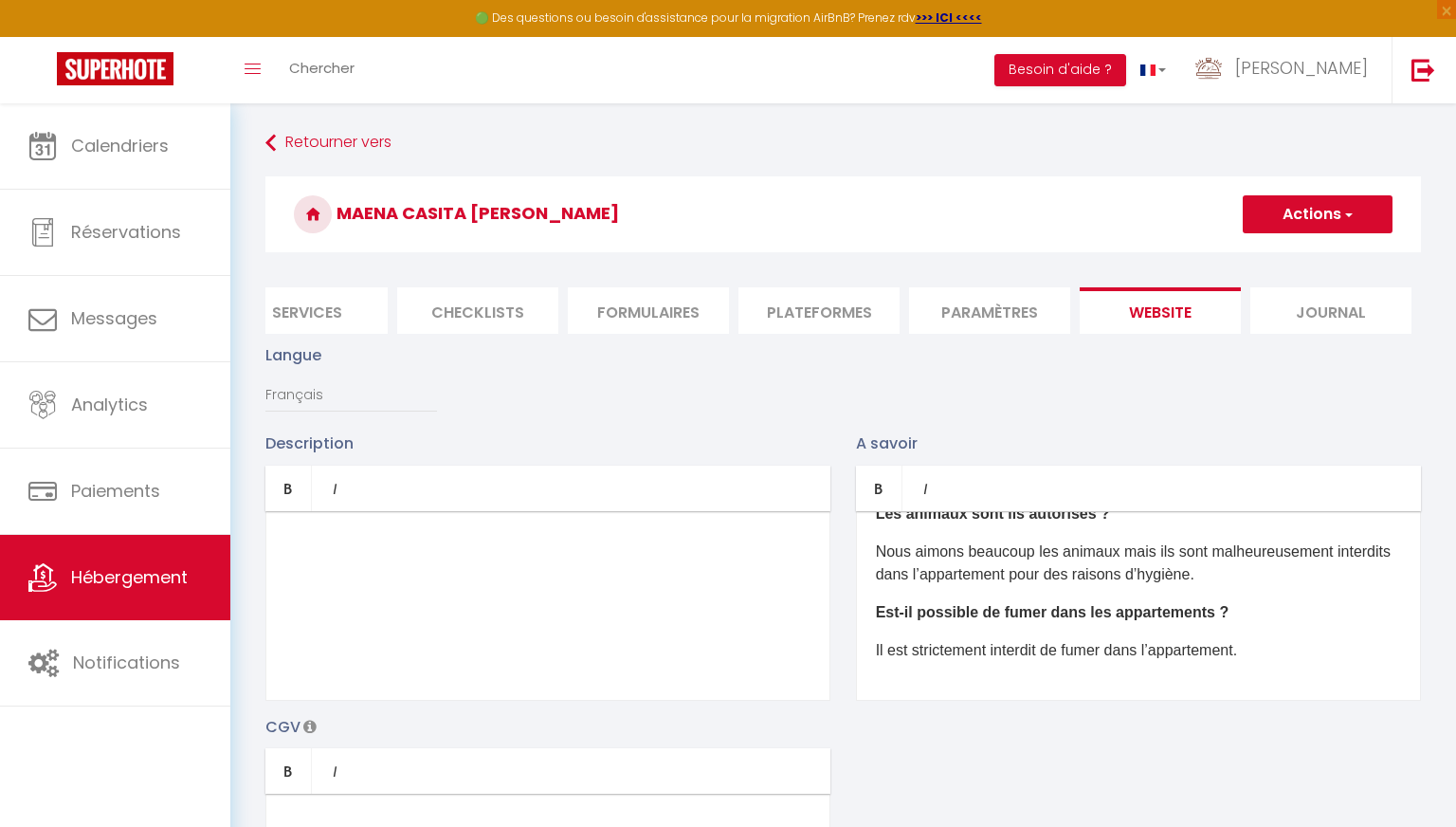
type input "42.2572669"
click at [675, 197] on button "Actions" at bounding box center [1318, 215] width 150 height 38
click at [675, 258] on input "Enregistrer" at bounding box center [1296, 256] width 70 height 19
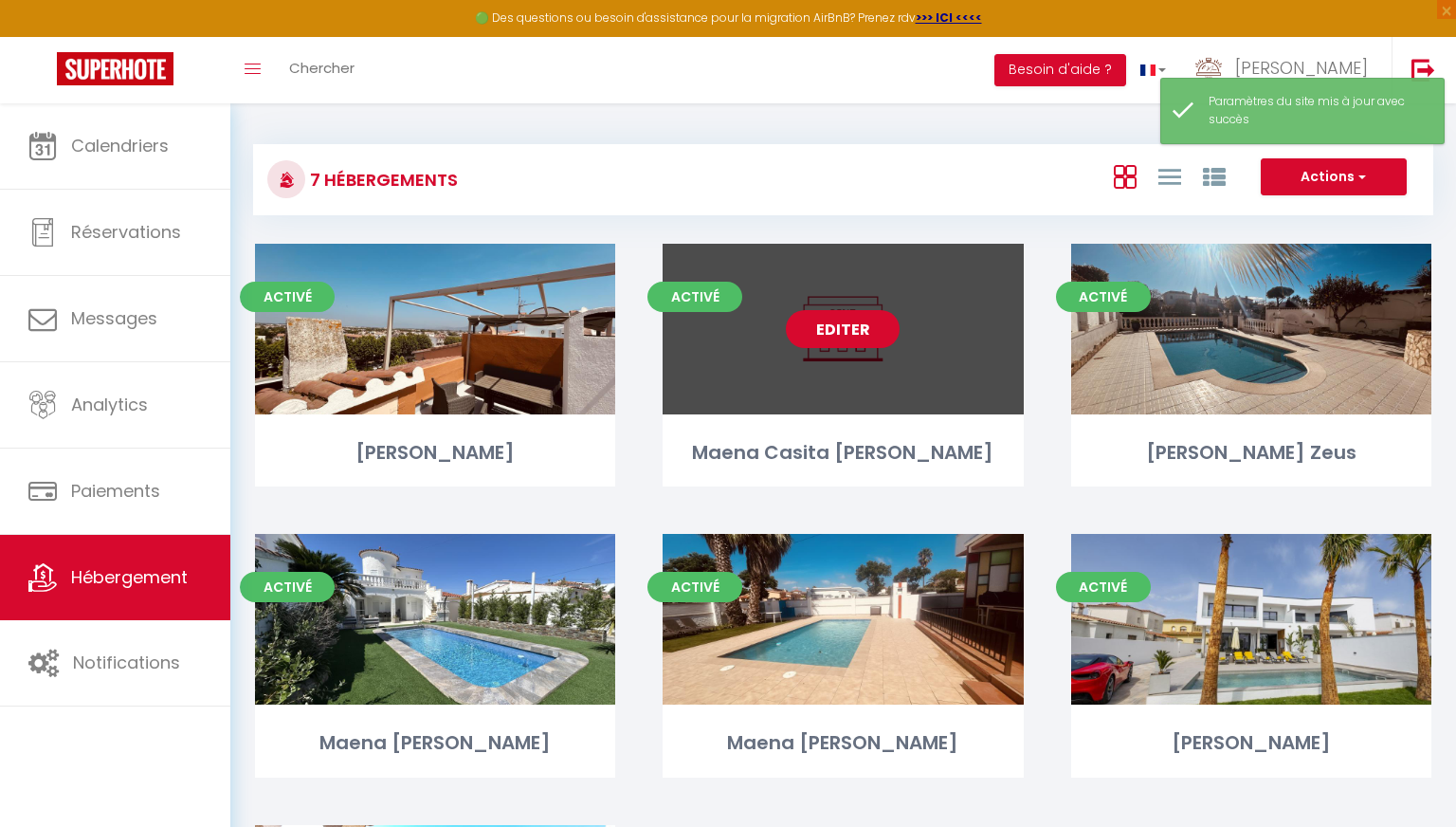
click at [675, 331] on link "Editer" at bounding box center [842, 329] width 114 height 38
select select "3"
select select "2"
select select "1"
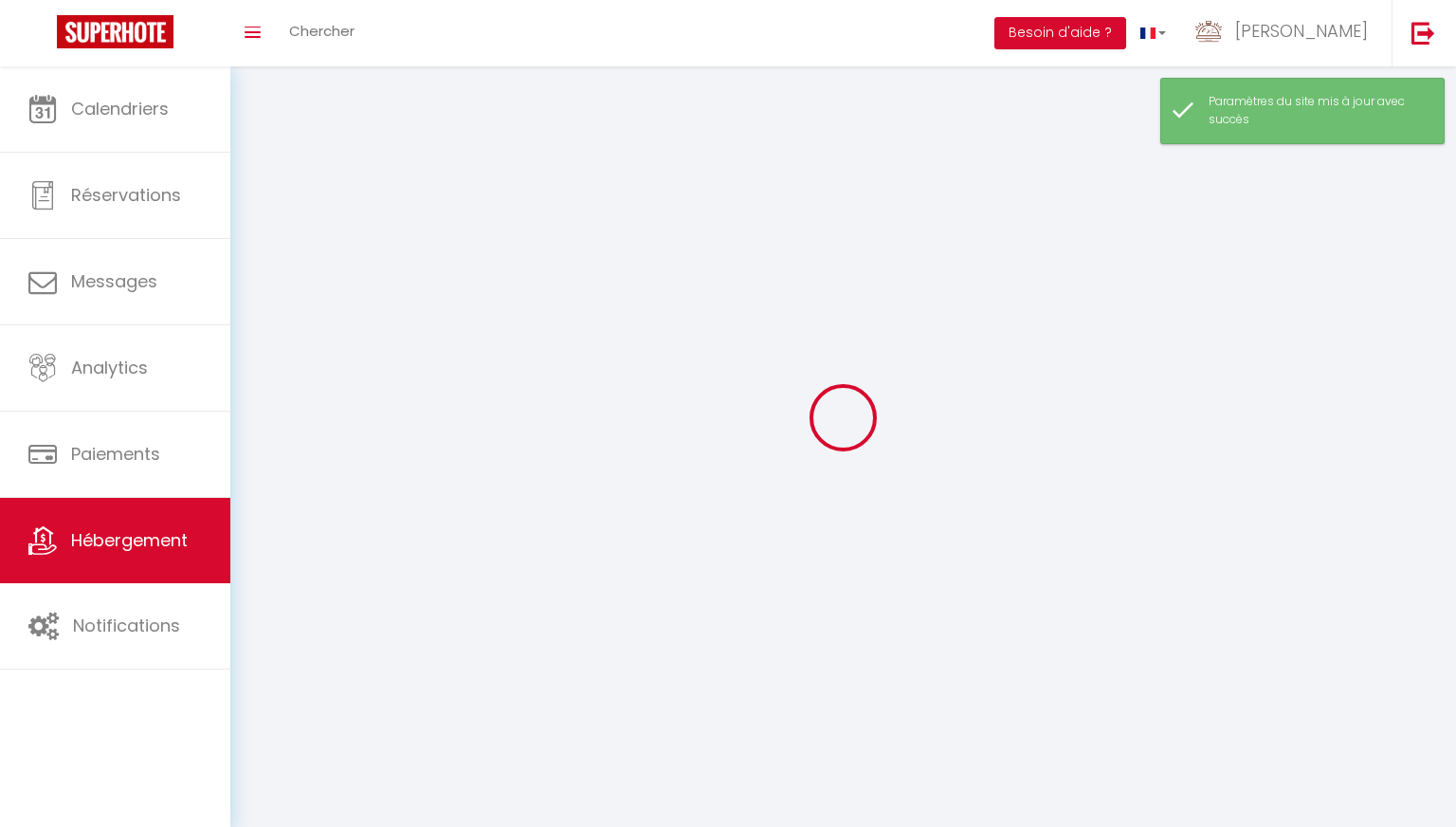
select select
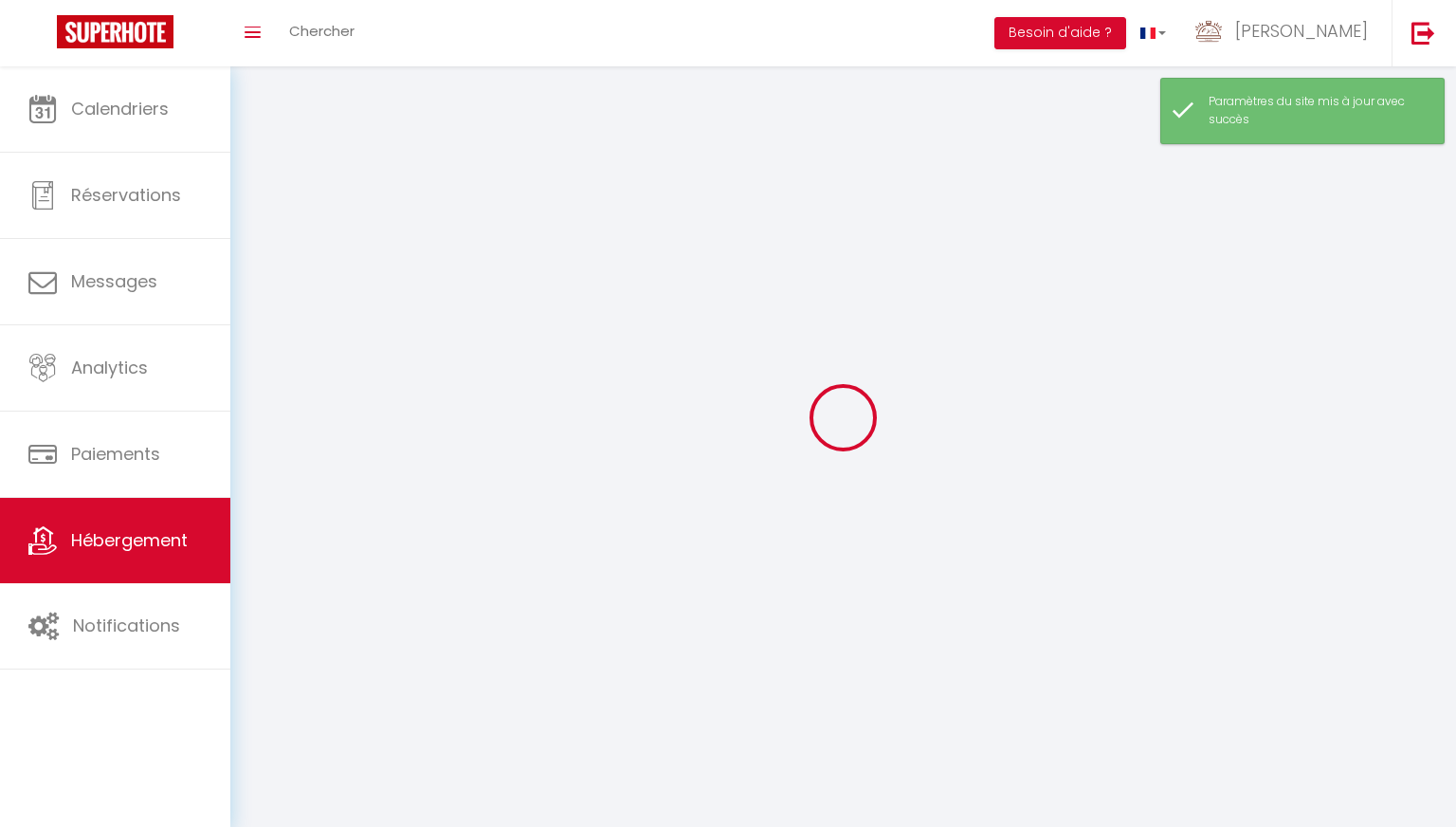
checkbox input "false"
select select
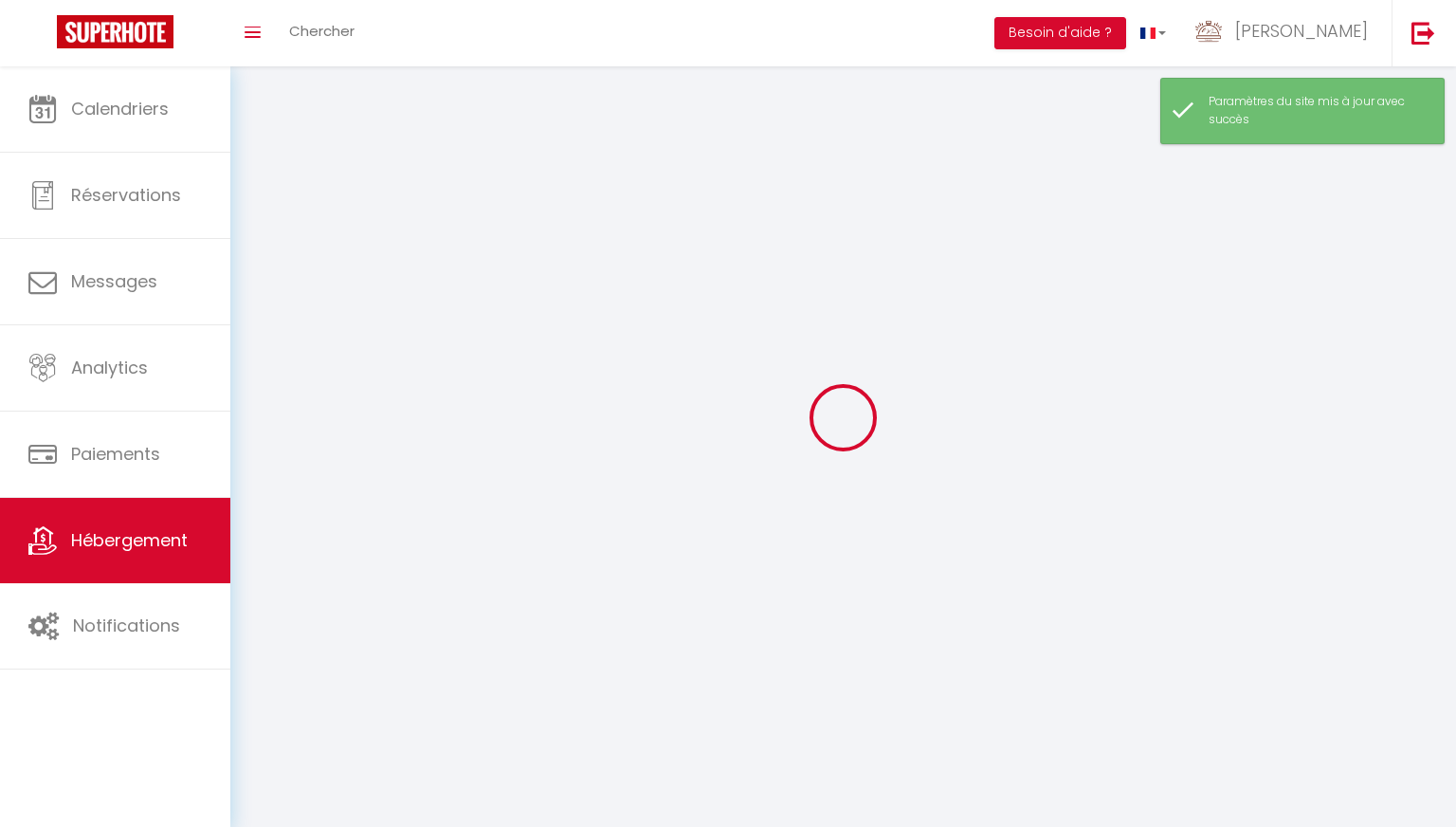
select select
select select "1"
select select
select select "28"
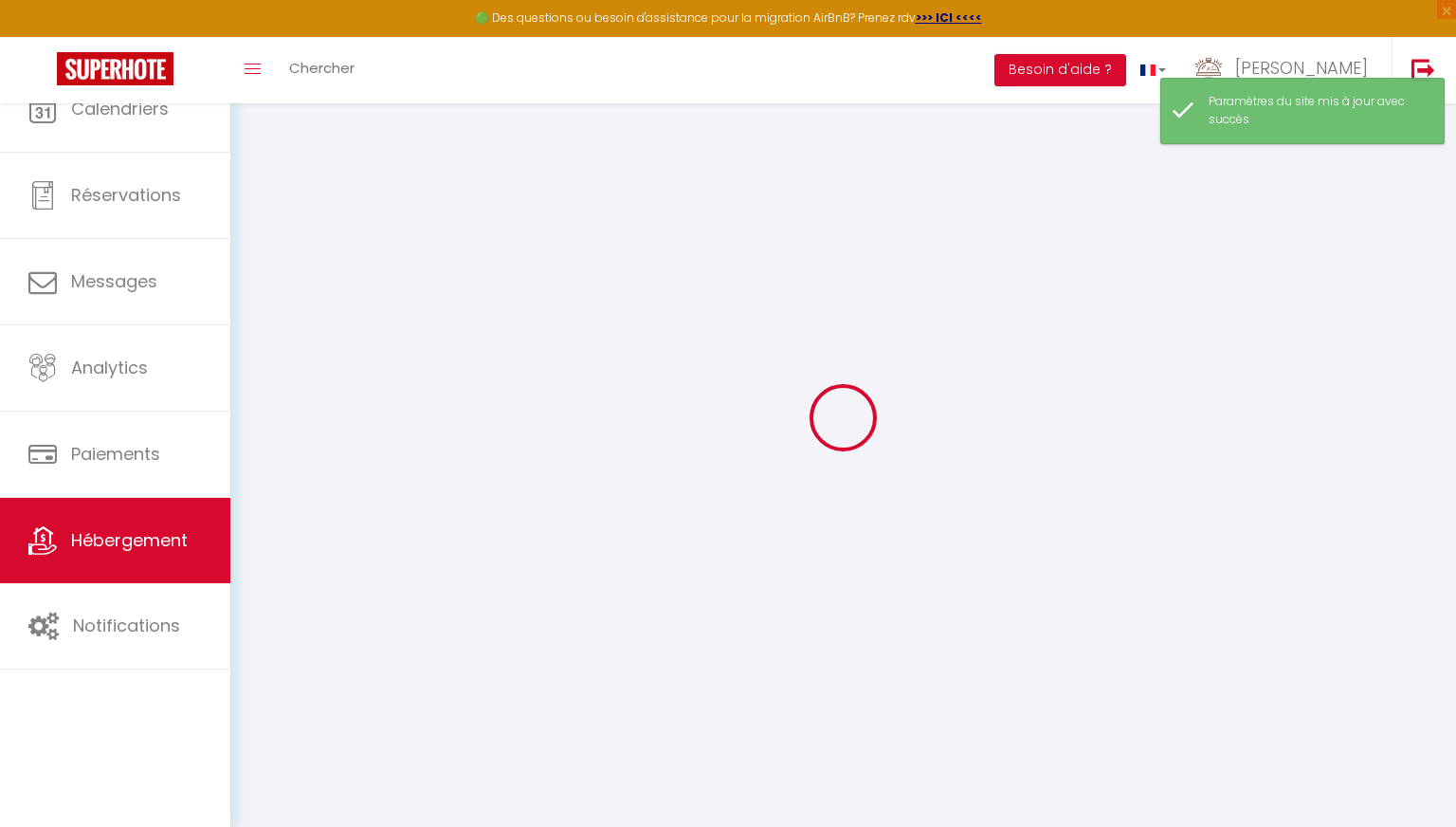
select select
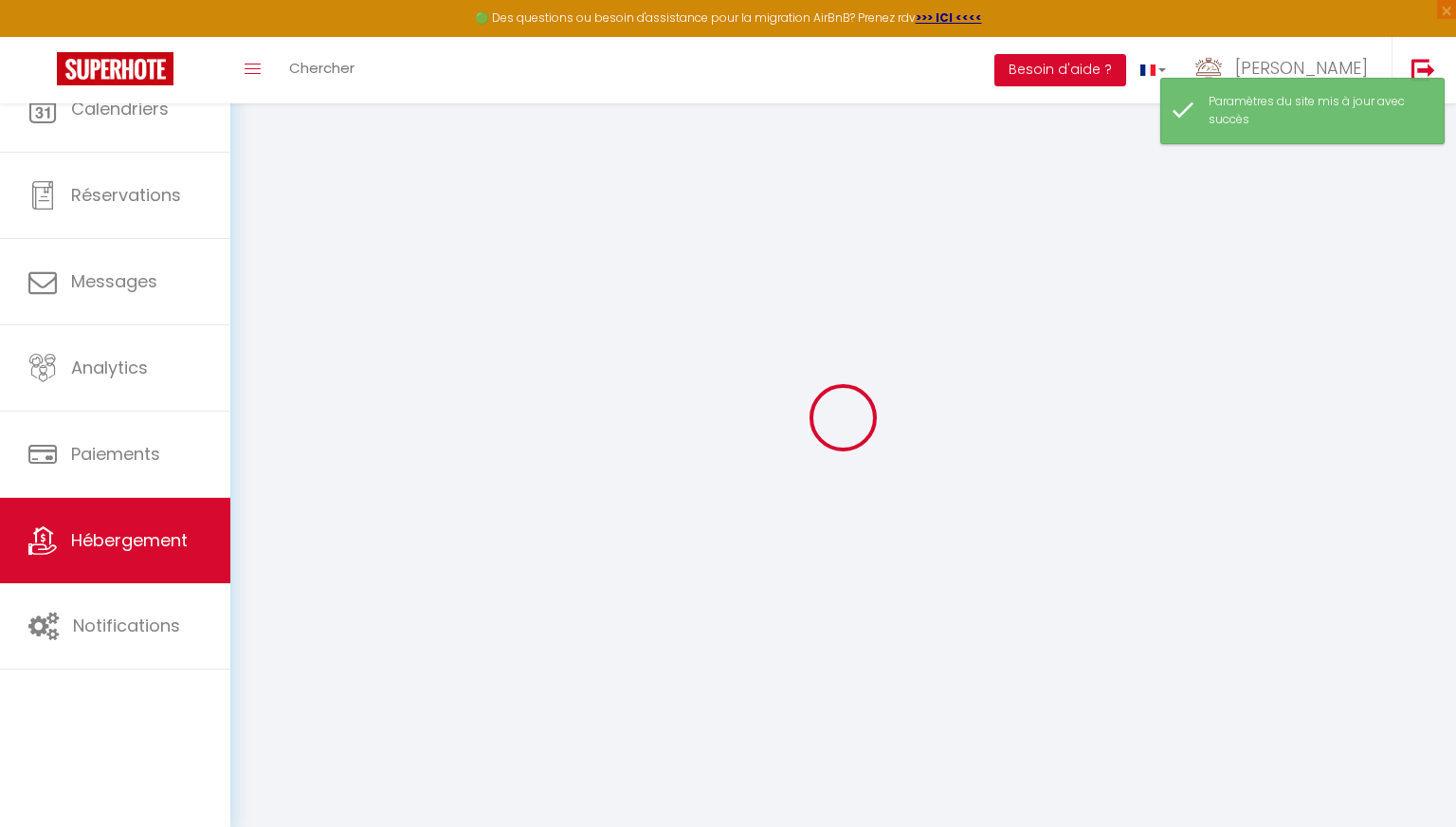
select select
checkbox input "false"
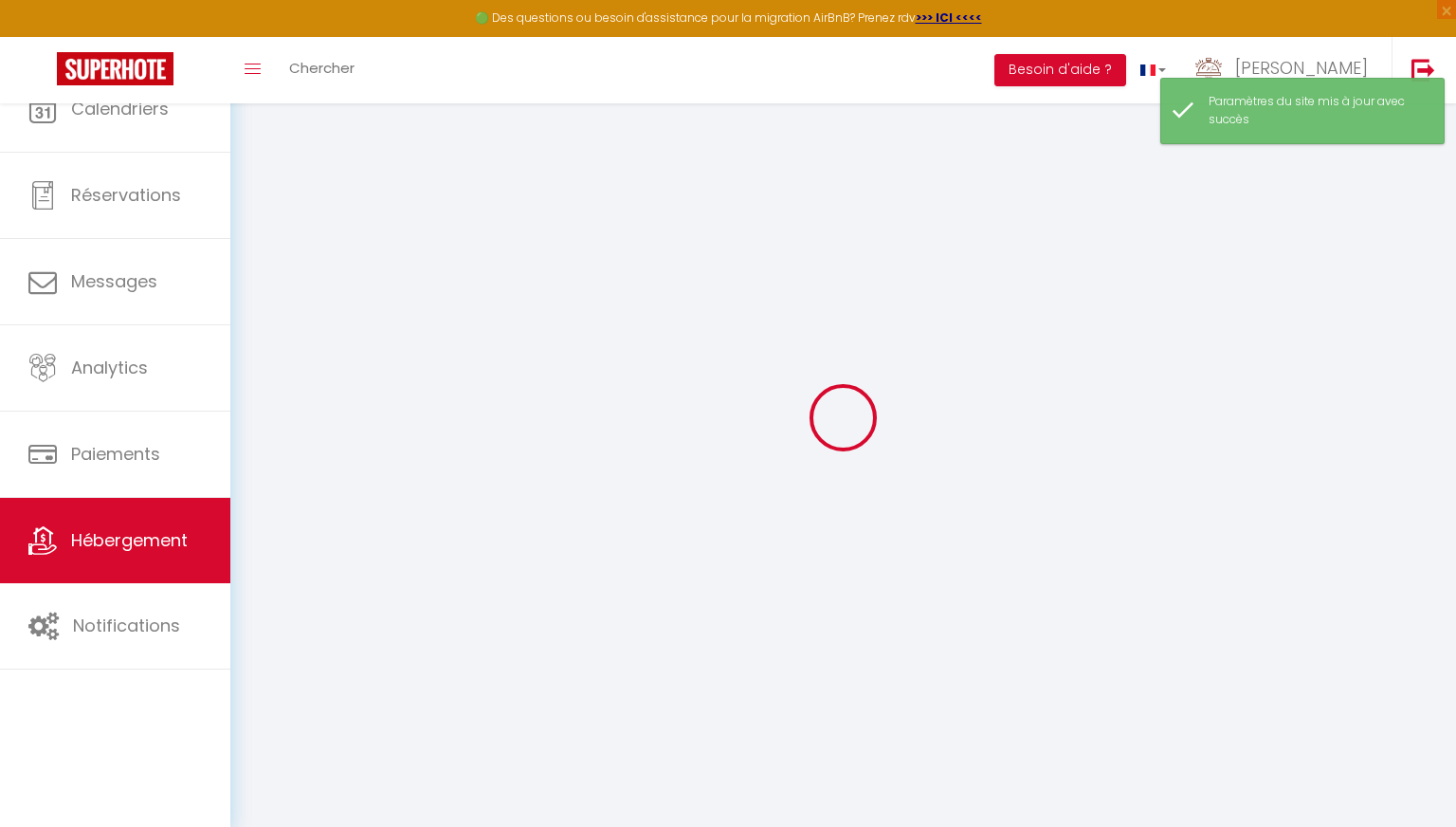
select select
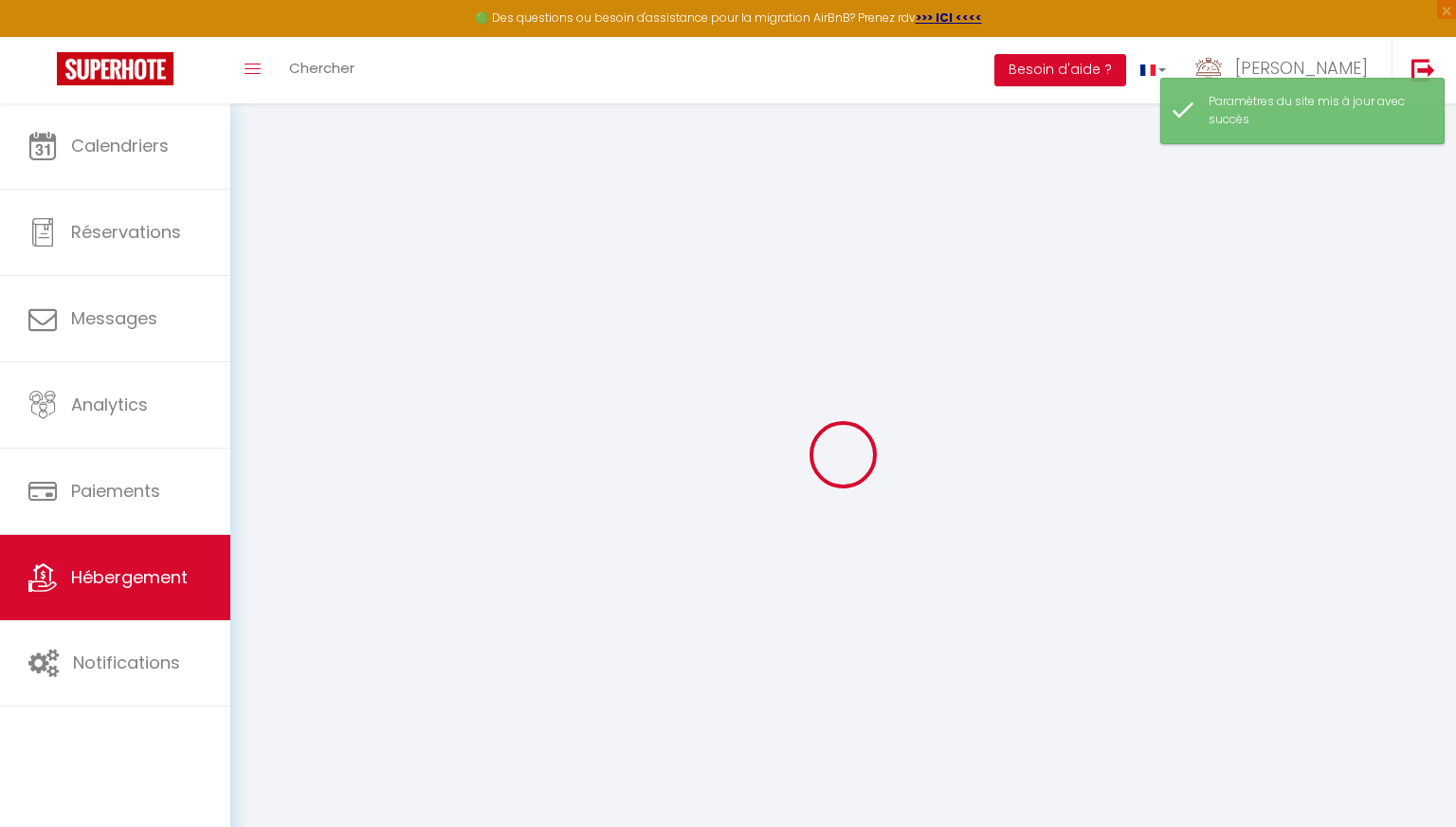
select select
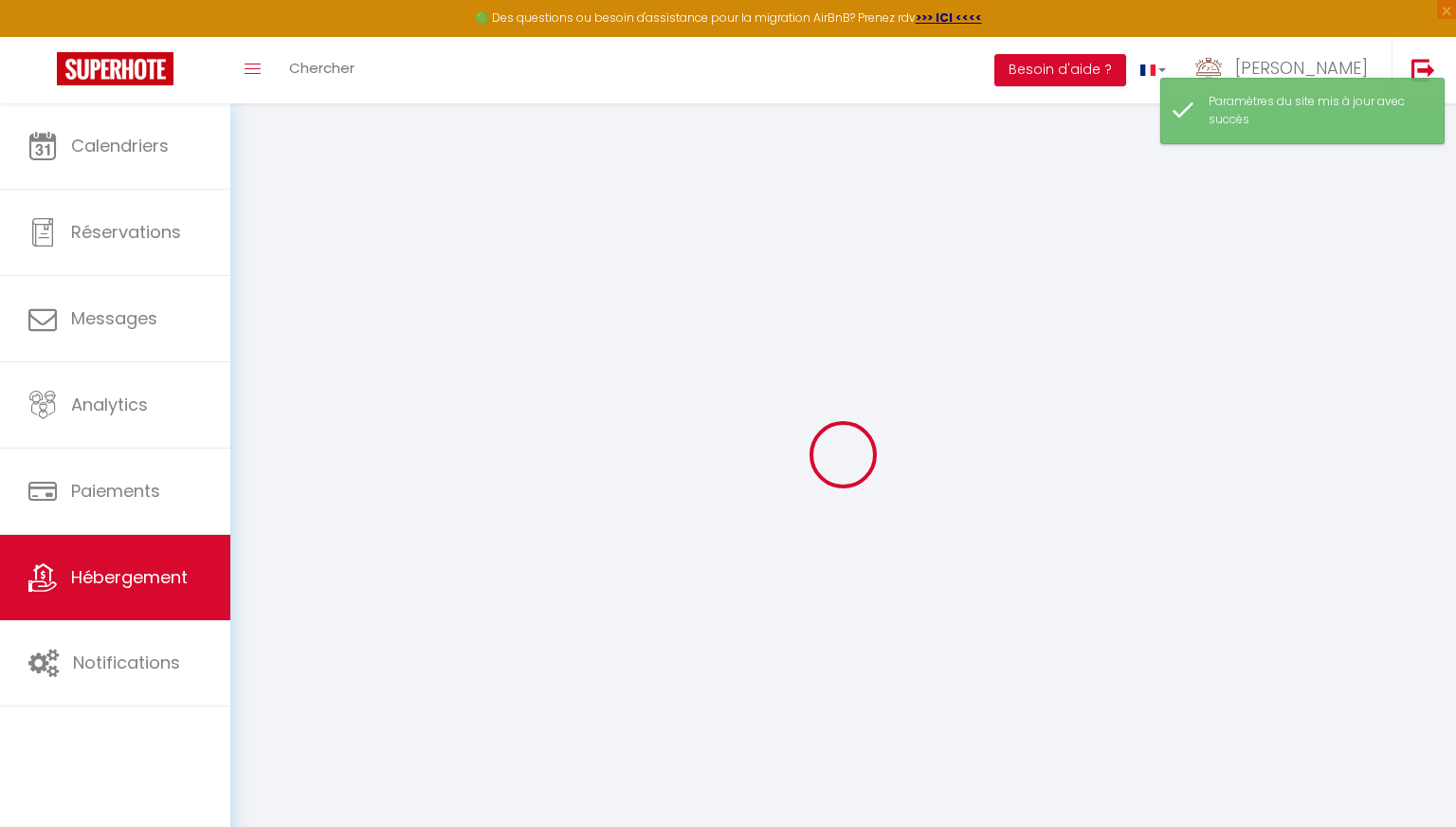
select select
checkbox input "false"
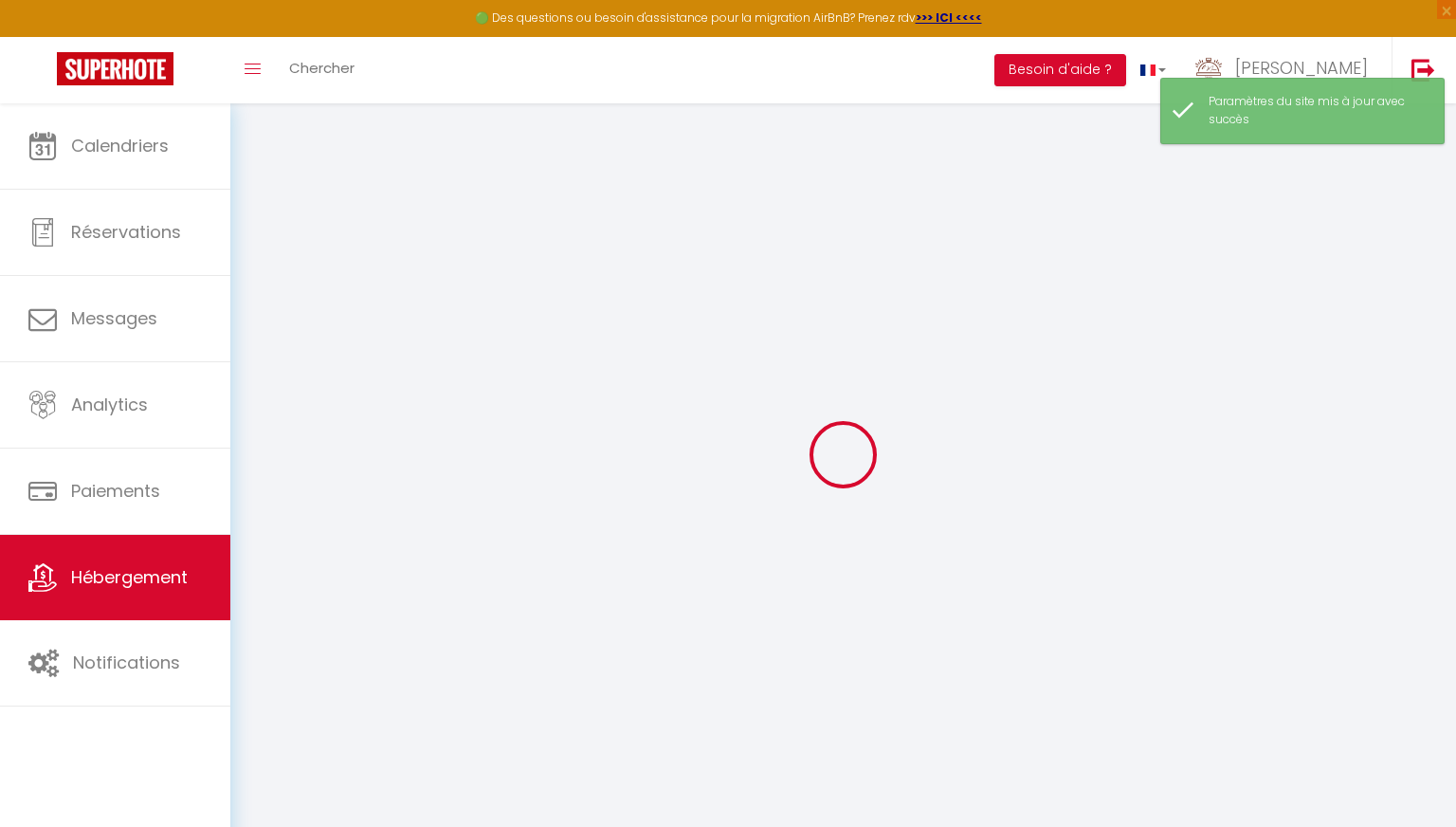
select select
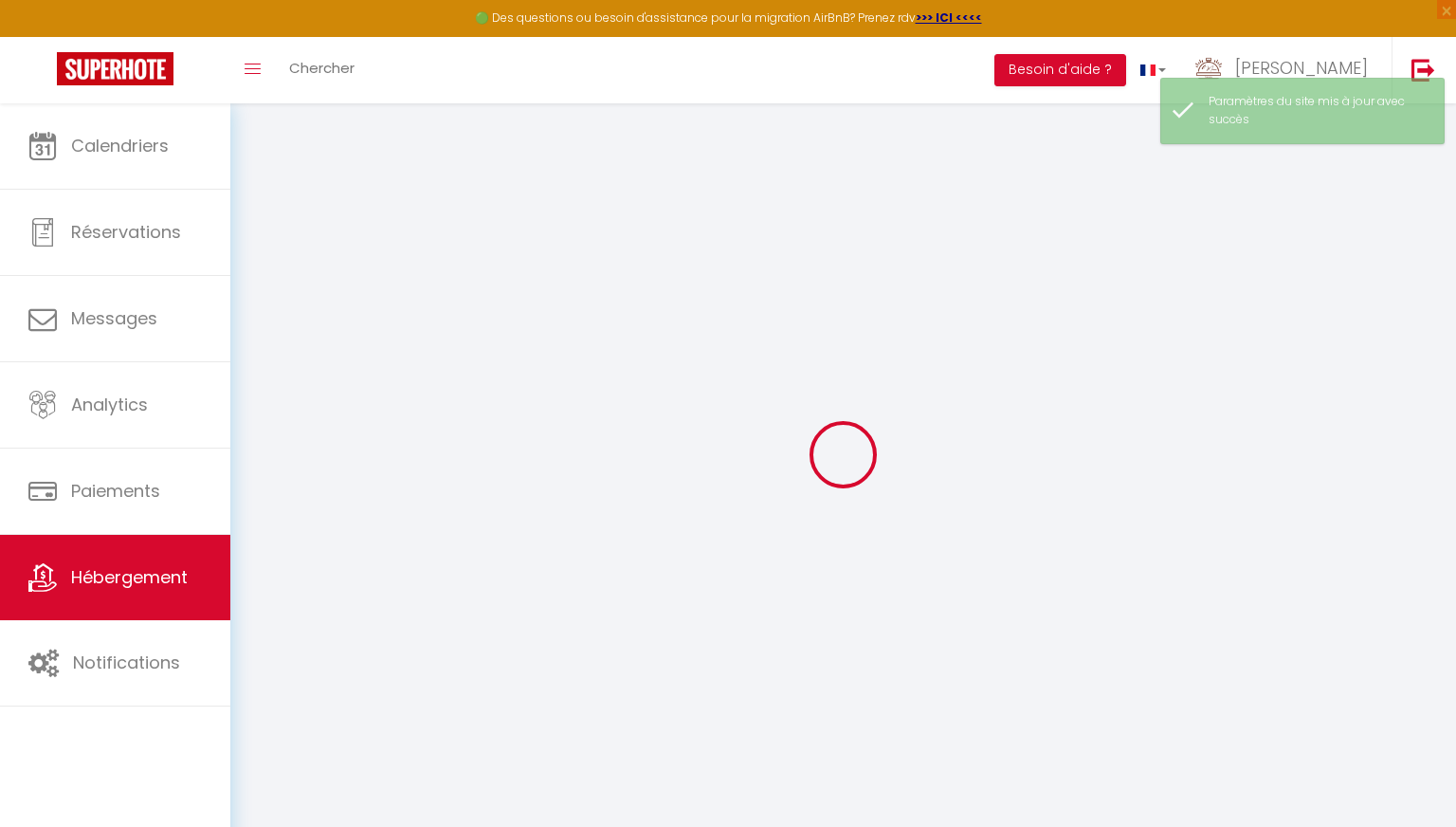
select select
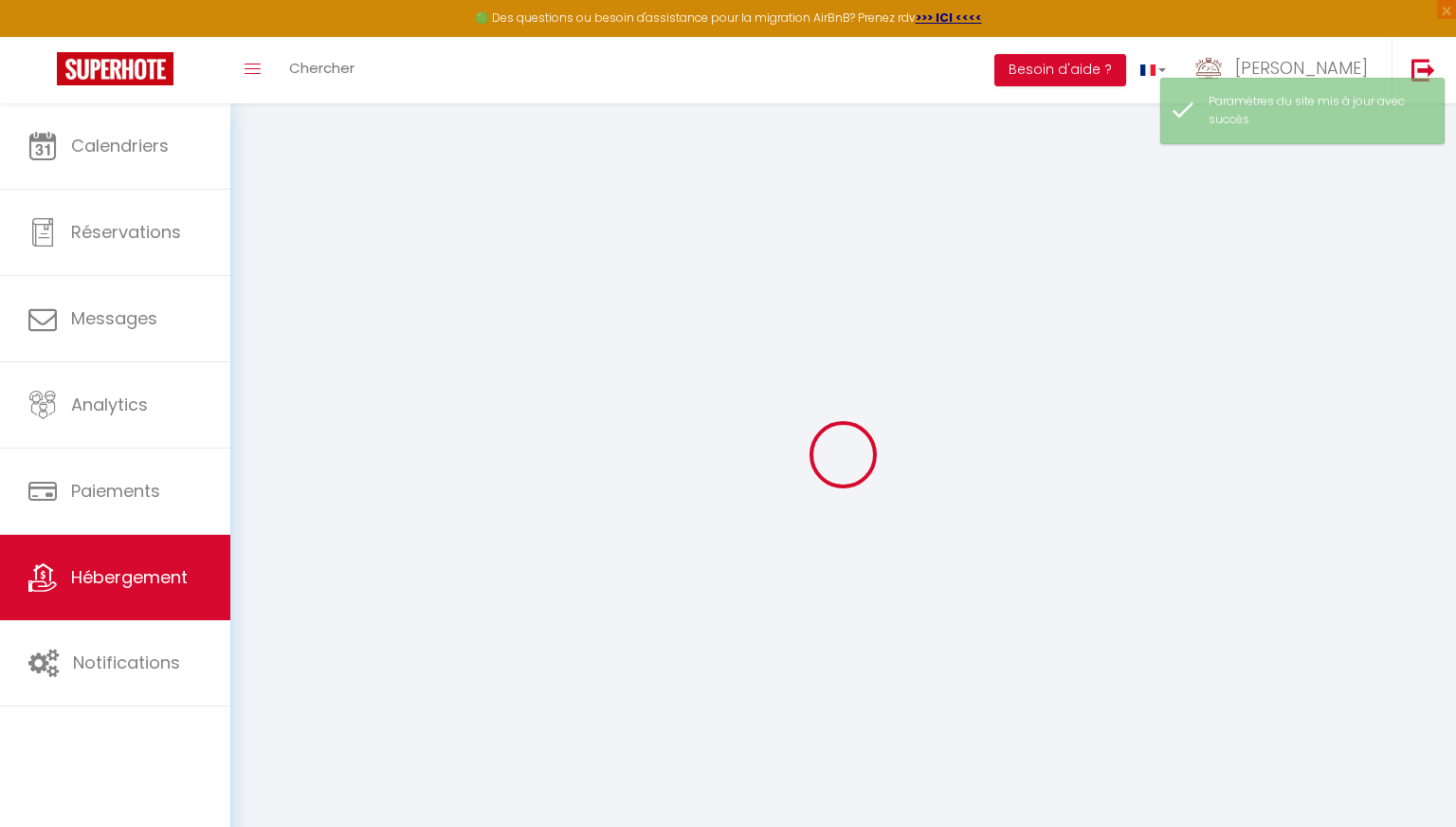
select select
checkbox input "false"
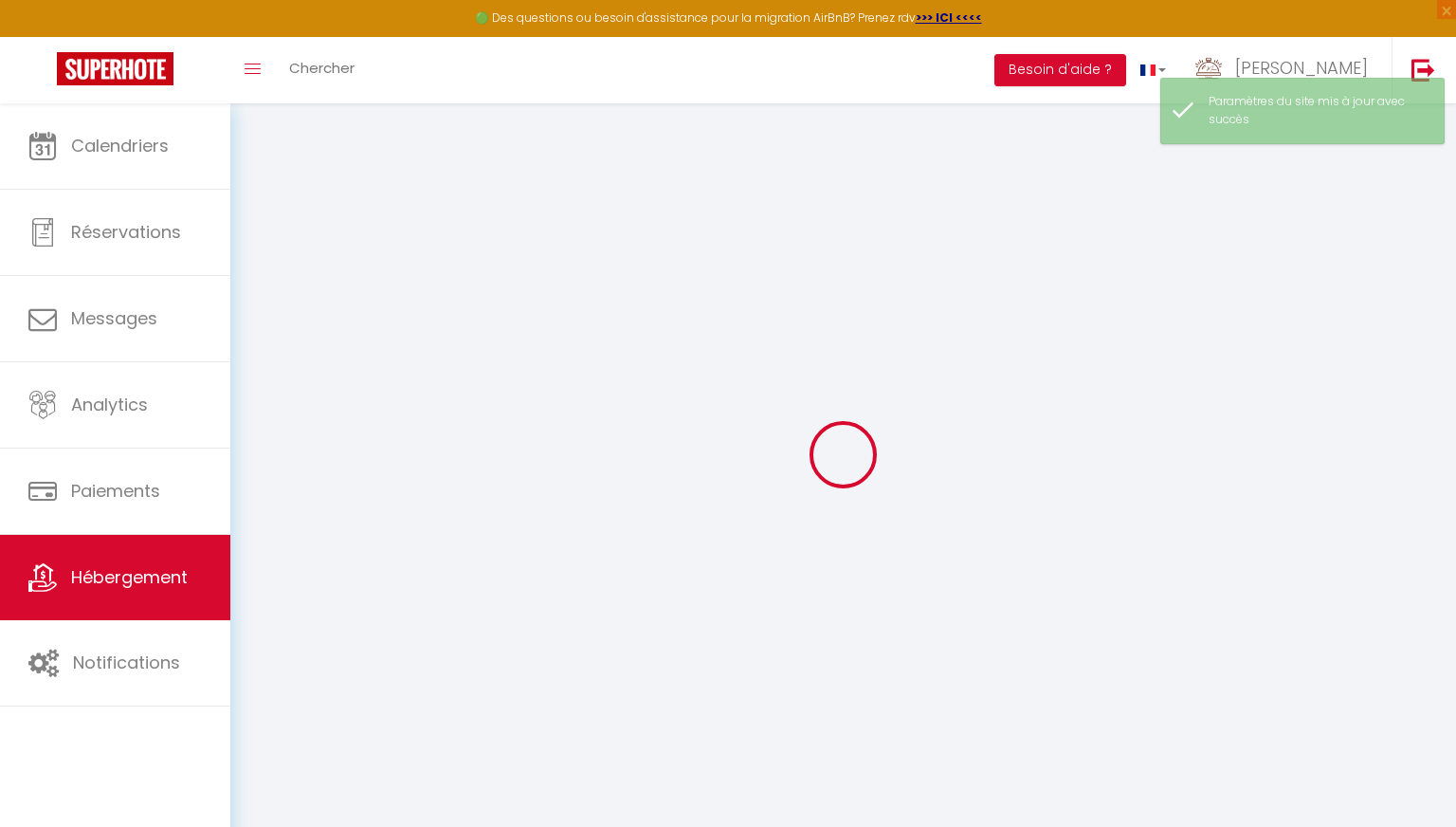
select select
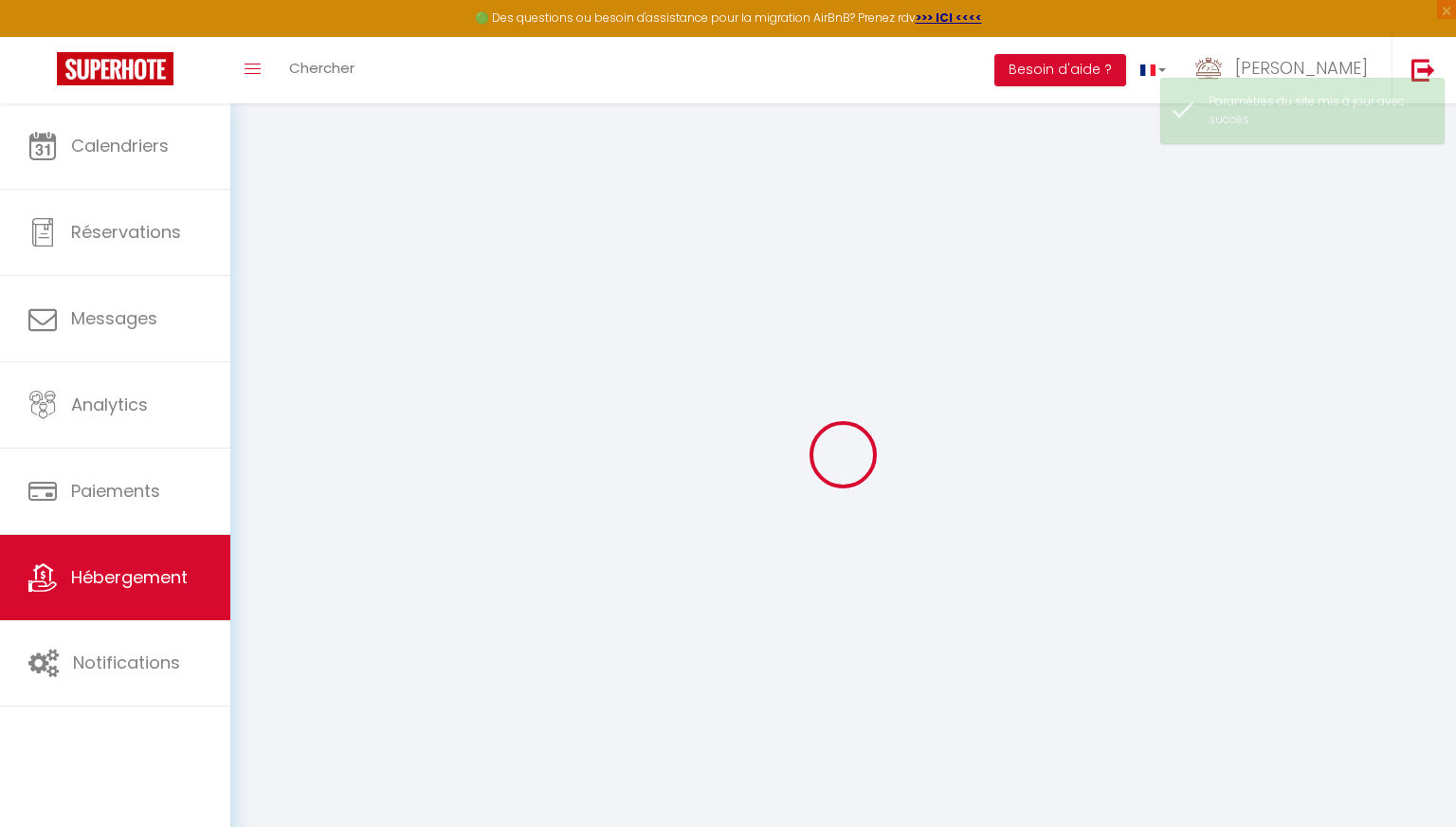
select select
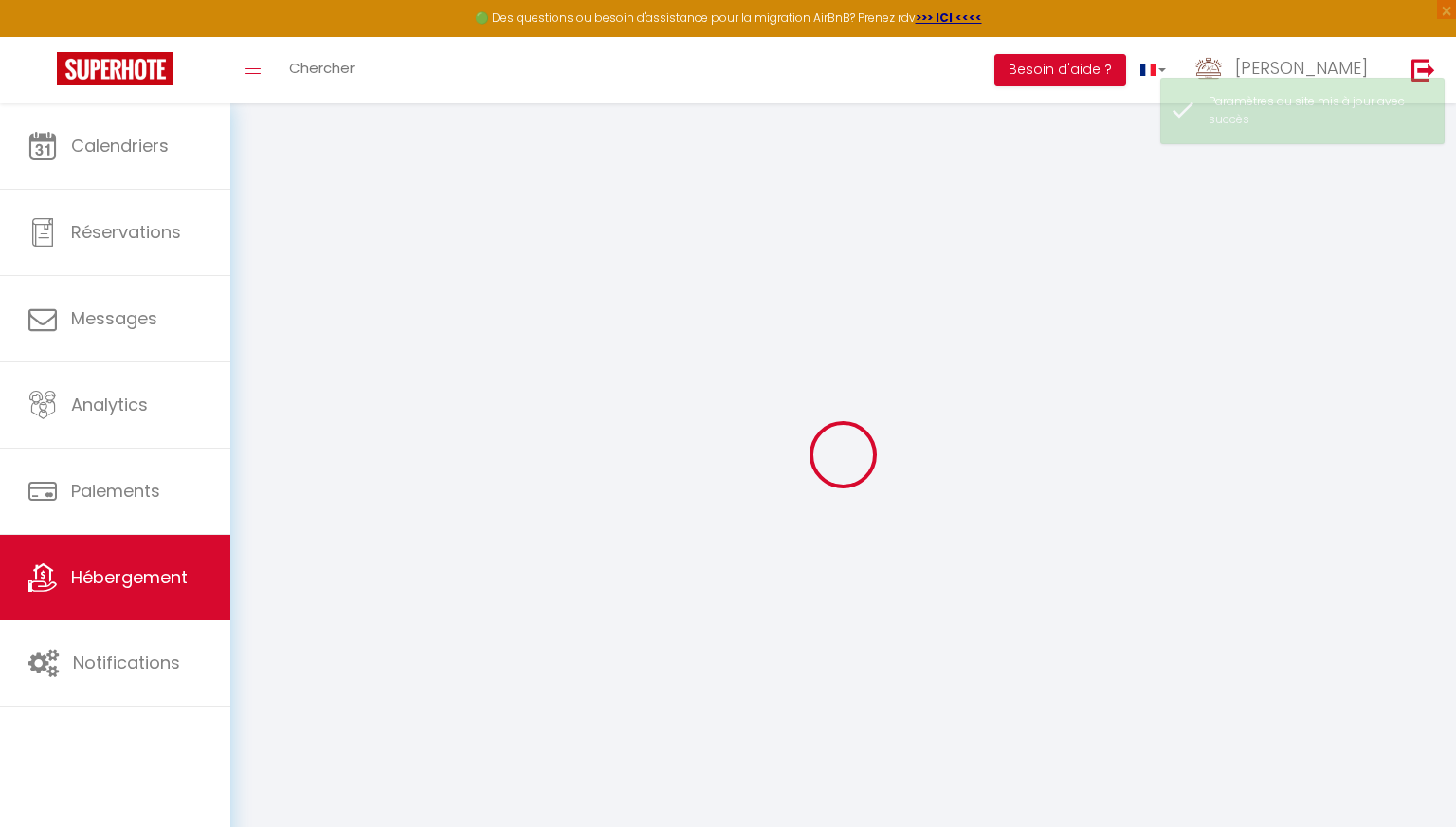
select select
checkbox input "false"
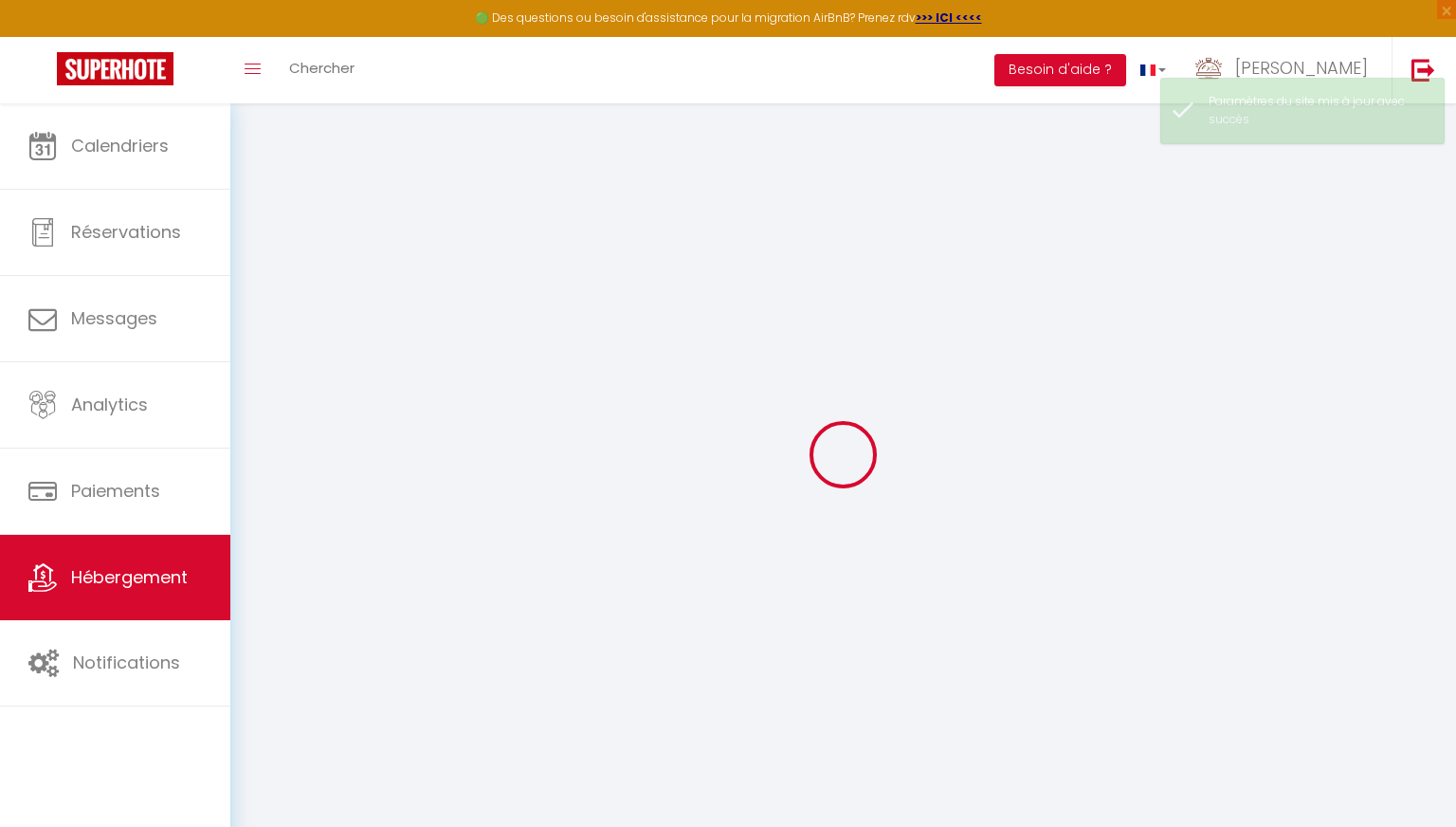
select select
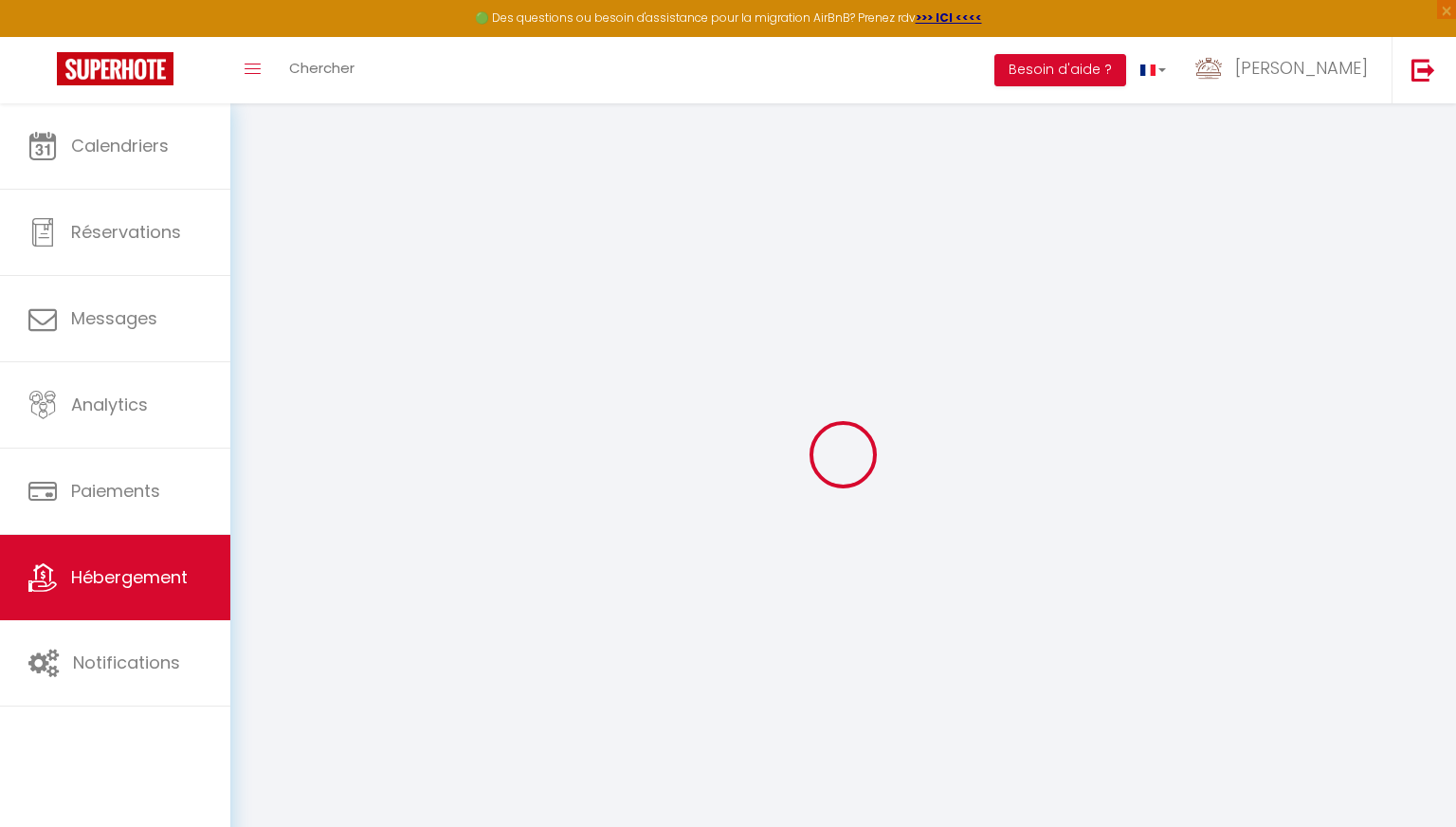
type input "Maena Casita [PERSON_NAME]"
type input "[PERSON_NAME]"
type input "MILESI"
select select "houses"
type input "80"
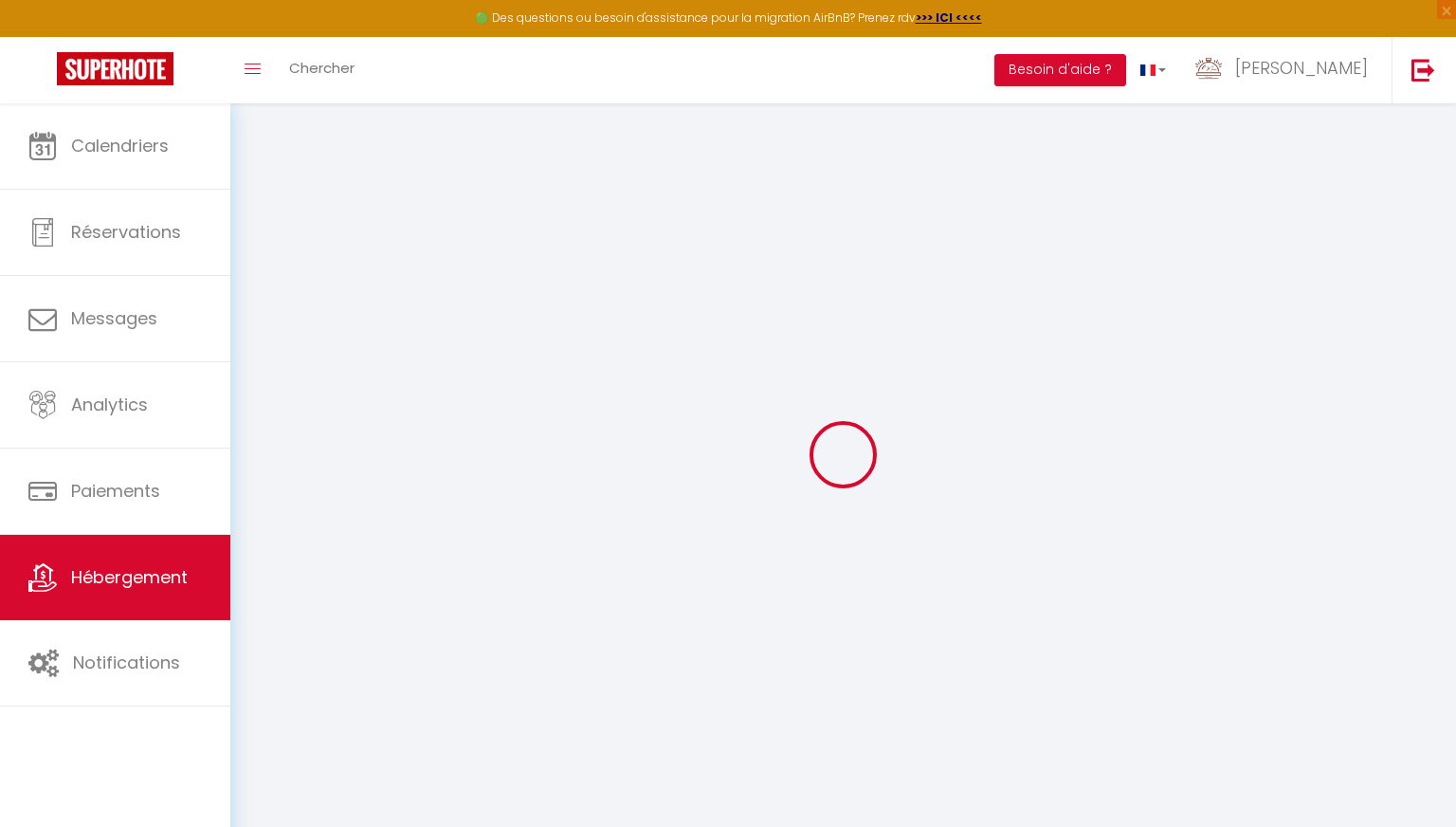
type input "20"
type input "80"
type input "1.00"
type input "500"
type input "21"
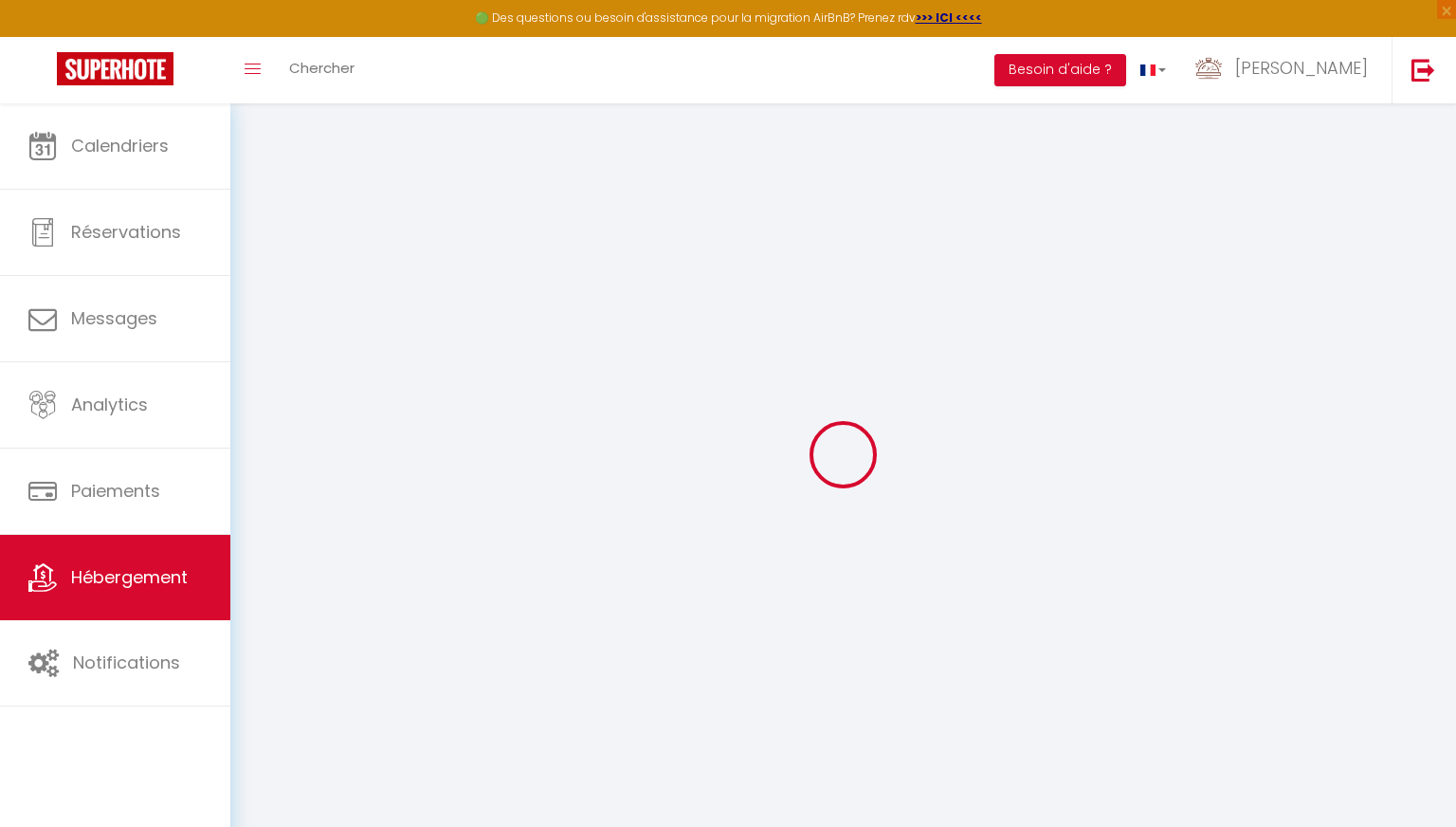
select select
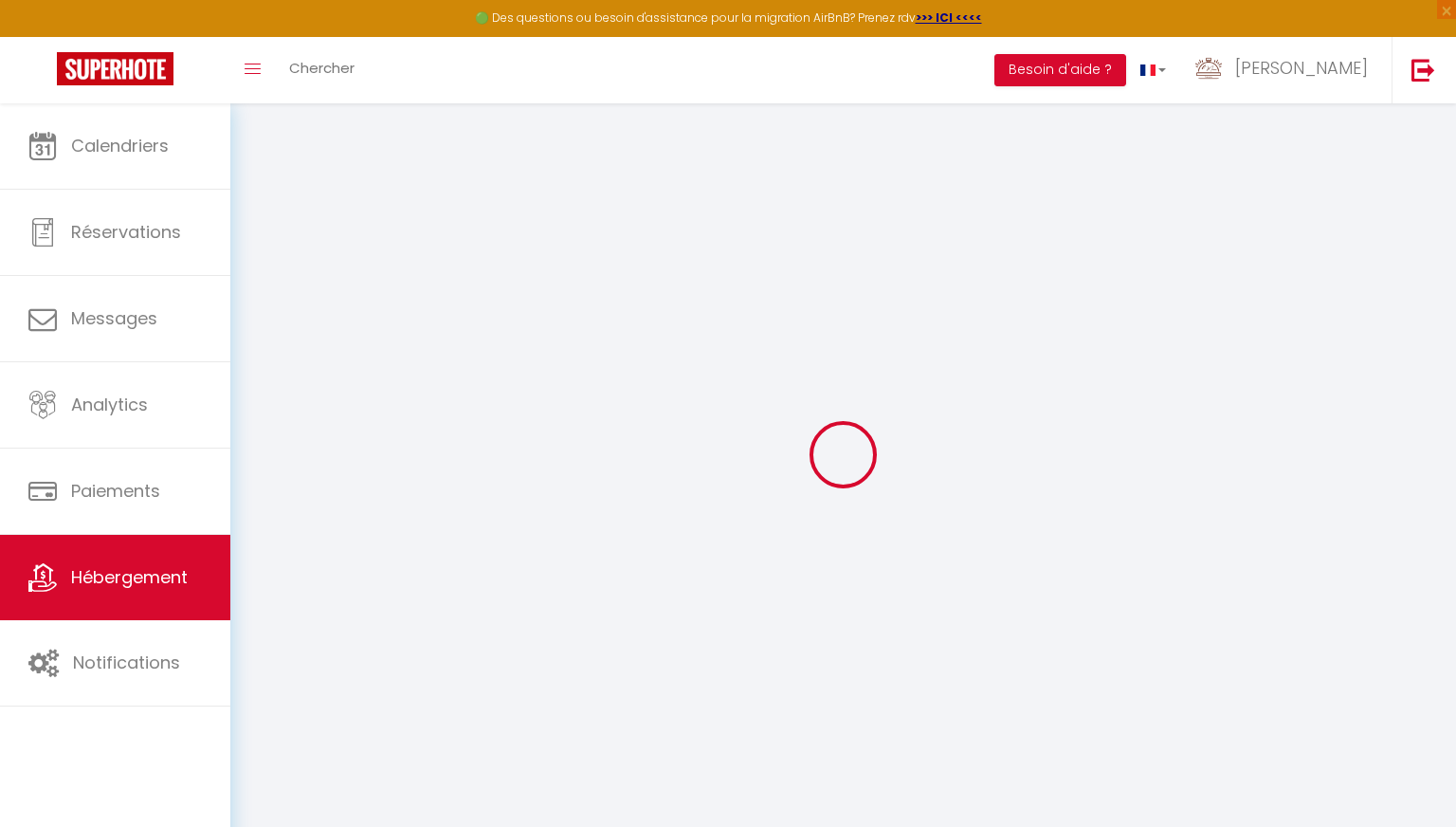
type input "San [PERSON_NAME]"
type input "17487"
type input "EMPURIABRAVA"
select select "201"
type input "[EMAIL_ADDRESS][DOMAIN_NAME]"
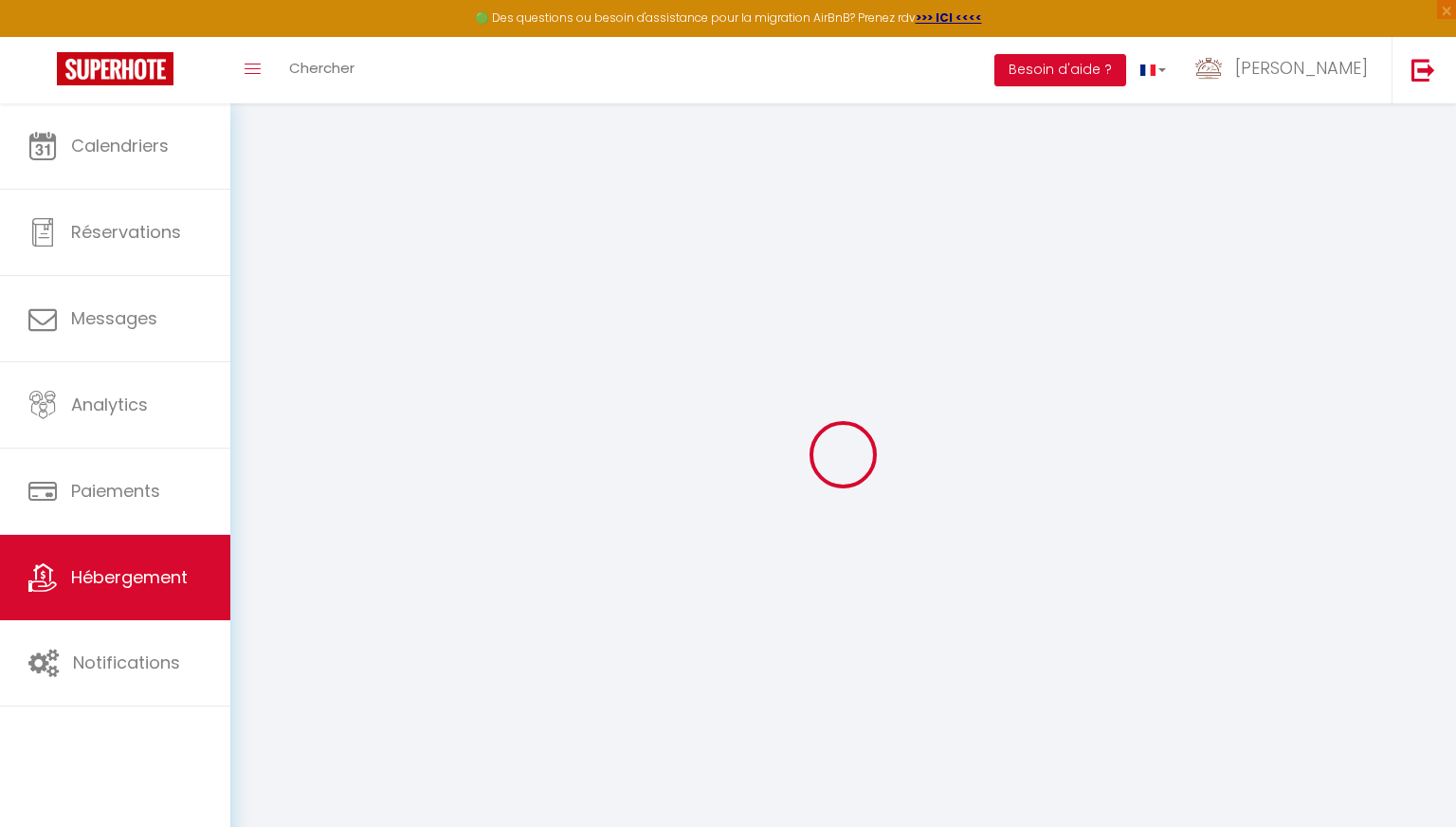
select select "13746"
checkbox input "false"
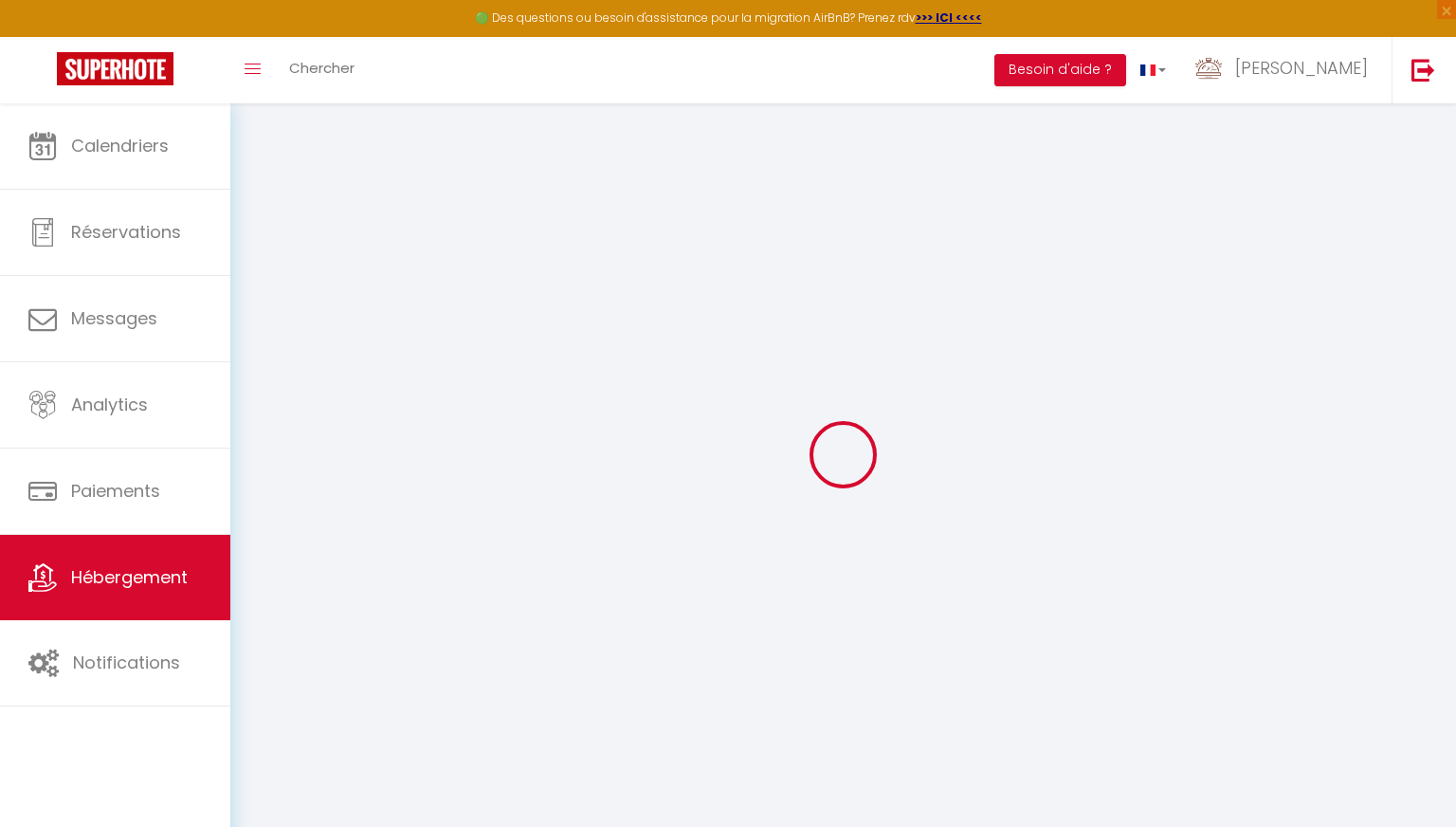
type input "15"
type input "80"
type input "0"
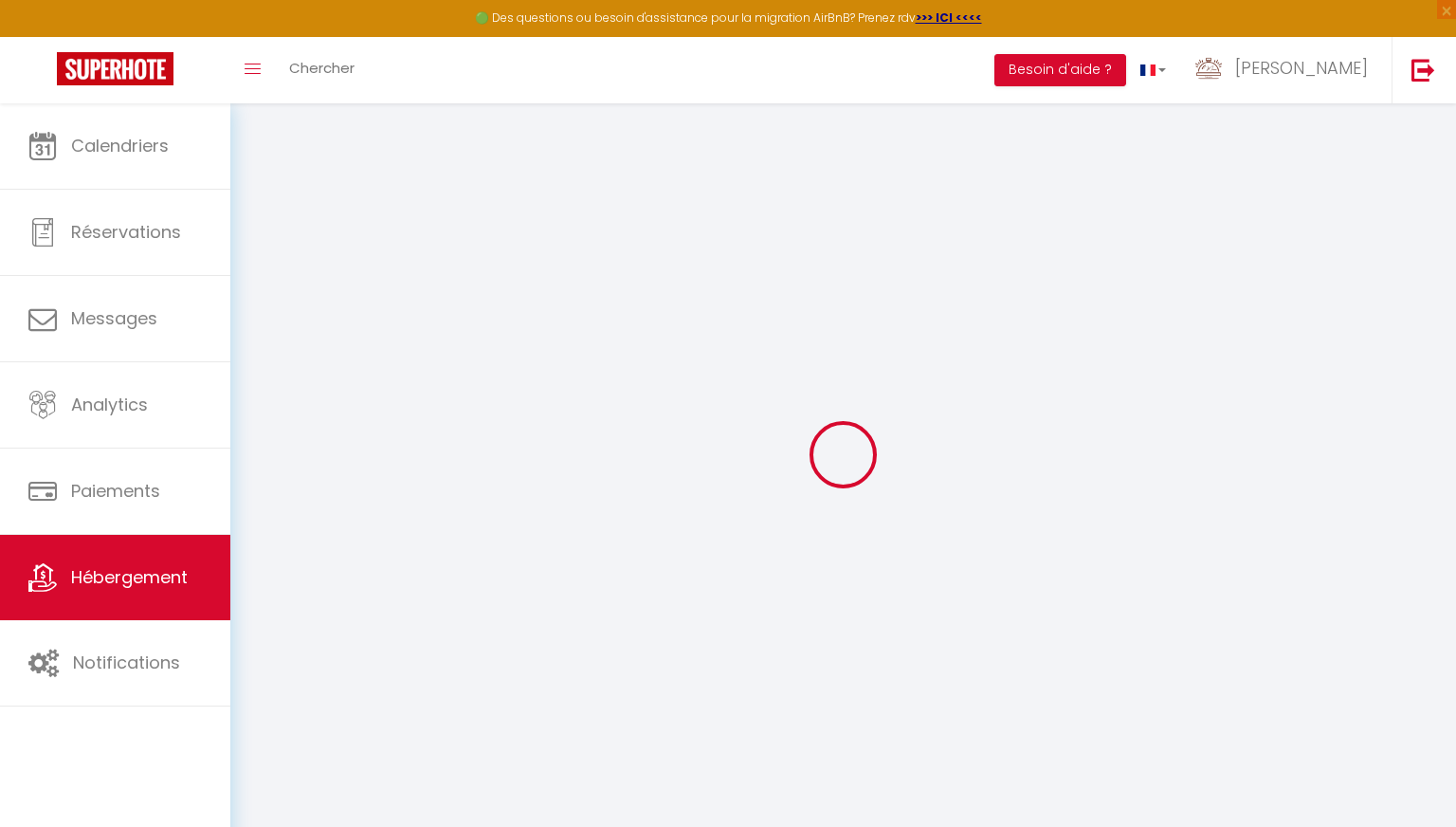
select select "tiny_house"
select select
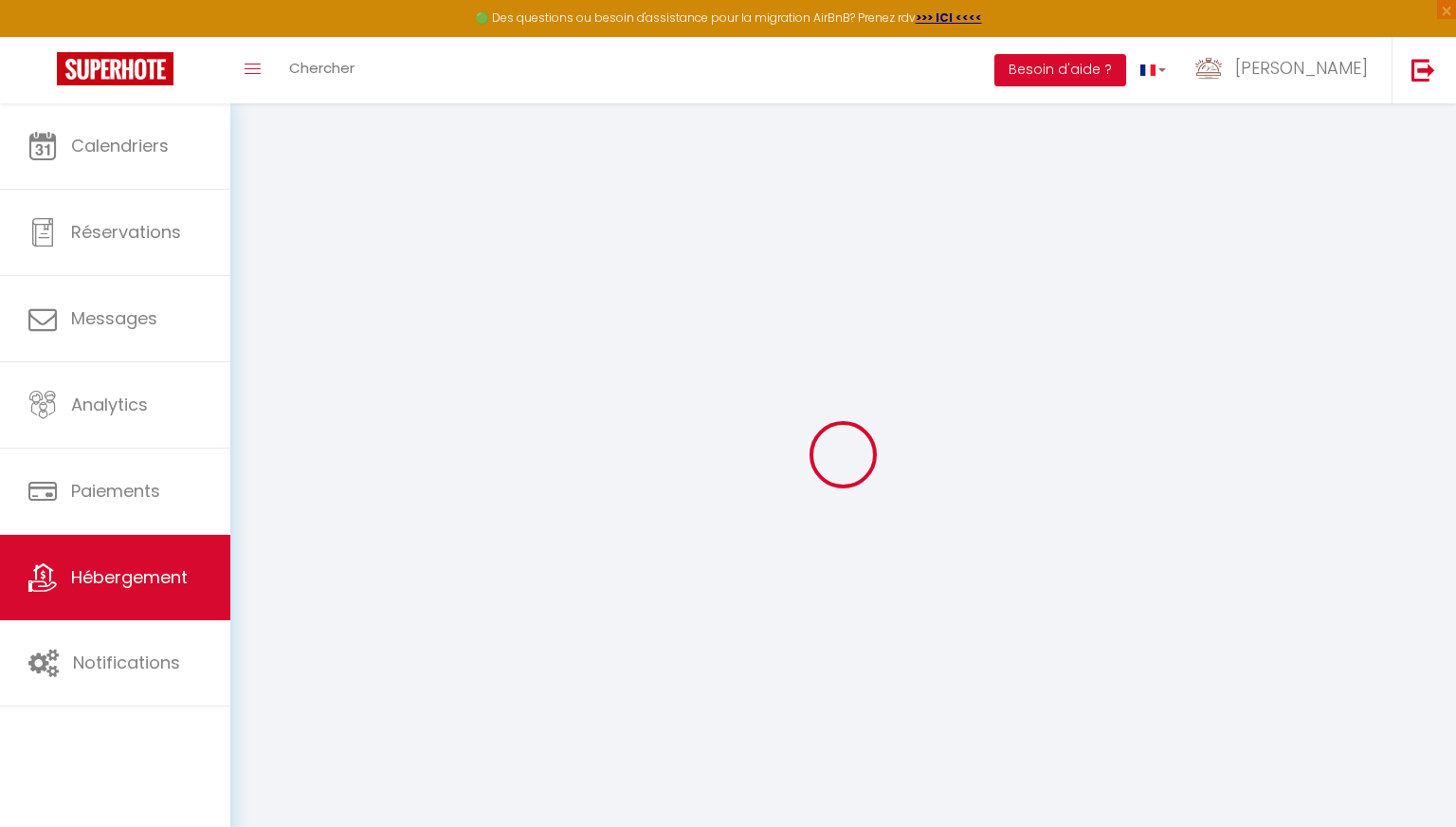
select select
checkbox input "false"
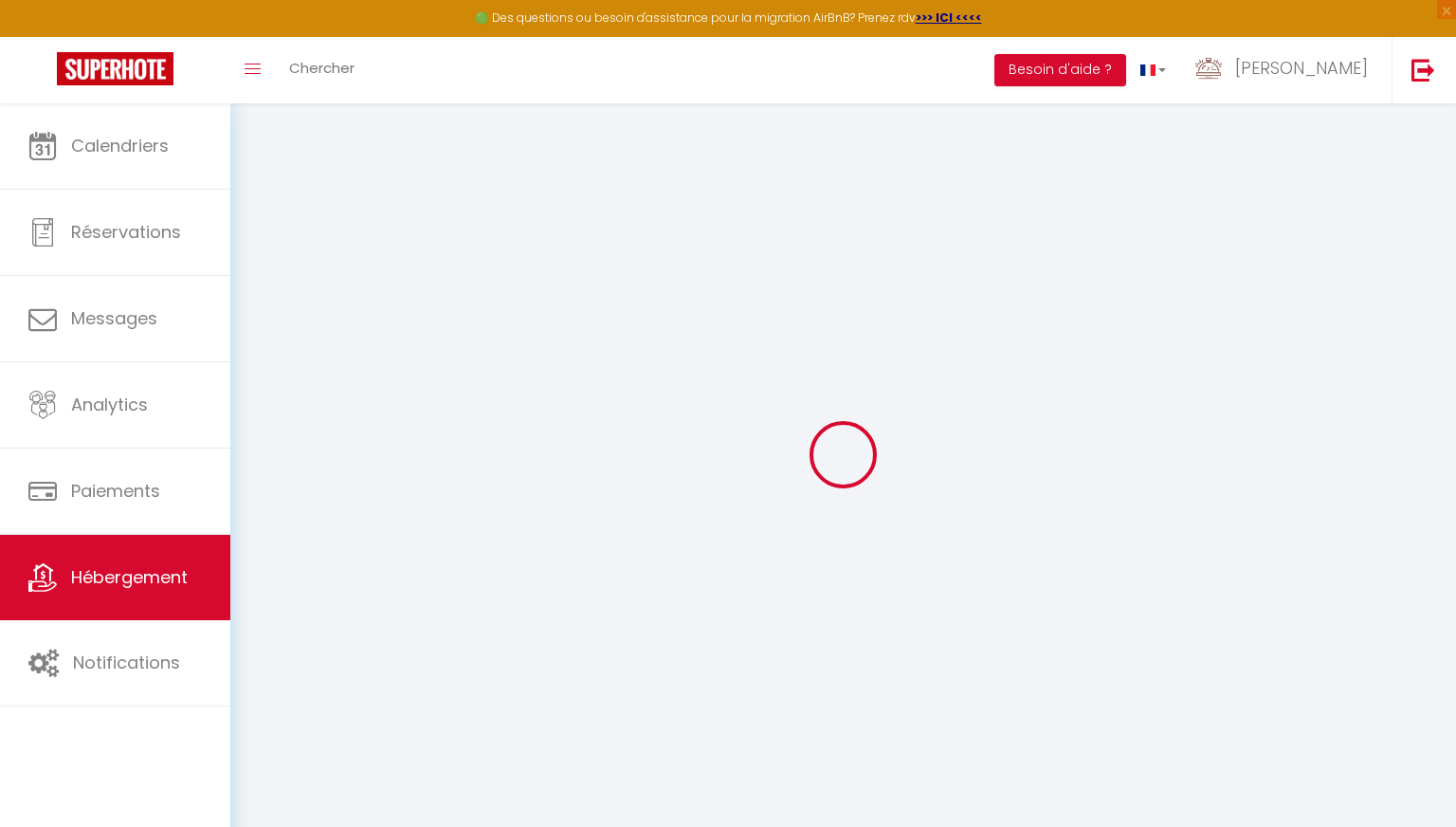
select select
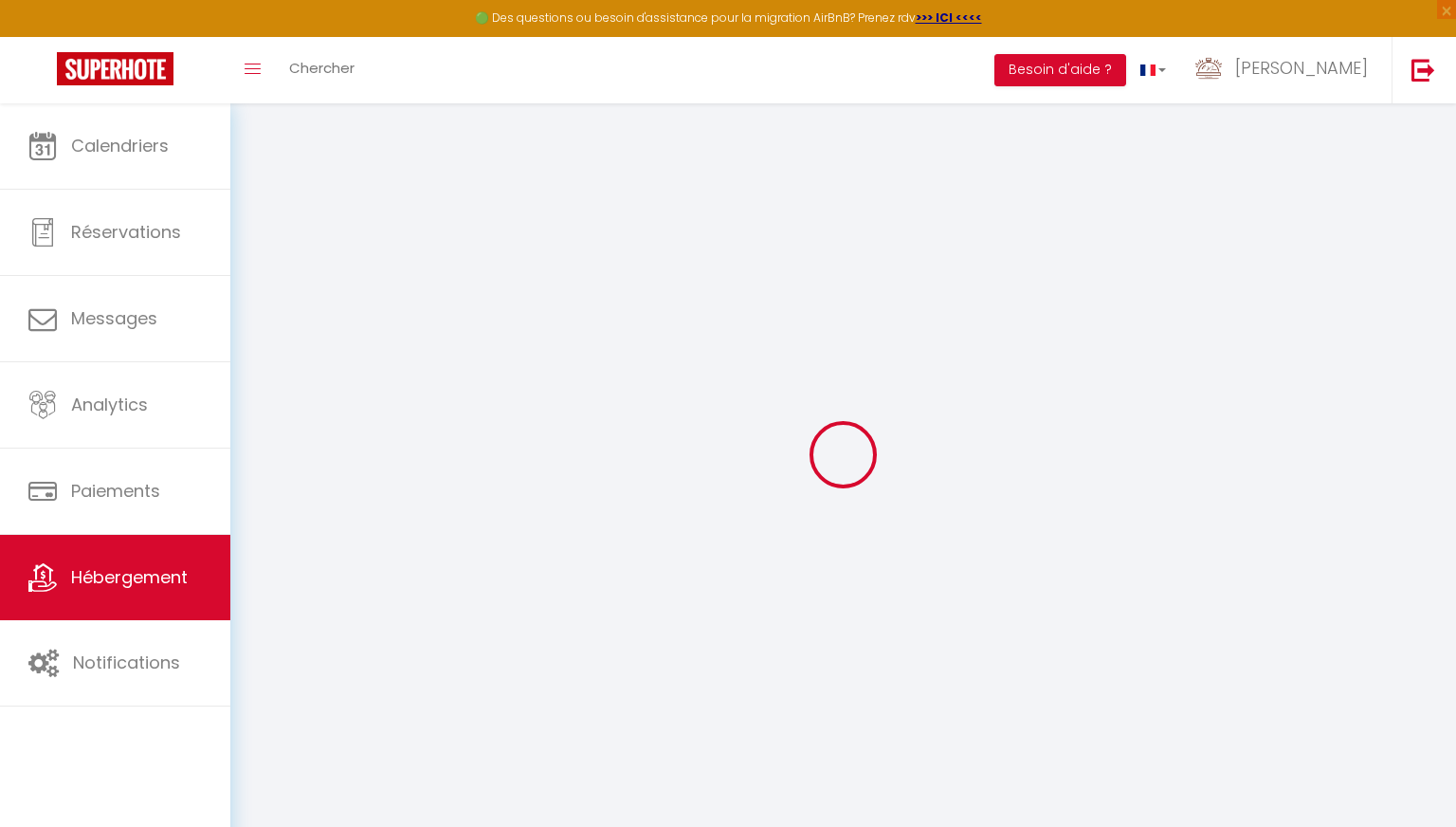
checkbox input "false"
select select
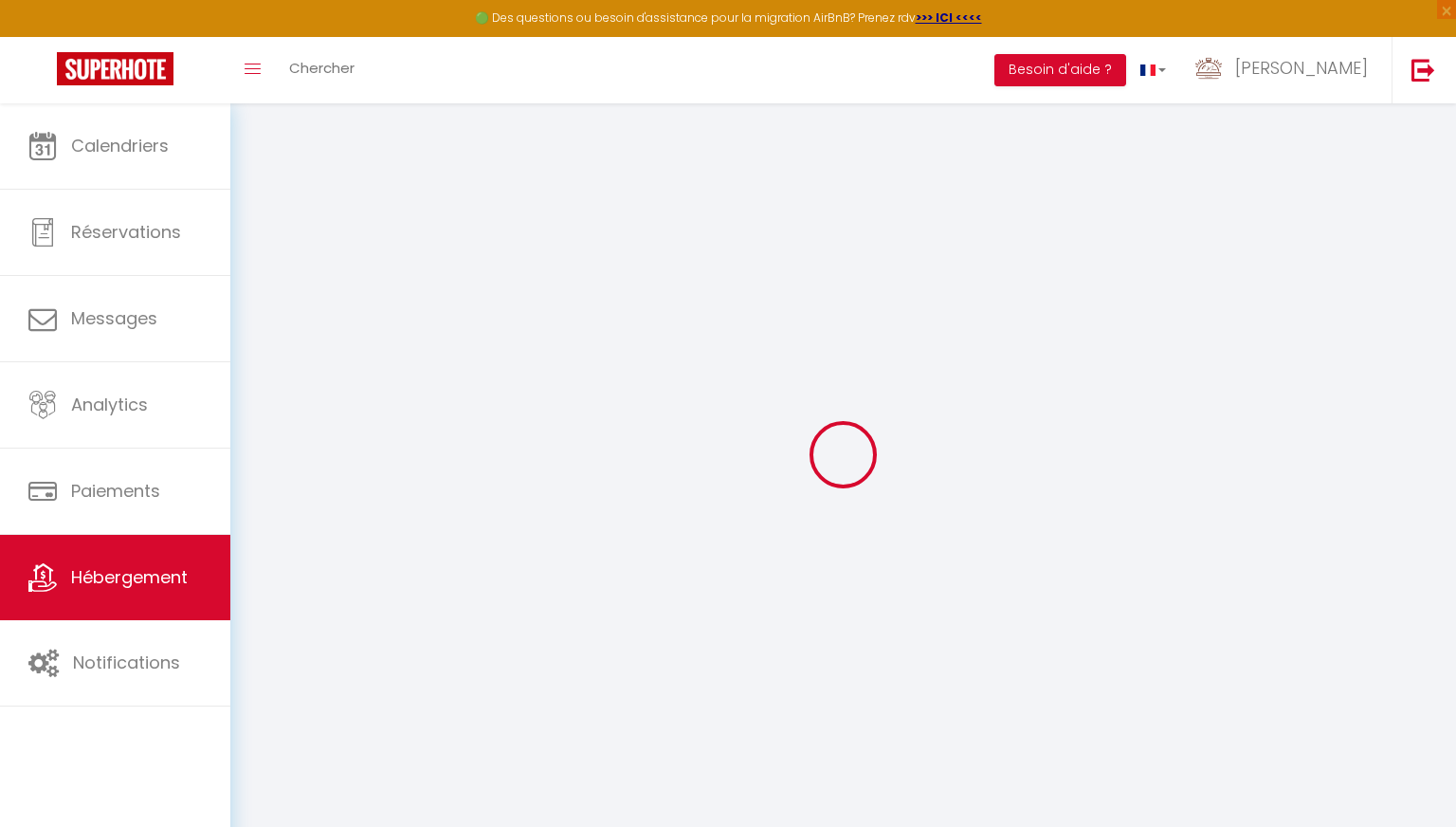
select select
checkbox input "false"
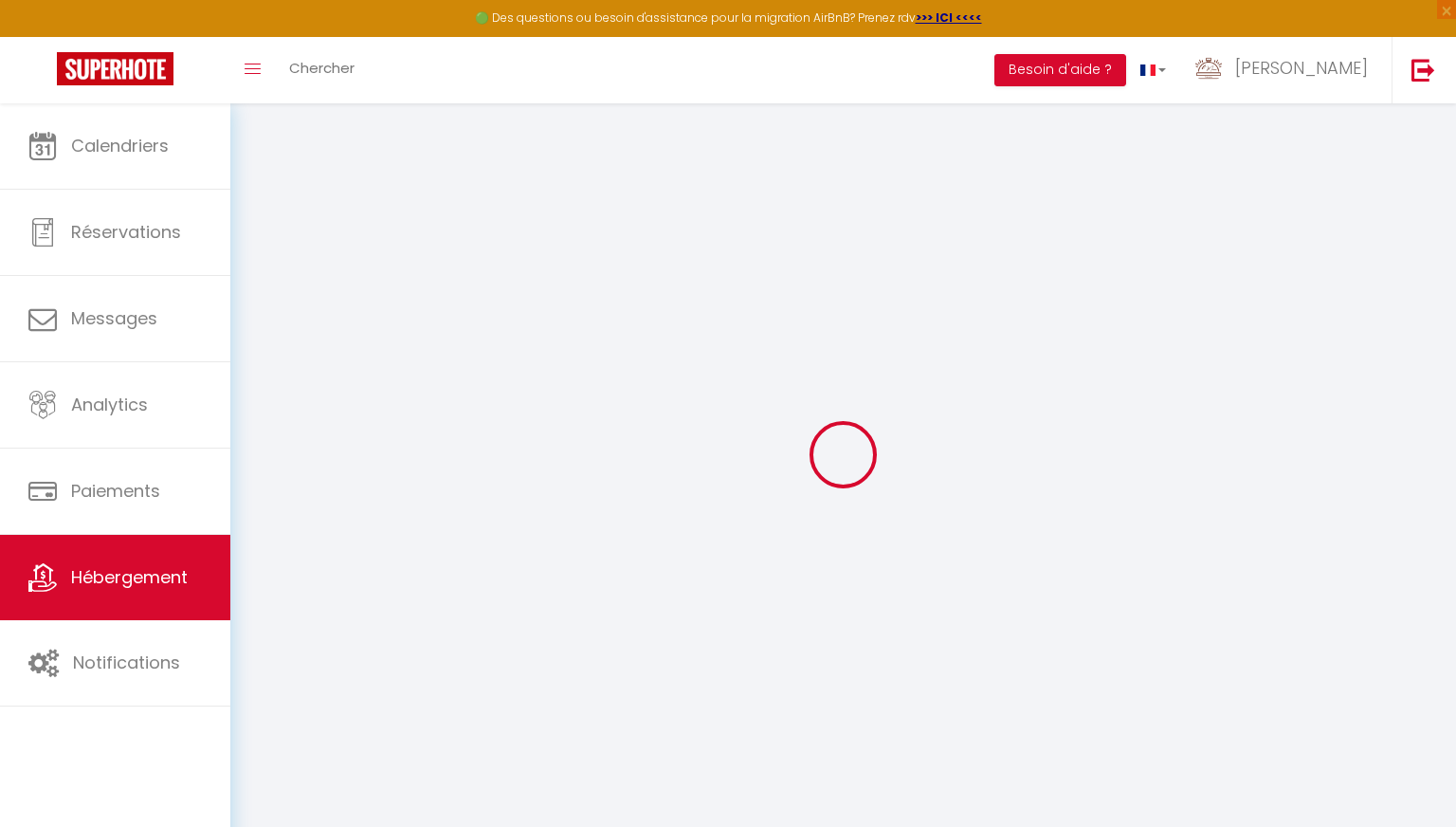
checkbox input "false"
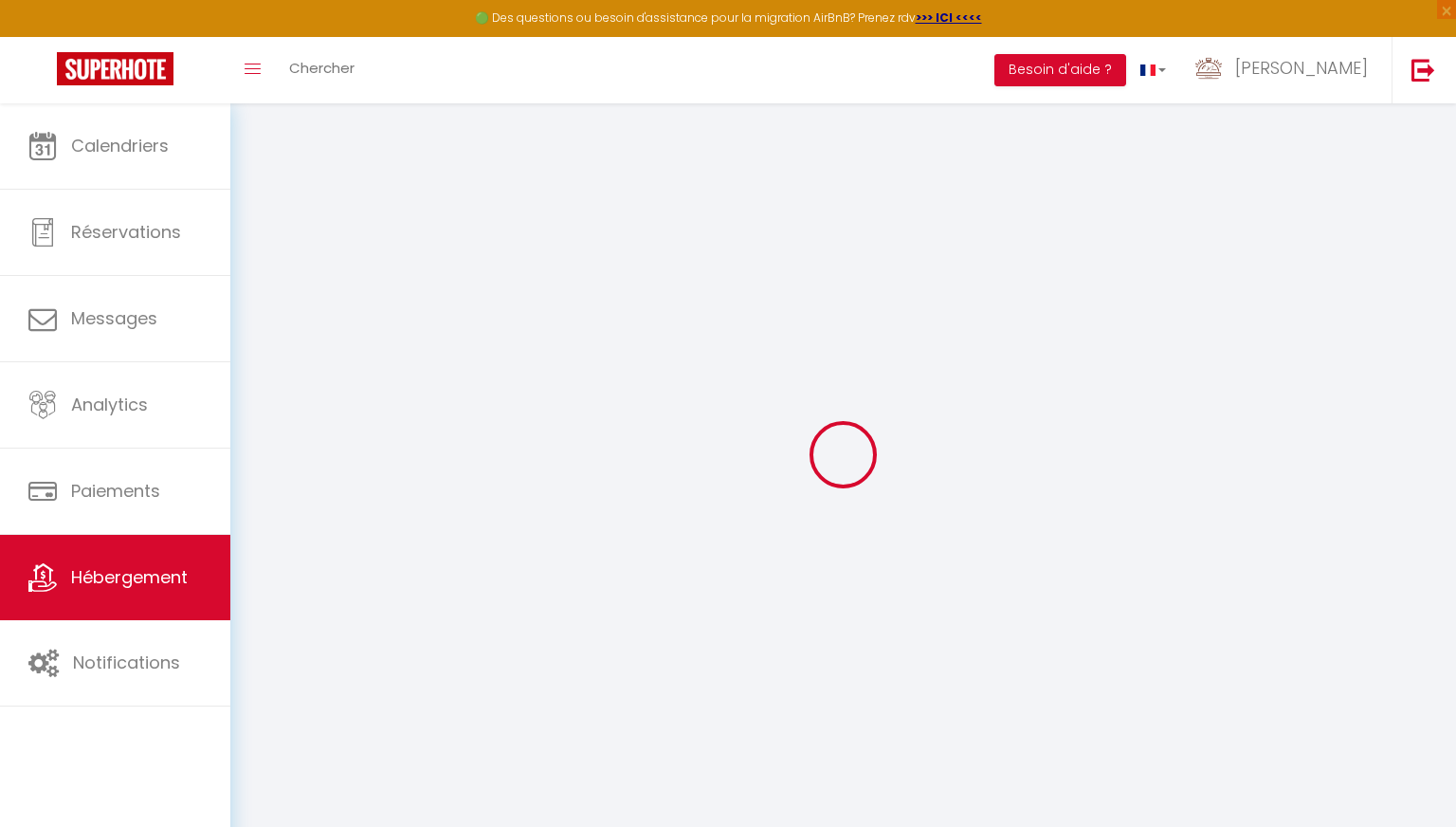
checkbox input "false"
select select "16:00"
select select "20:00"
select select "11:00"
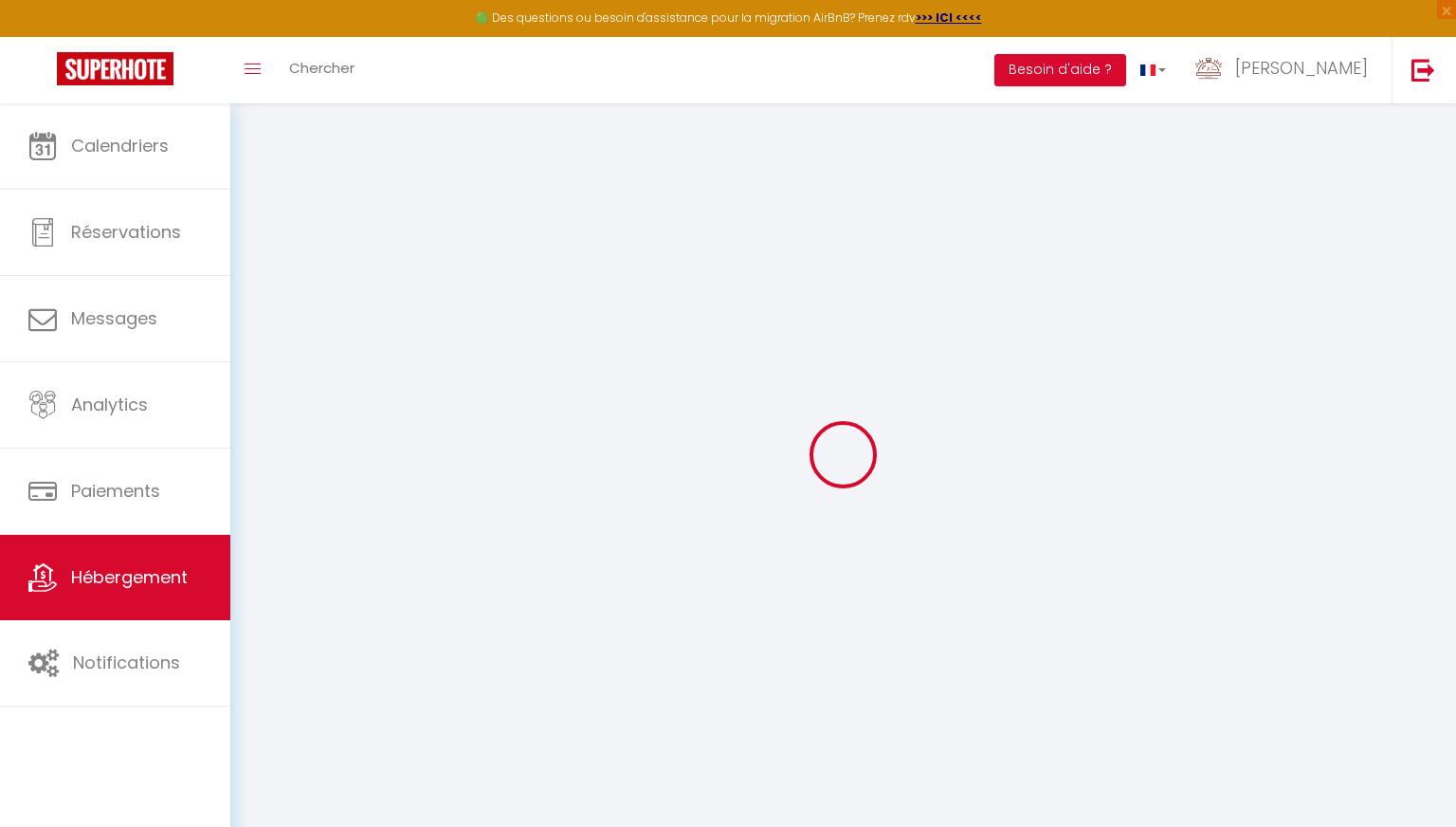
select select "30"
select select "120"
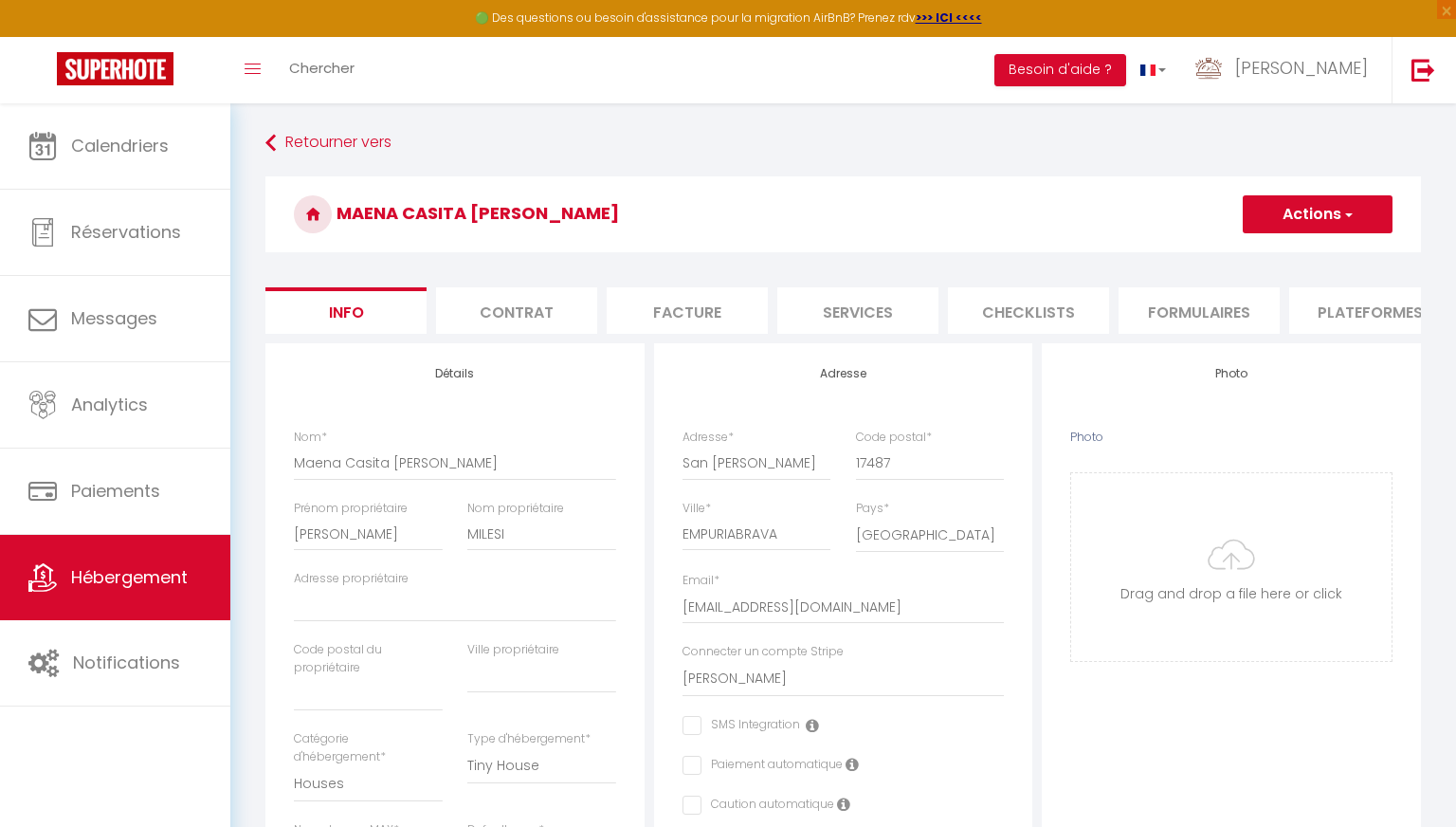
checkbox input "false"
click at [675, 570] on input "Photo" at bounding box center [1232, 566] width 321 height 188
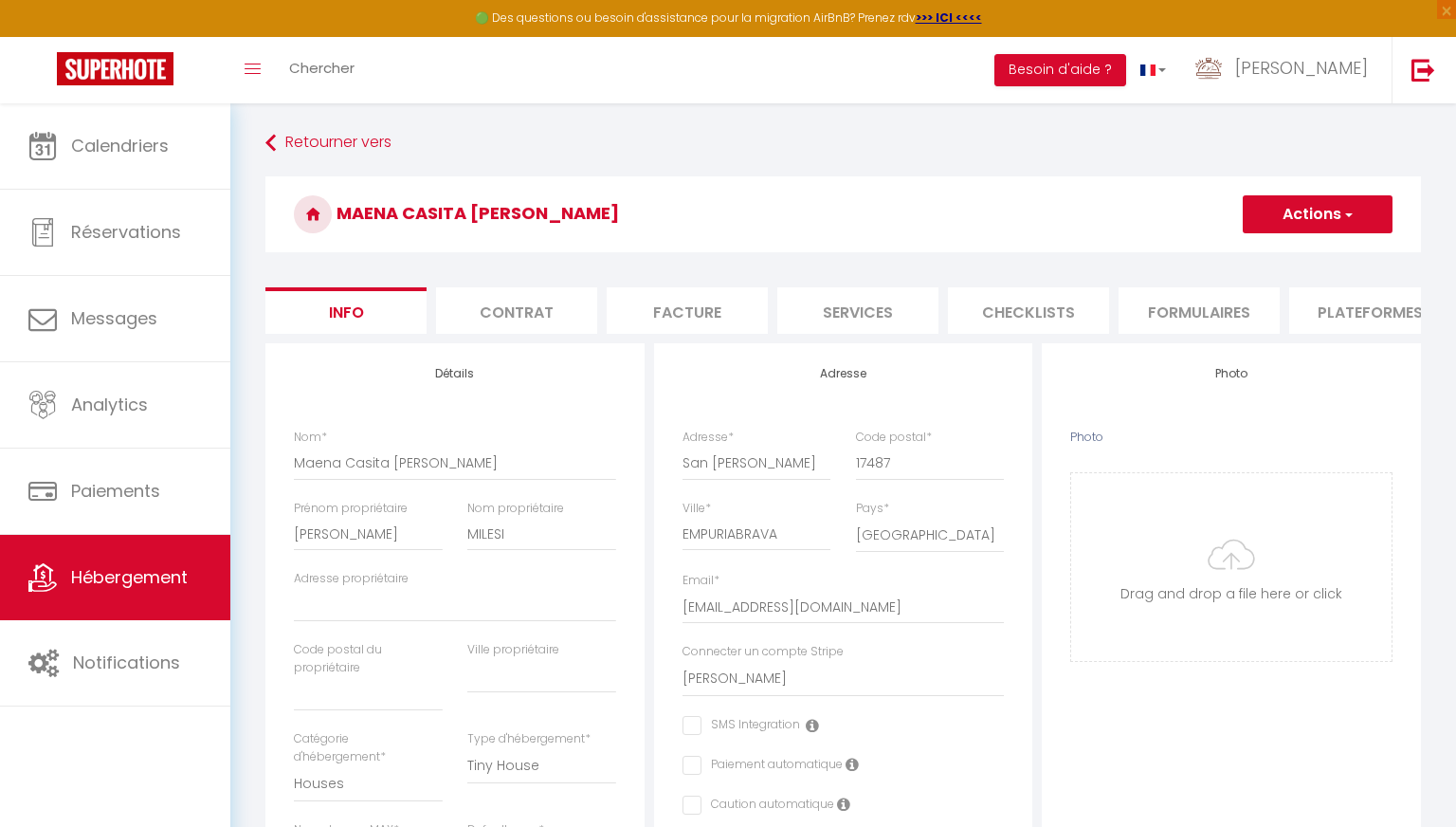
type input "C:\fakepath\IMG_2355.jpg"
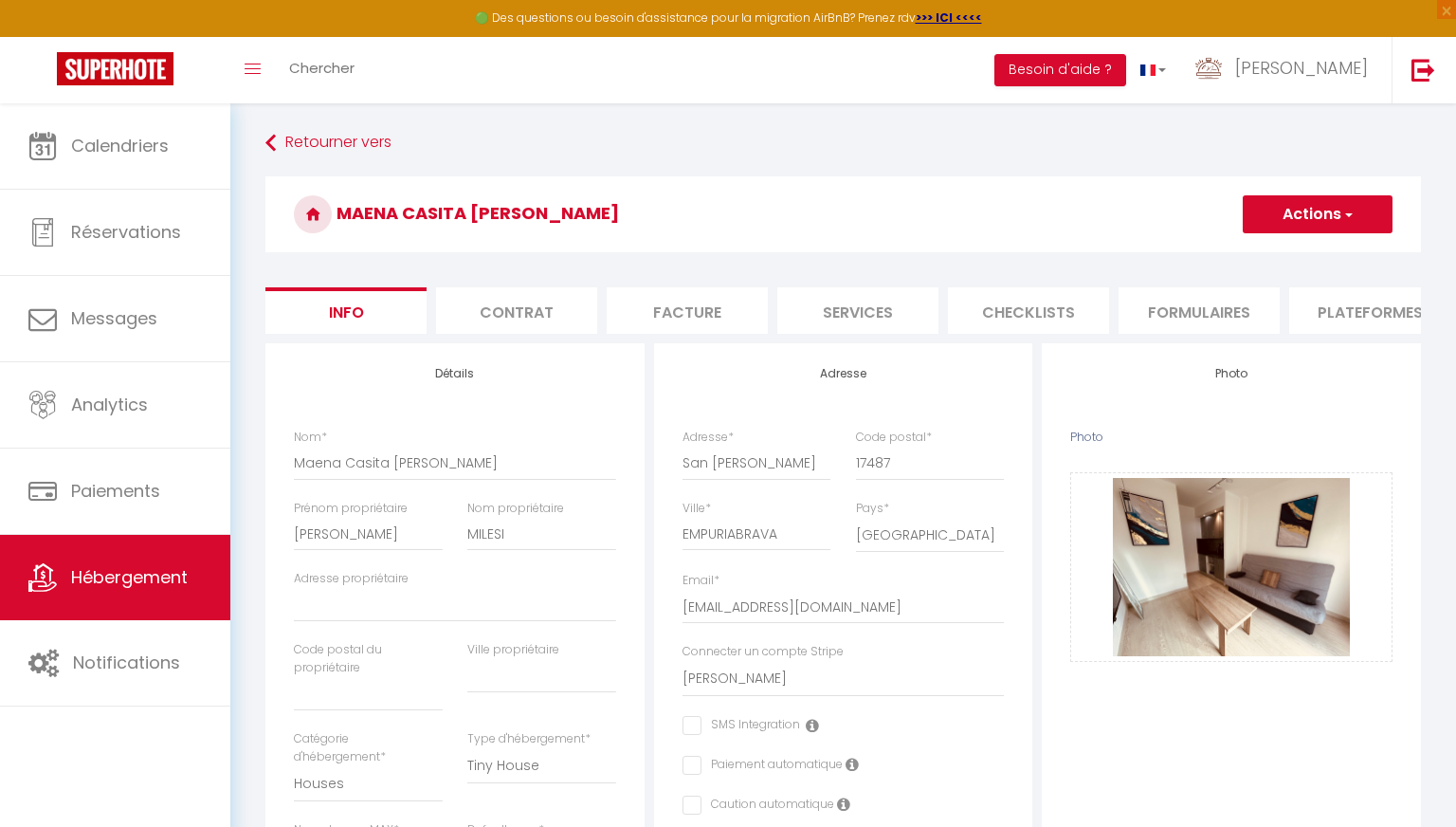
click at [675, 210] on button "Actions" at bounding box center [1318, 215] width 150 height 38
click at [675, 246] on input "Enregistrer" at bounding box center [1242, 256] width 70 height 19
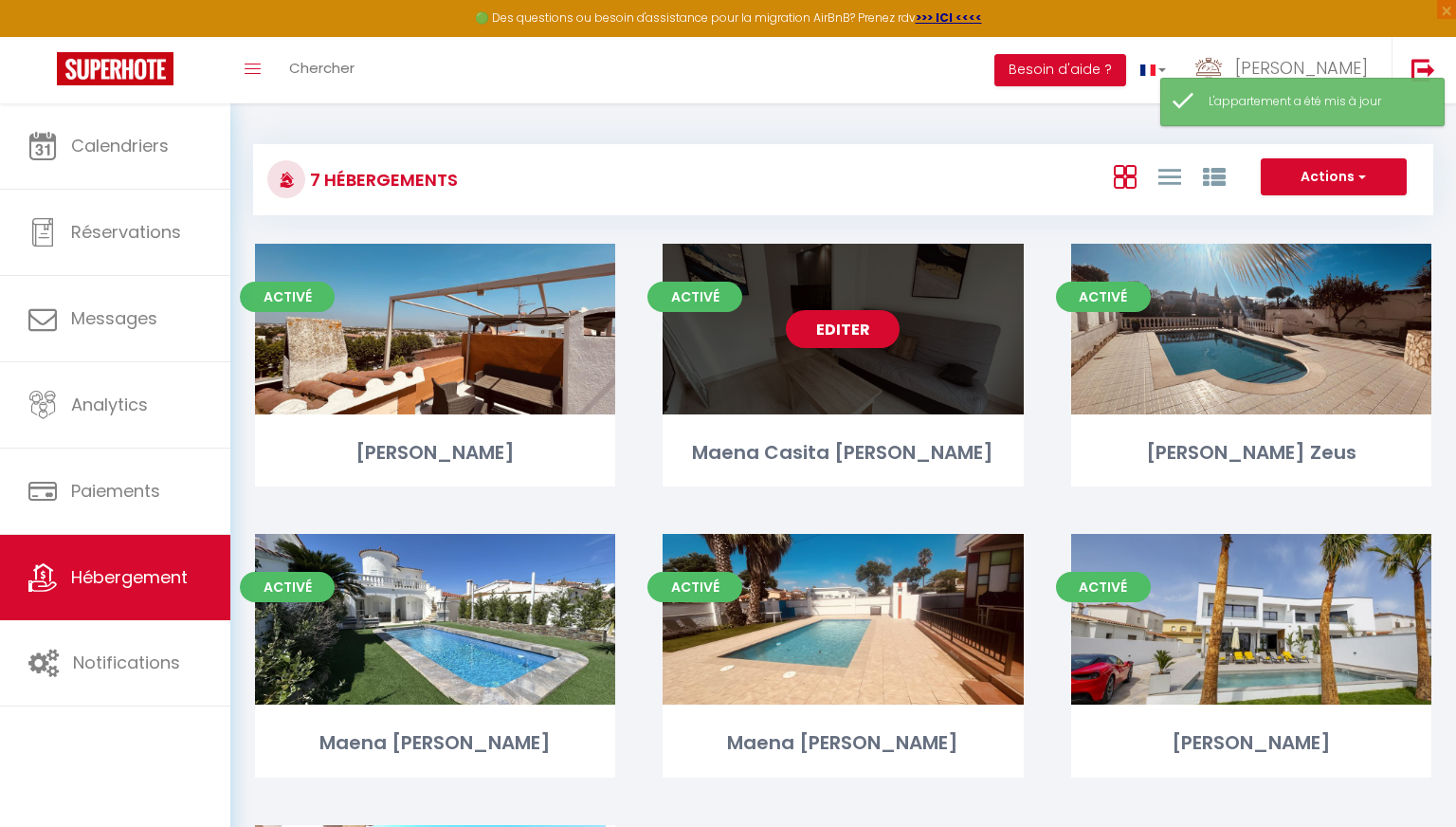
click at [675, 329] on div "Editer" at bounding box center [842, 329] width 360 height 171
select select "3"
select select "2"
select select "1"
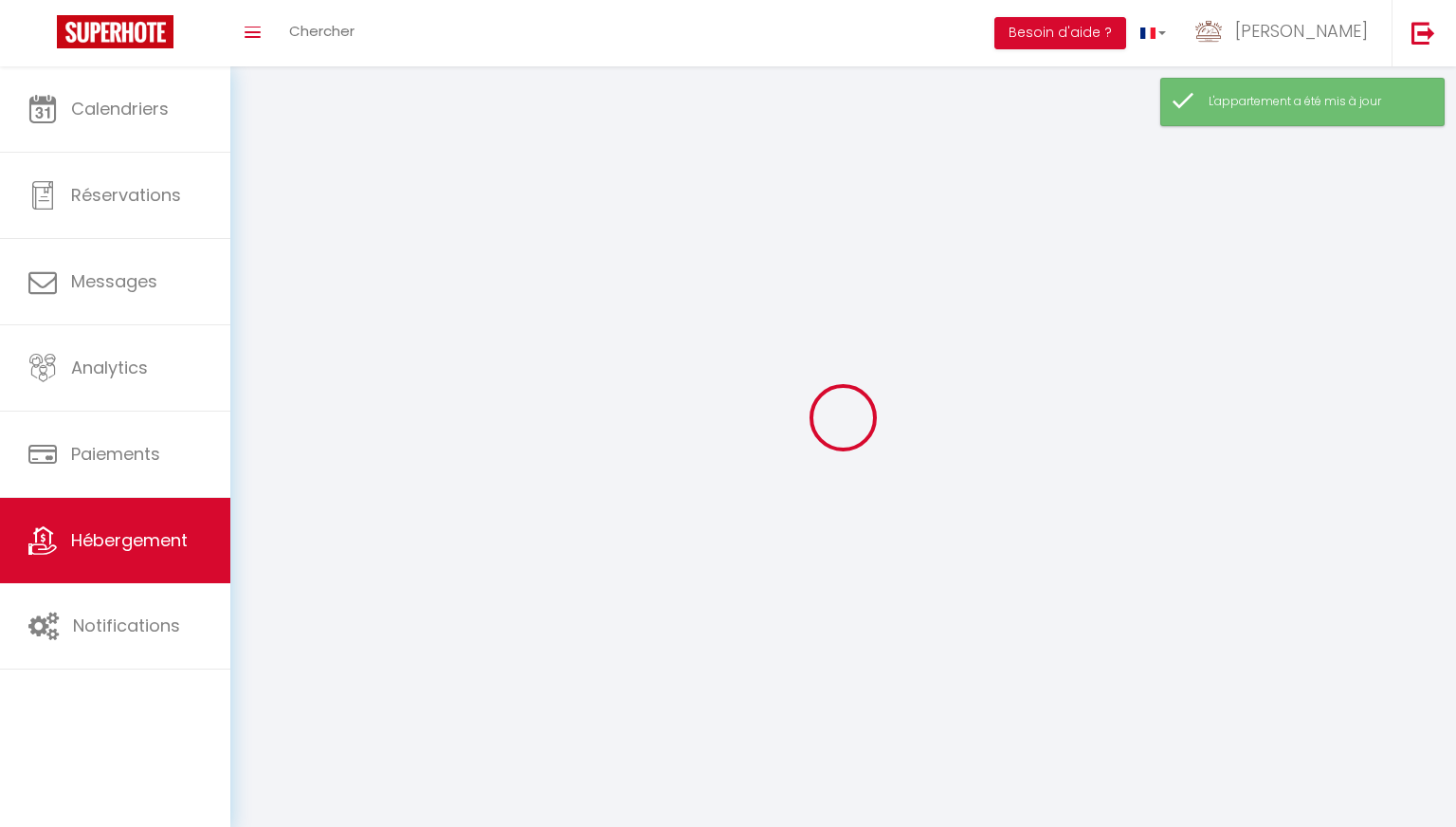
select select
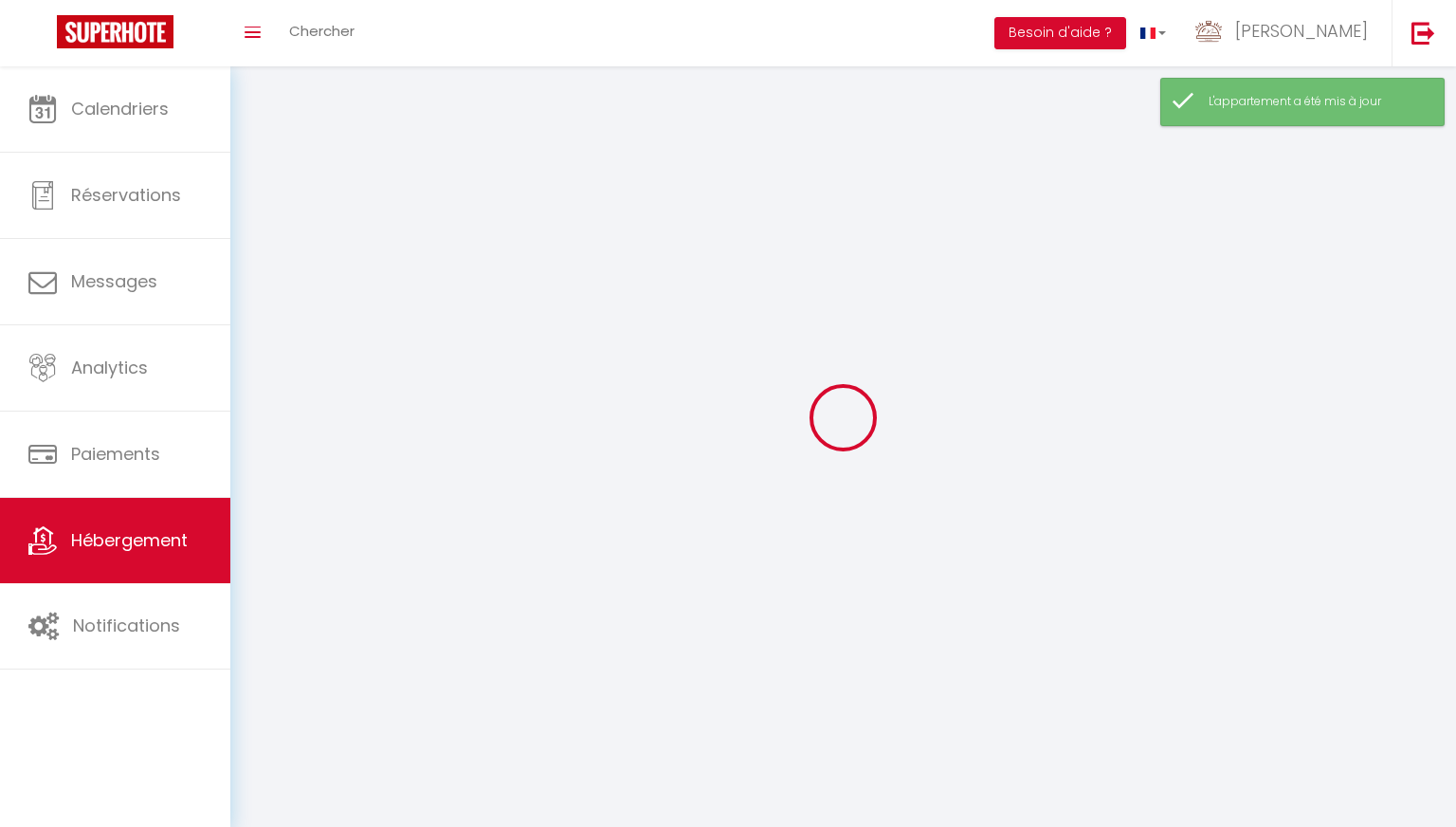
checkbox input "false"
select select
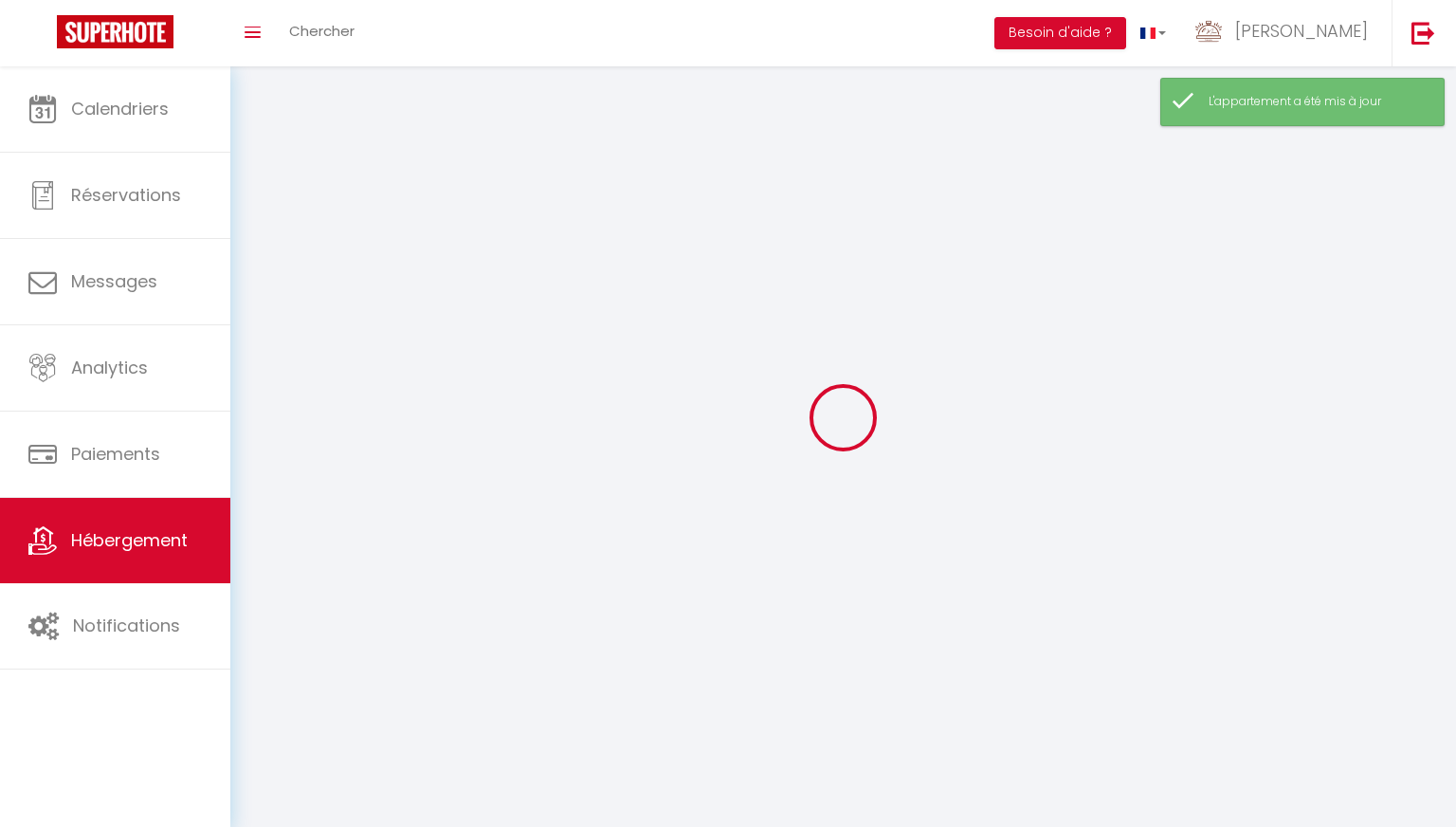
select select
select select "28"
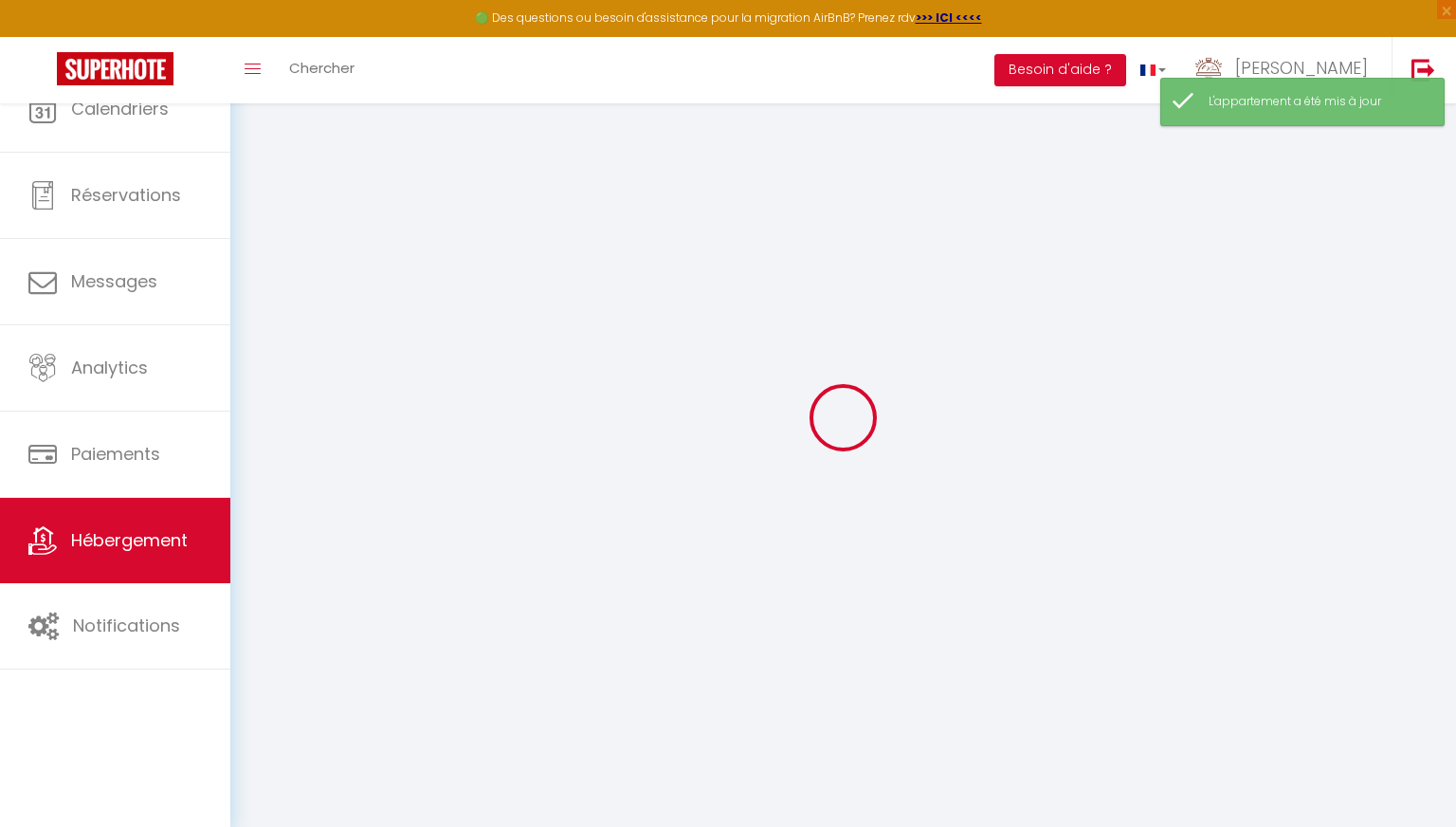
select select
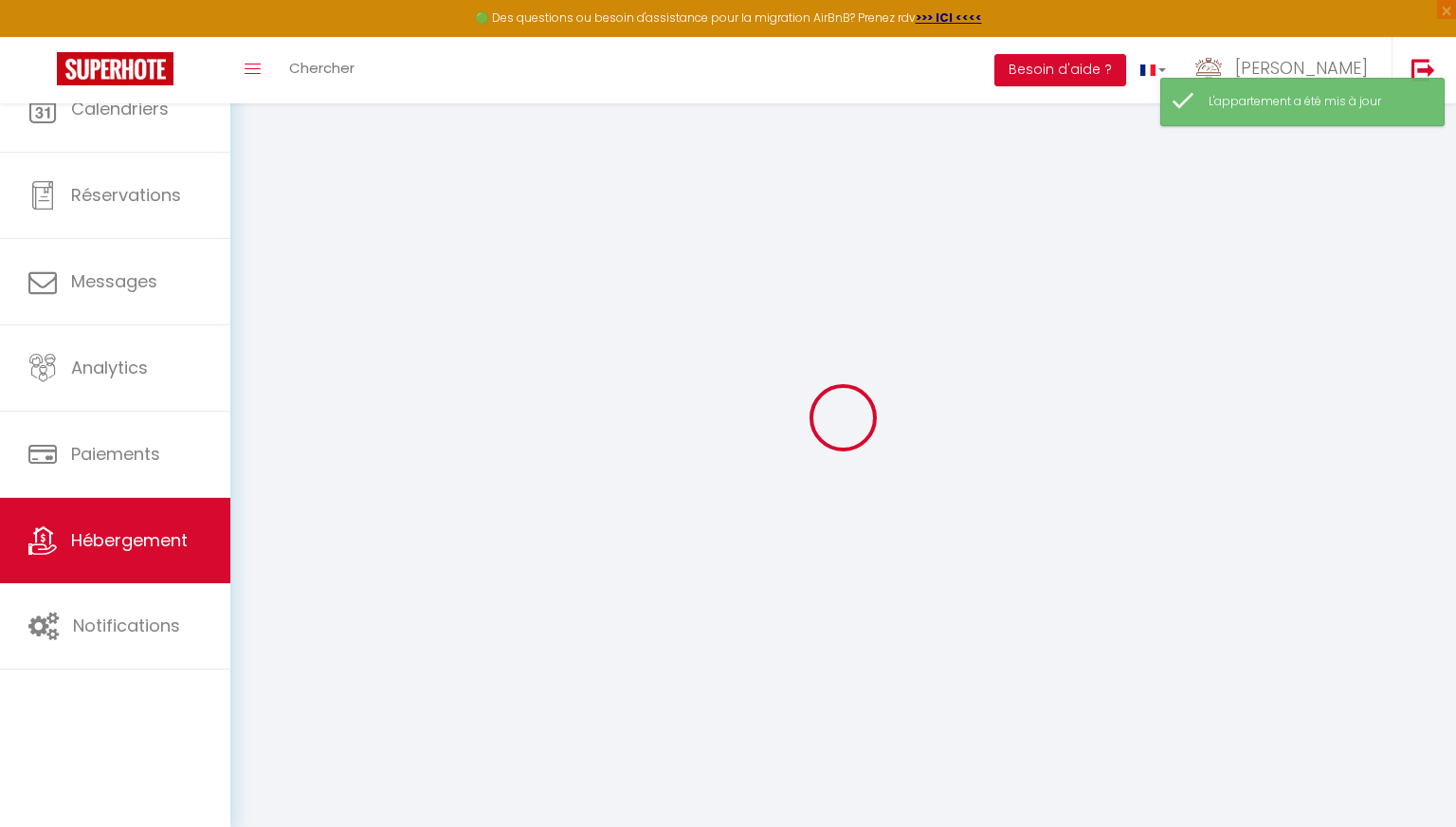
select select
checkbox input "false"
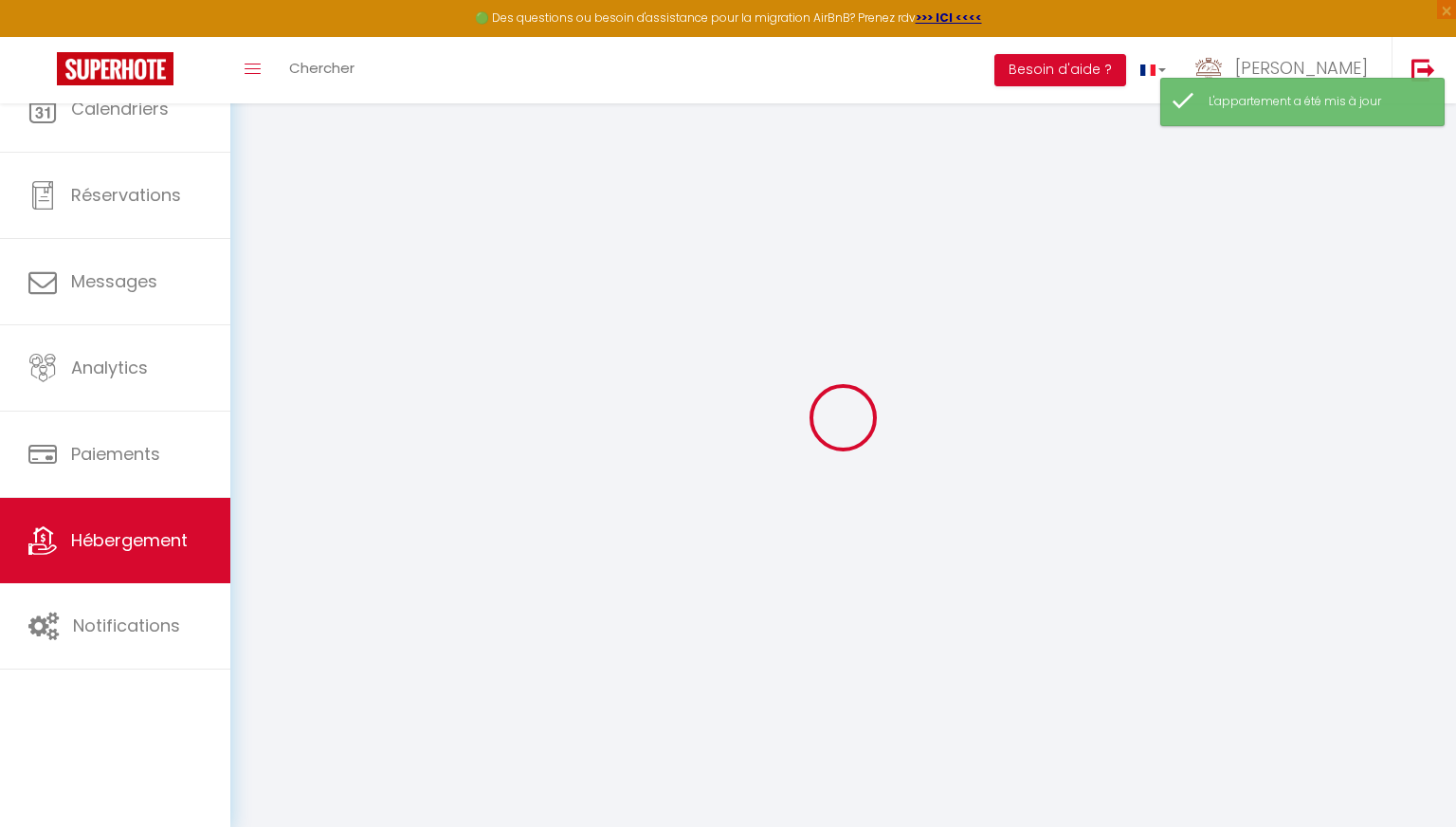
select select
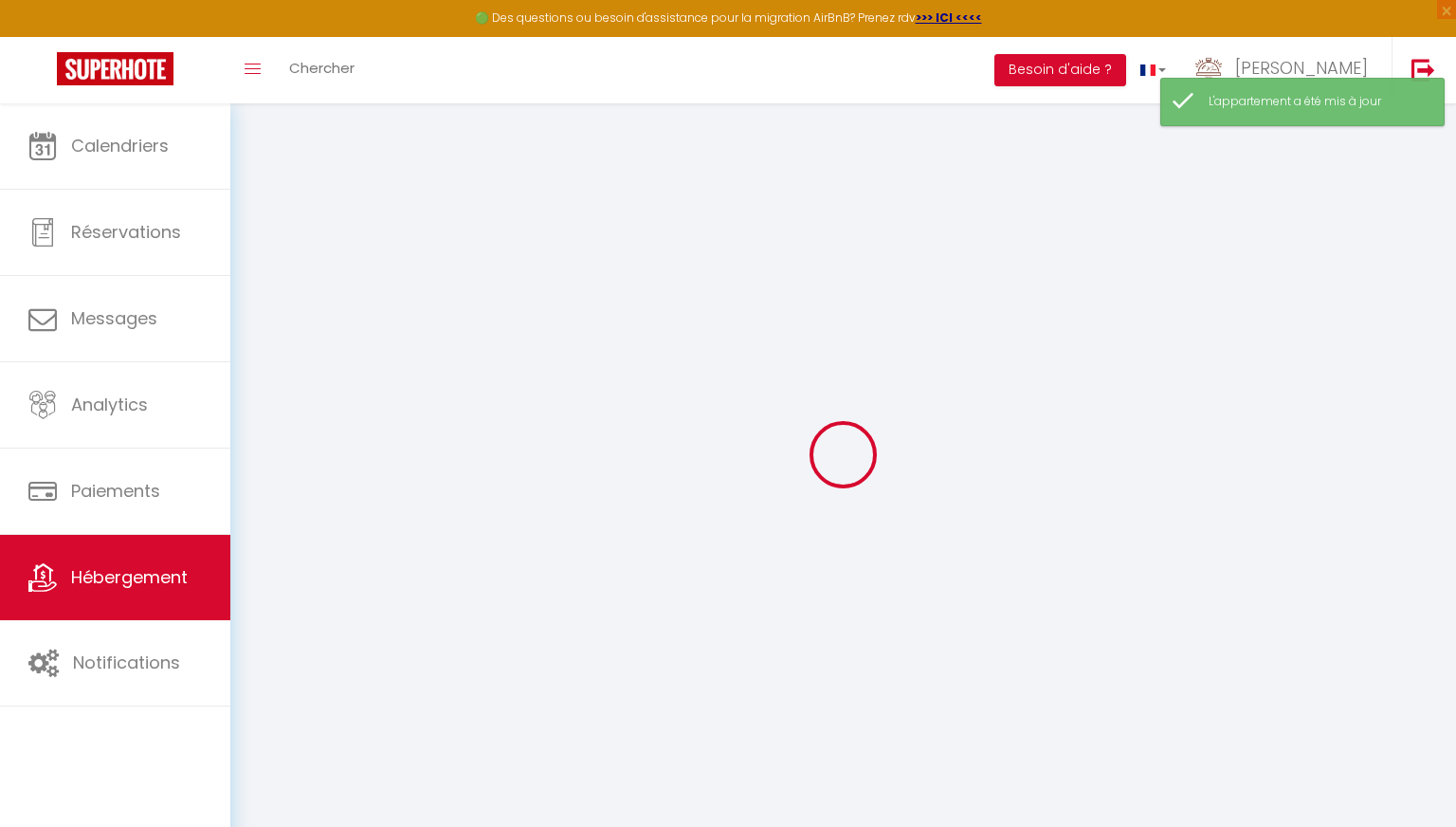
select select
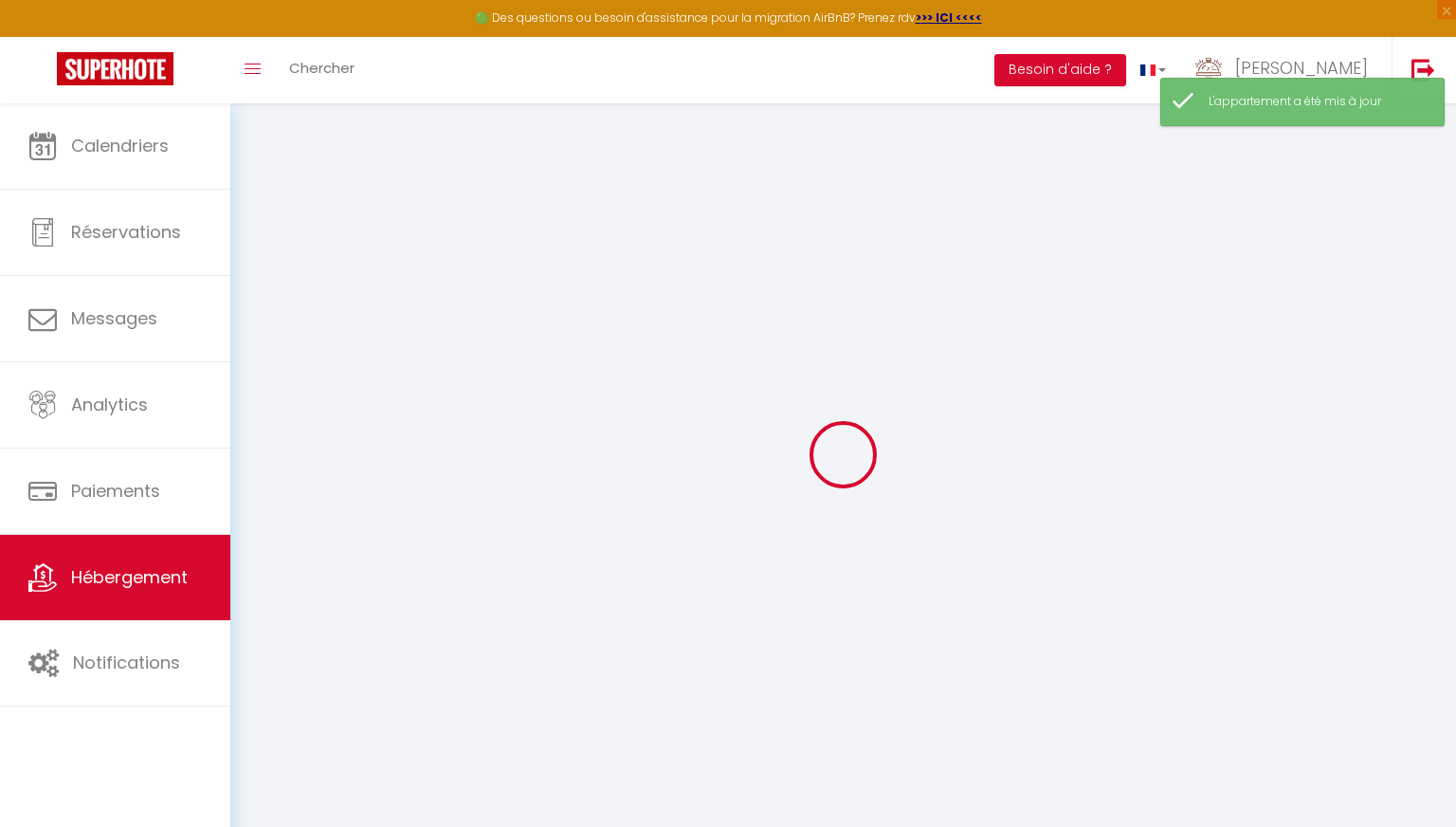
select select
checkbox input "false"
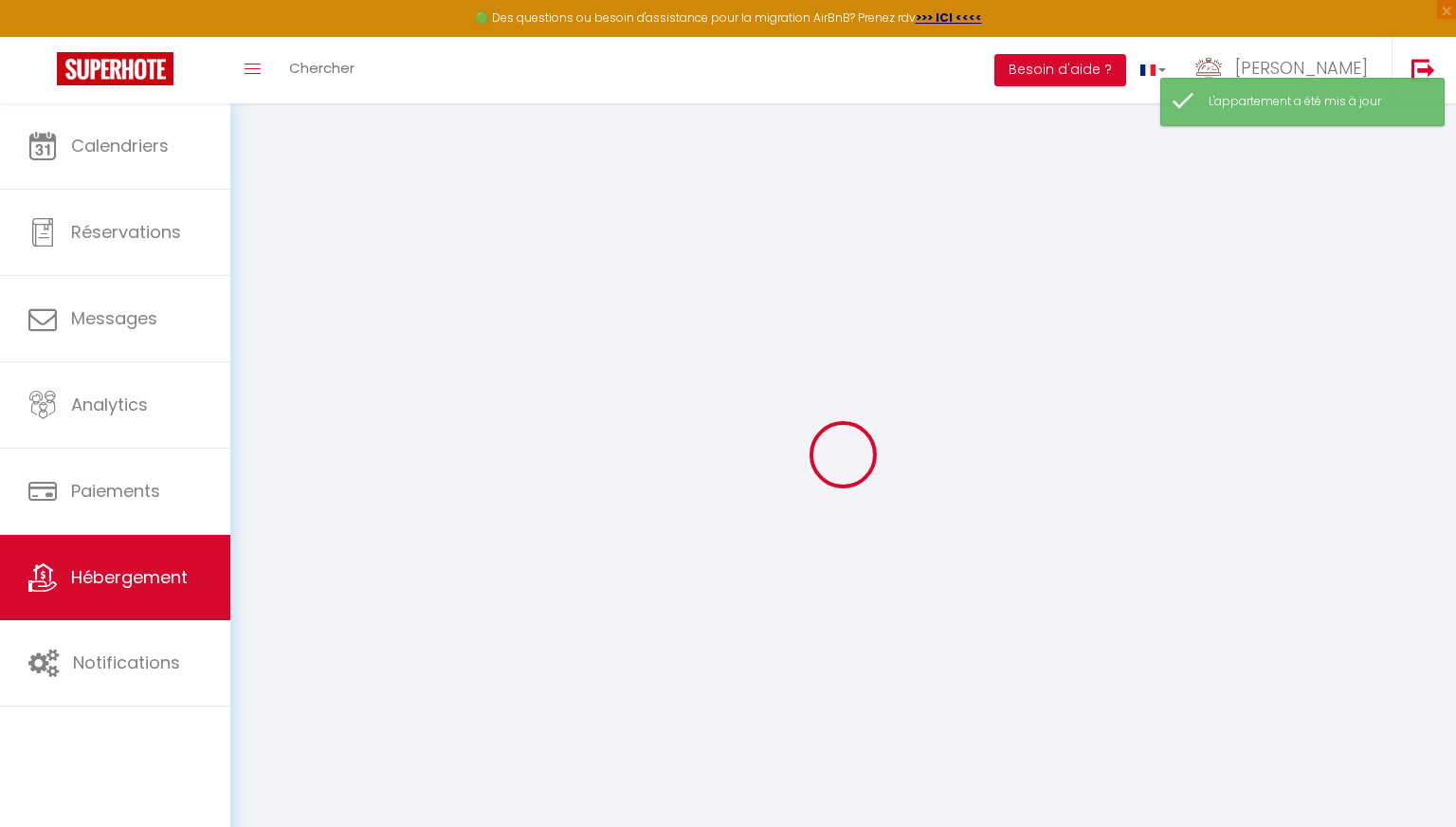
select select
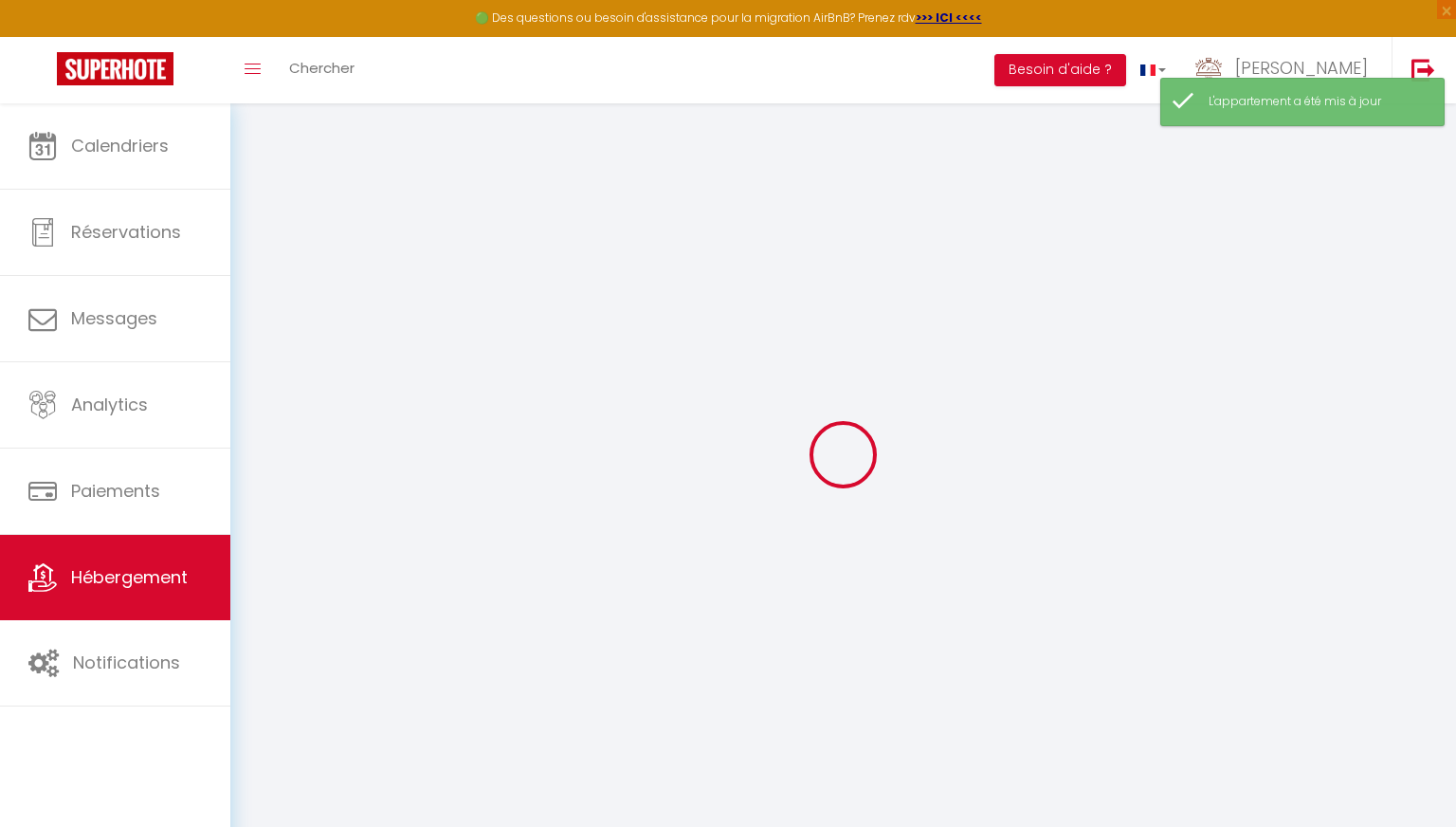
select select
checkbox input "false"
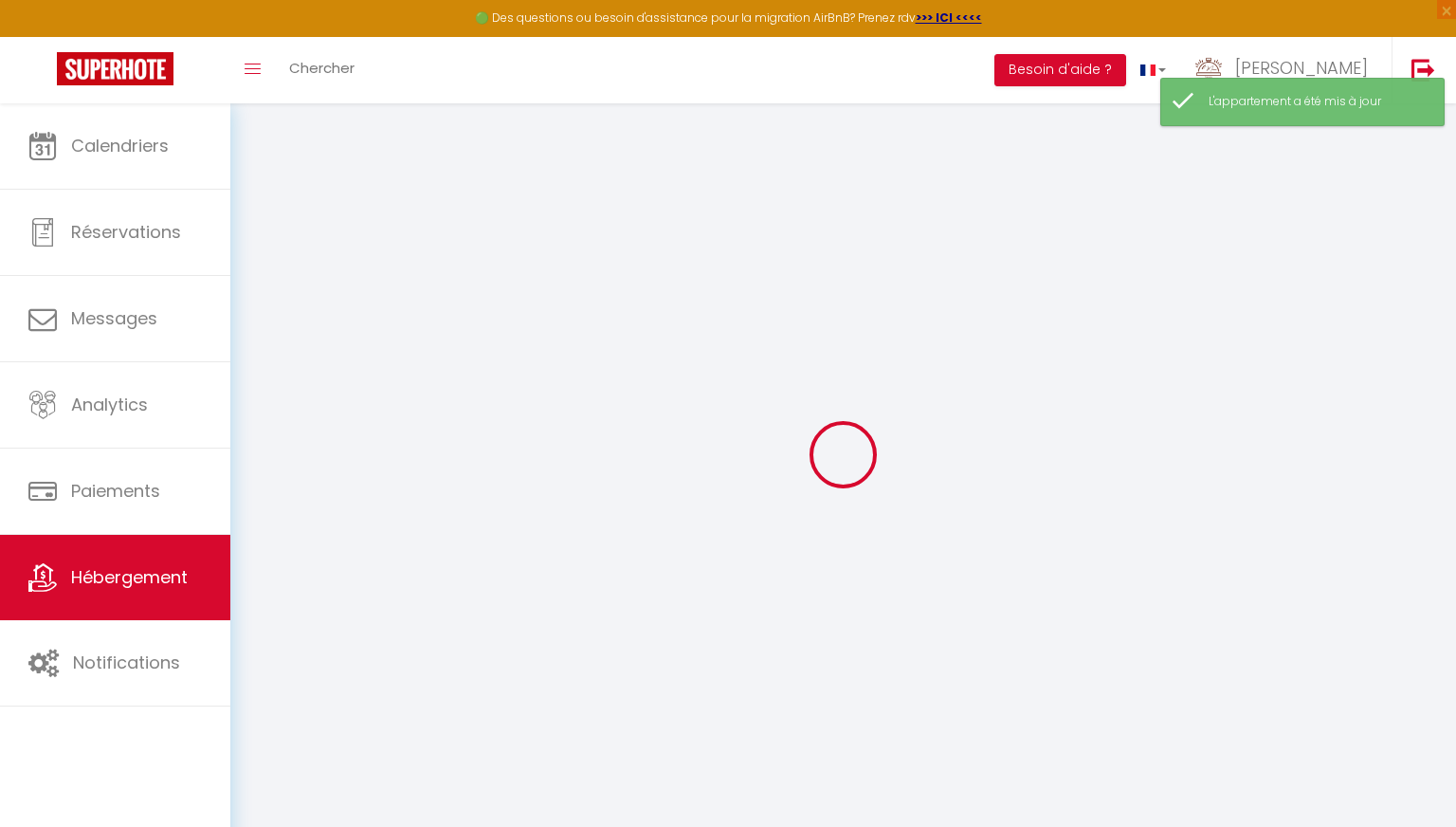
checkbox input "false"
select select
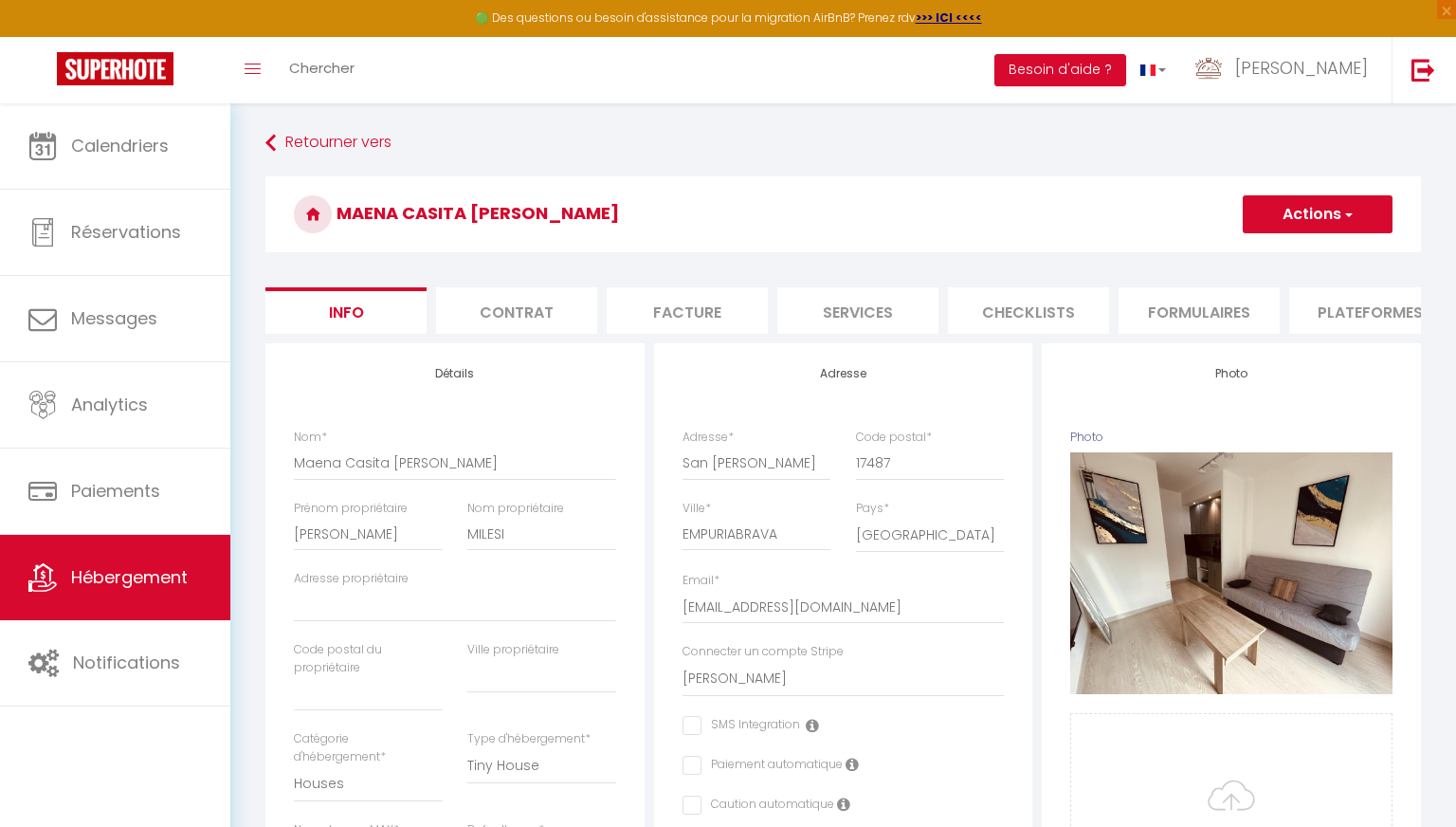
drag, startPoint x: 1249, startPoint y: 286, endPoint x: 1350, endPoint y: 307, distance: 103.2
click at [675, 307] on li "Plateformes" at bounding box center [1369, 310] width 161 height 47
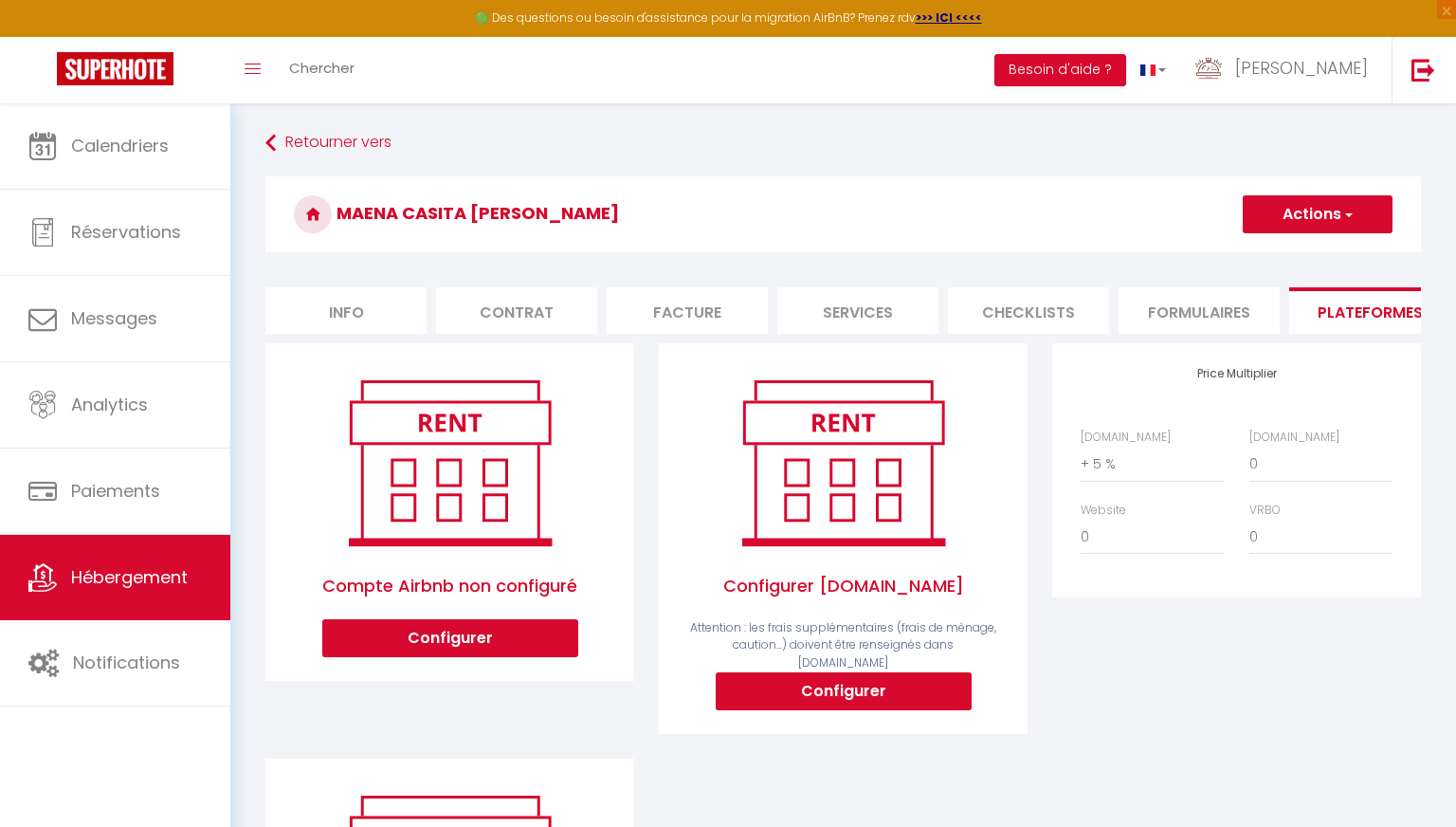
click at [675, 306] on li "Plateformes" at bounding box center [1369, 310] width 161 height 47
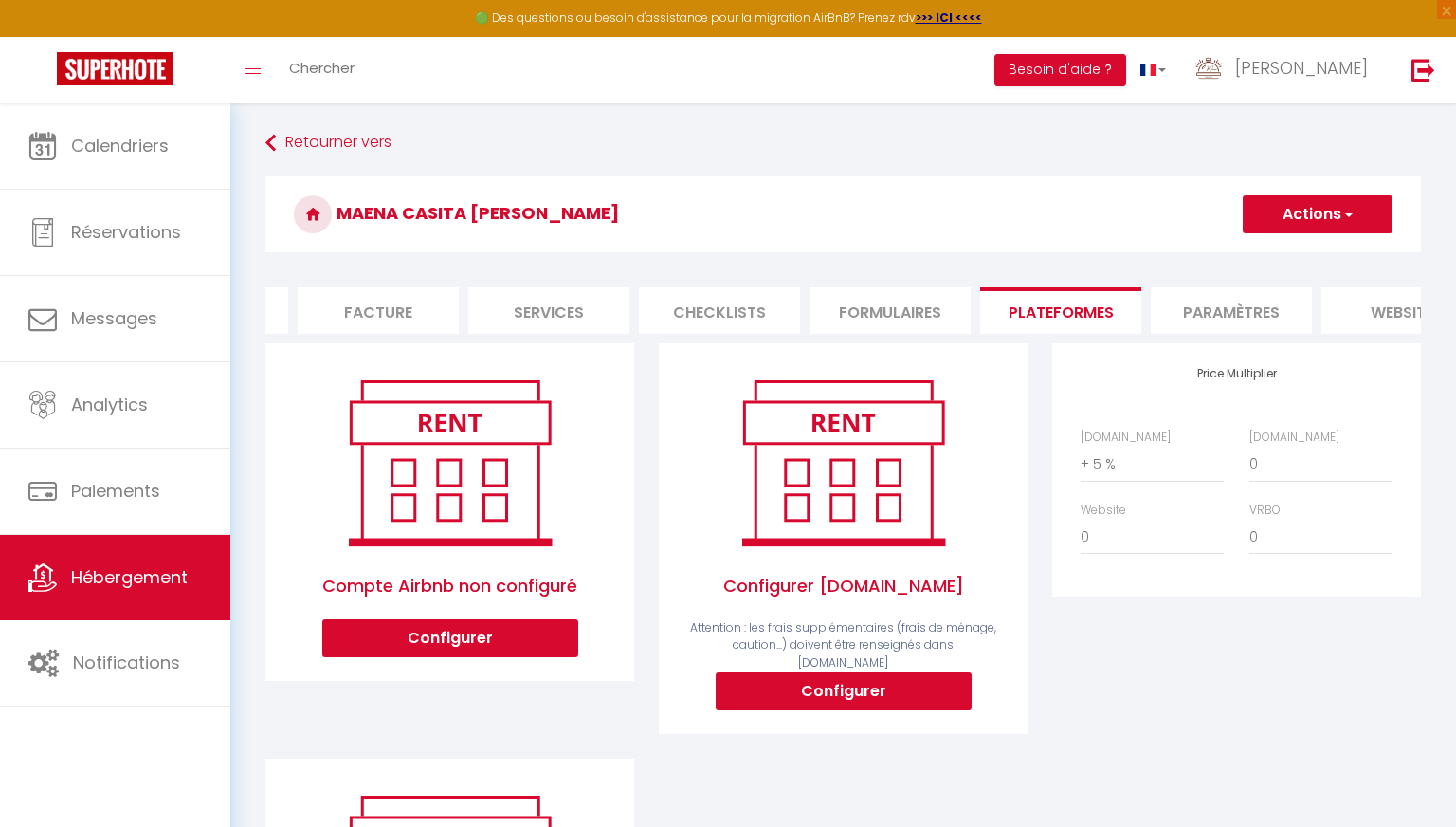
scroll to position [0, 307]
click at [675, 315] on li "website" at bounding box center [1403, 310] width 161 height 47
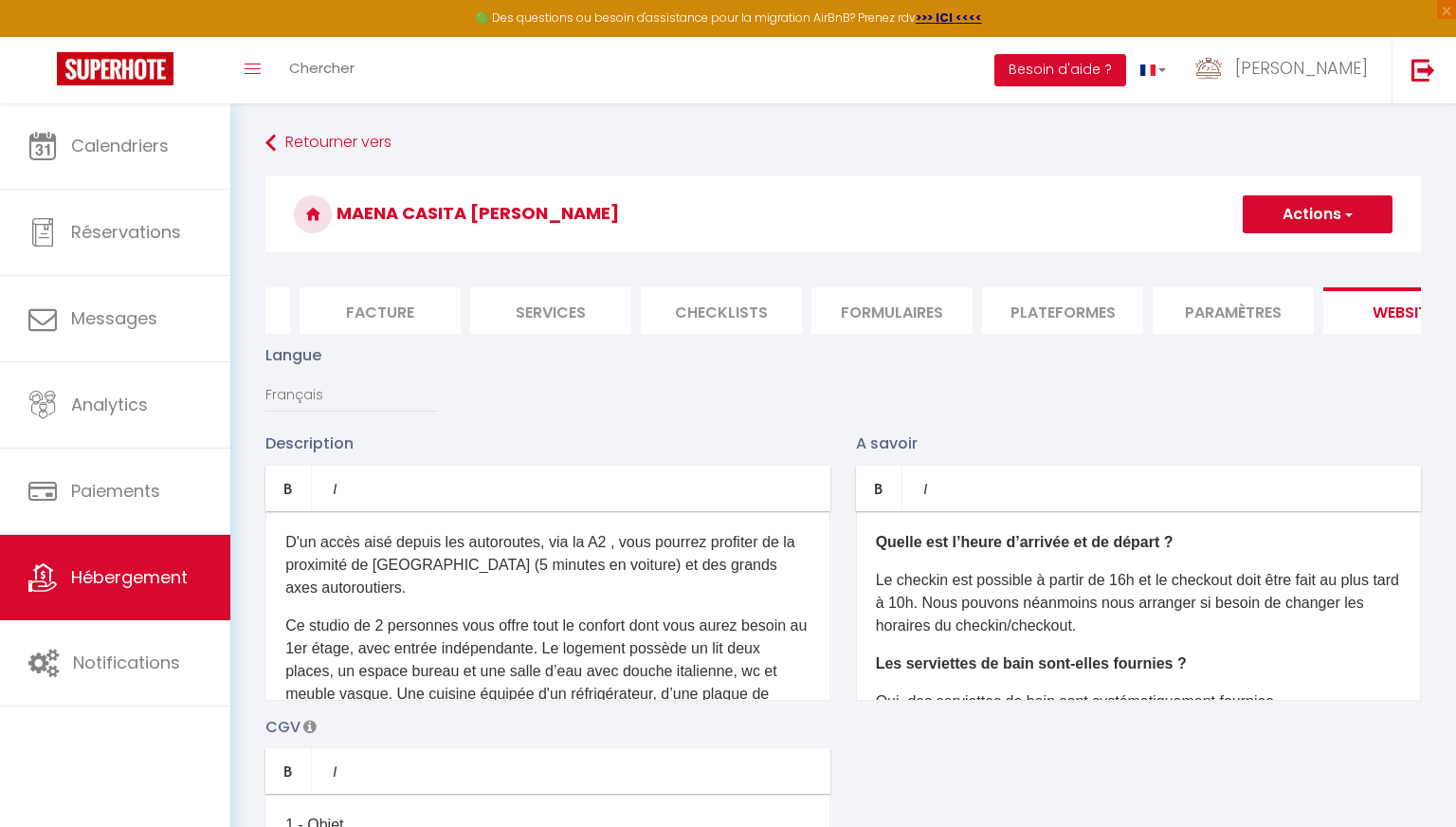
click at [460, 558] on p "D'un accès aisé depuis les autoroutes, via la A2 , vous pourrez profiter de la …" at bounding box center [548, 564] width 525 height 68
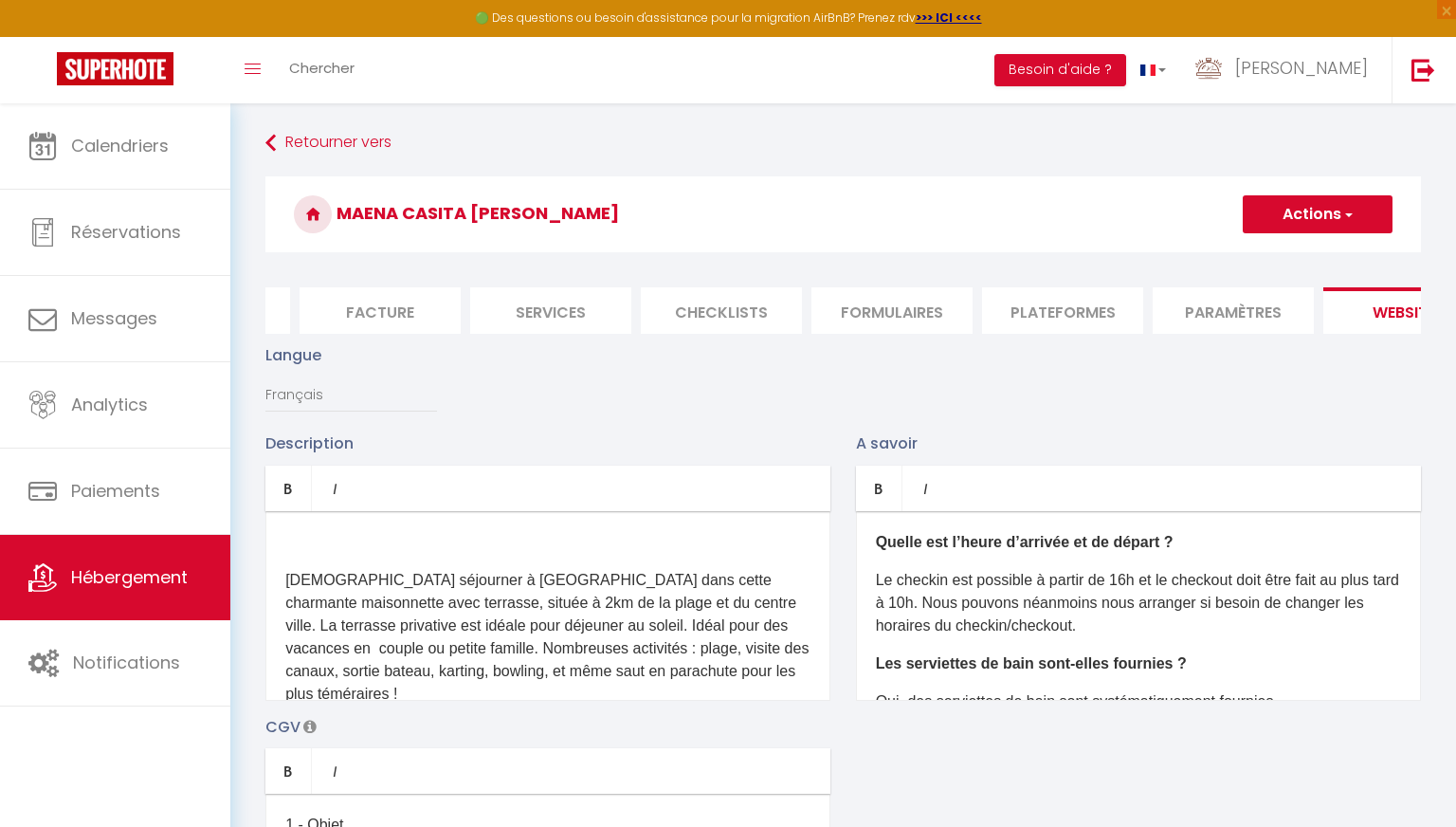
click at [460, 558] on div "[DEMOGRAPHIC_DATA] séjourner à [GEOGRAPHIC_DATA] dans cette charmante maisonnet…" at bounding box center [548, 605] width 565 height 190
click at [289, 581] on p "[DEMOGRAPHIC_DATA] séjourner à [GEOGRAPHIC_DATA] dans cette charmante maisonnet…" at bounding box center [548, 634] width 525 height 137
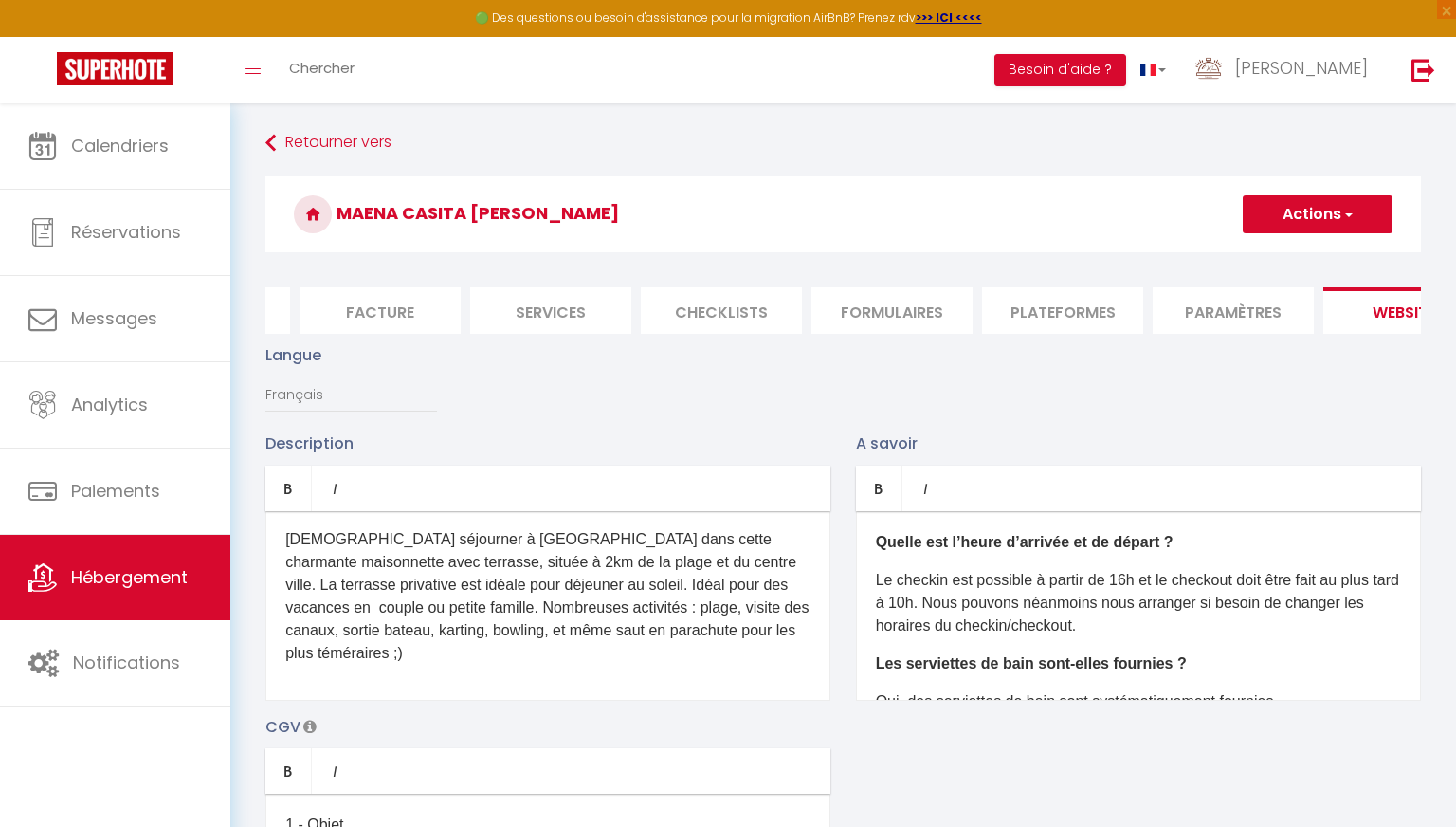
scroll to position [0, 0]
click at [584, 607] on p "[DEMOGRAPHIC_DATA] séjourner à [GEOGRAPHIC_DATA] dans cette charmante maisonnet…" at bounding box center [548, 599] width 525 height 137
click at [665, 666] on p "[DEMOGRAPHIC_DATA] séjourner à [GEOGRAPHIC_DATA] dans cette charmante maisonnet…" at bounding box center [548, 599] width 525 height 137
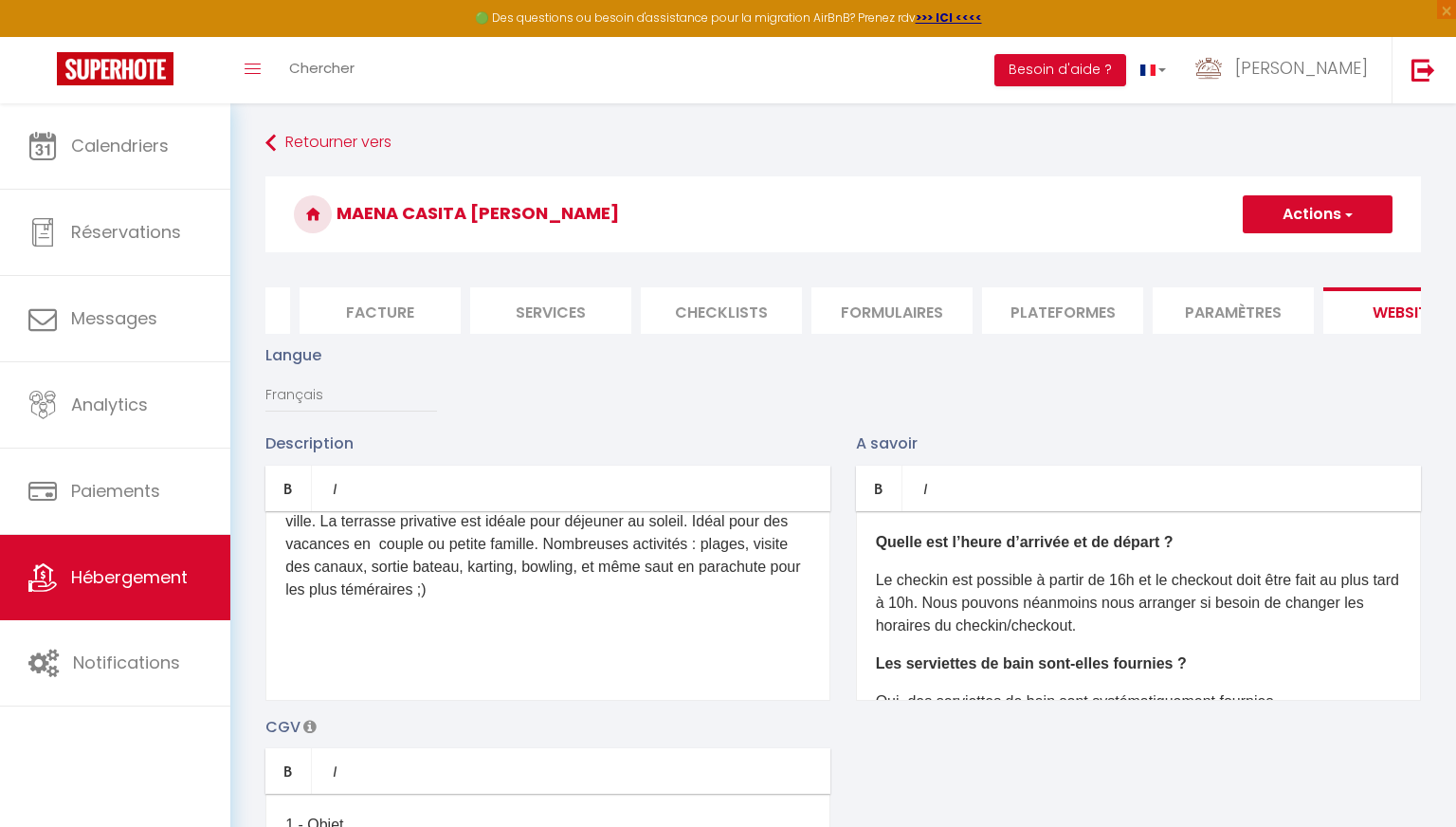
click at [675, 202] on button "Actions" at bounding box center [1318, 215] width 150 height 38
click at [675, 247] on input "Enregistrer" at bounding box center [1296, 256] width 70 height 19
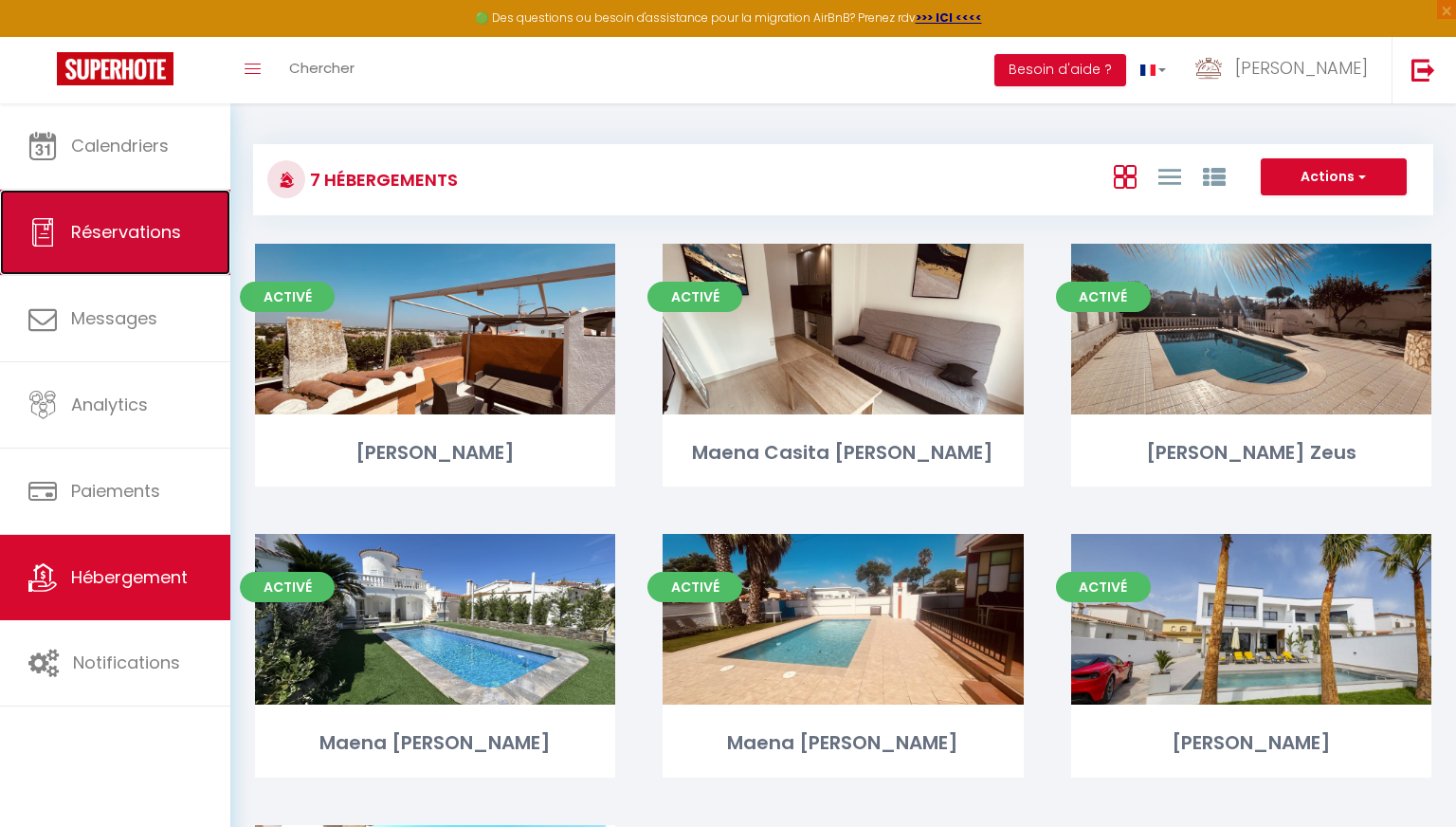
click at [137, 247] on link "Réservations" at bounding box center [115, 232] width 230 height 85
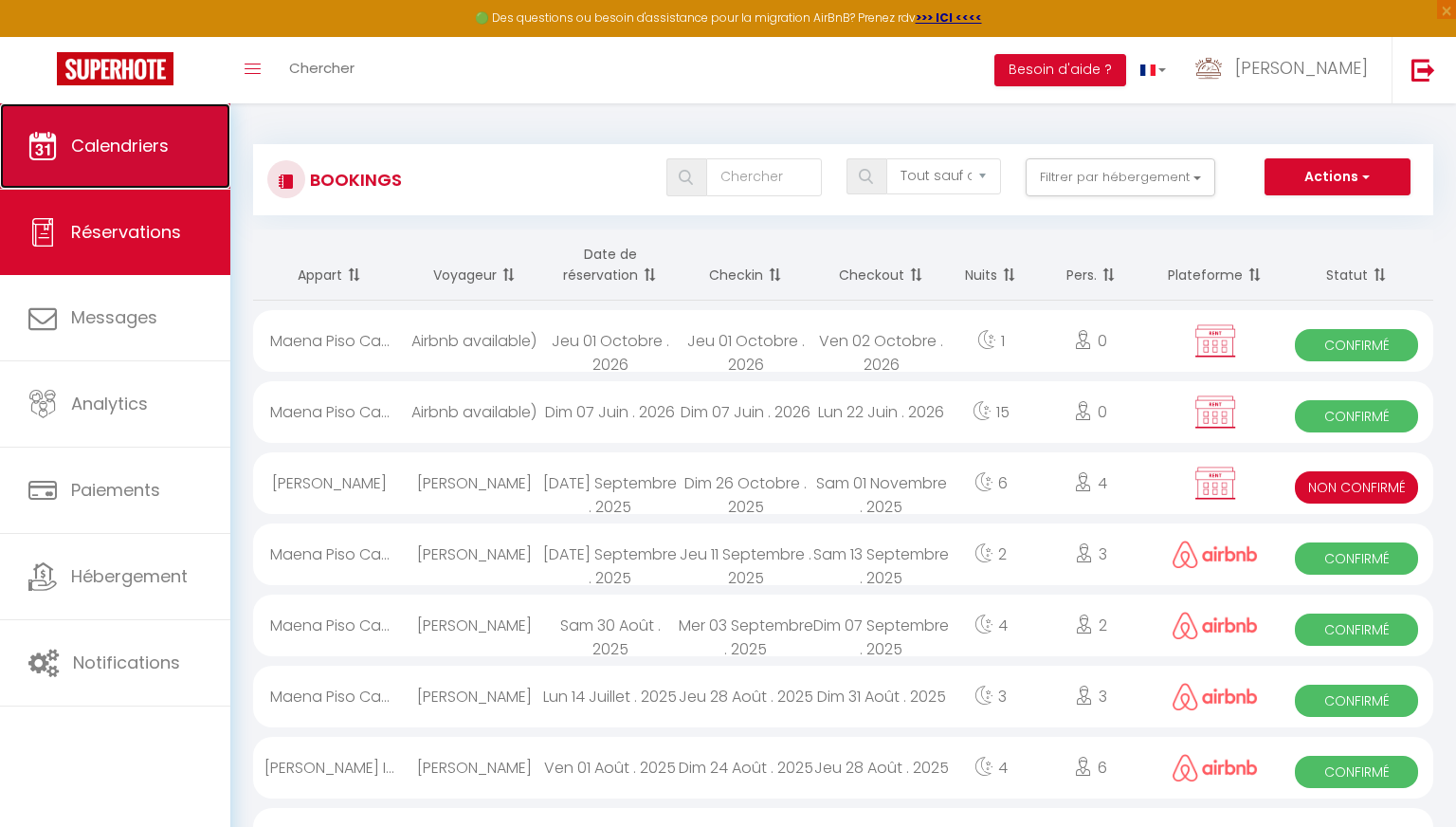
click at [156, 161] on link "Calendriers" at bounding box center [115, 145] width 230 height 85
